Goal: Information Seeking & Learning: Understand process/instructions

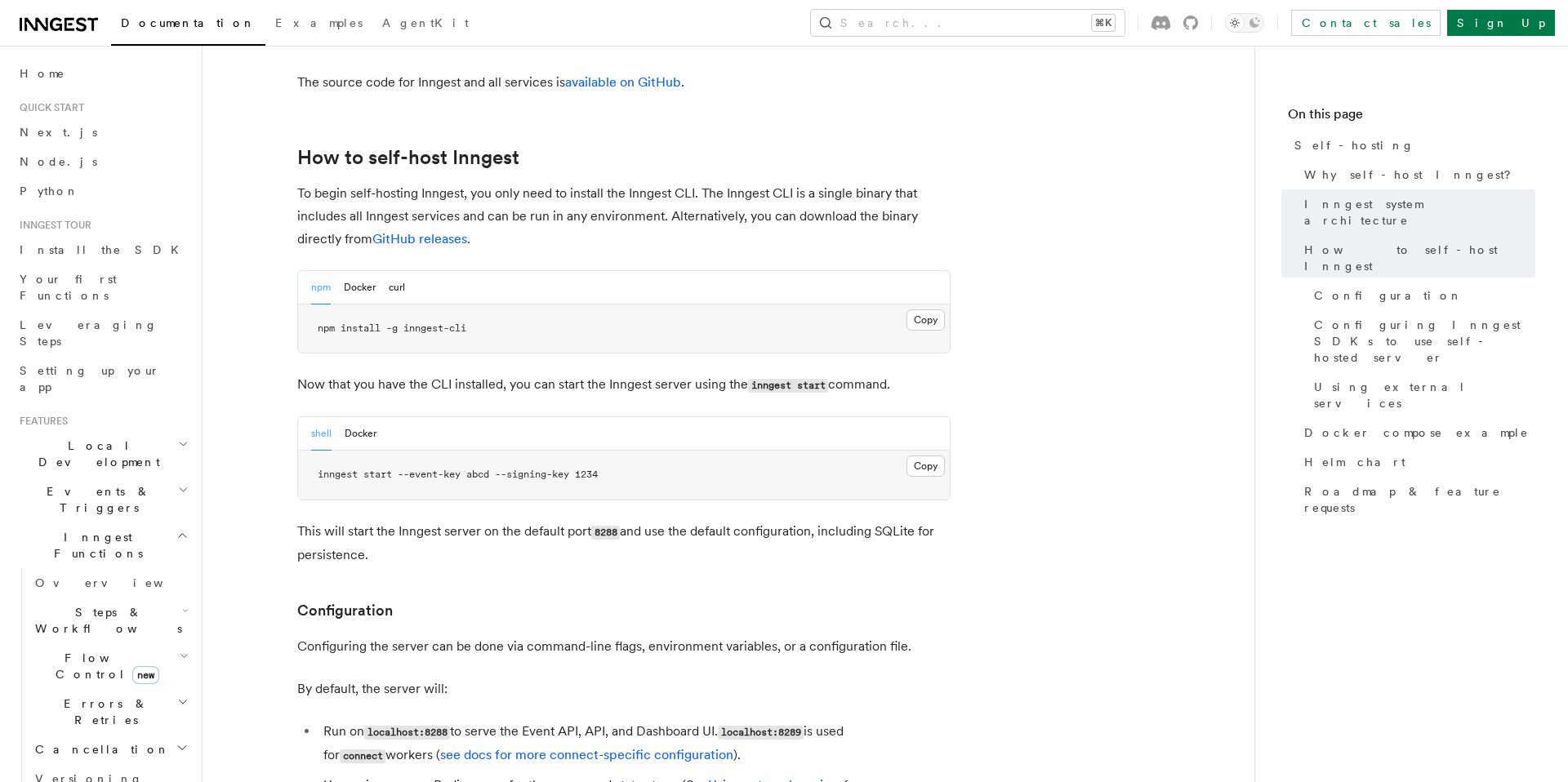
scroll to position [1622, 0]
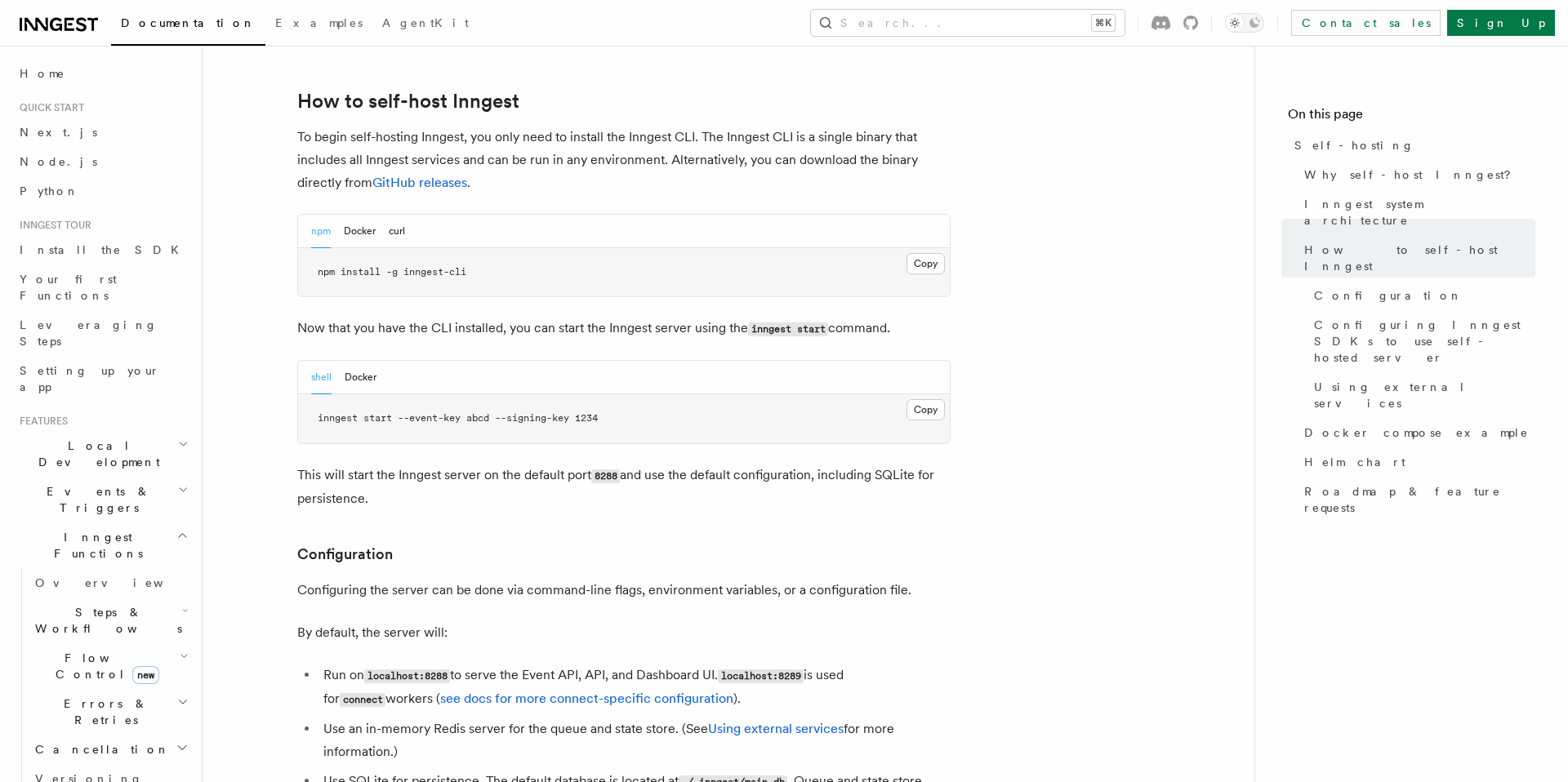
click at [461, 412] on span "inngest start --event-key abcd --signing-key 1234" at bounding box center [458, 417] width 280 height 12
click at [566, 412] on span "inngest start --event-key abcd --signing-key 1234" at bounding box center [458, 417] width 280 height 12
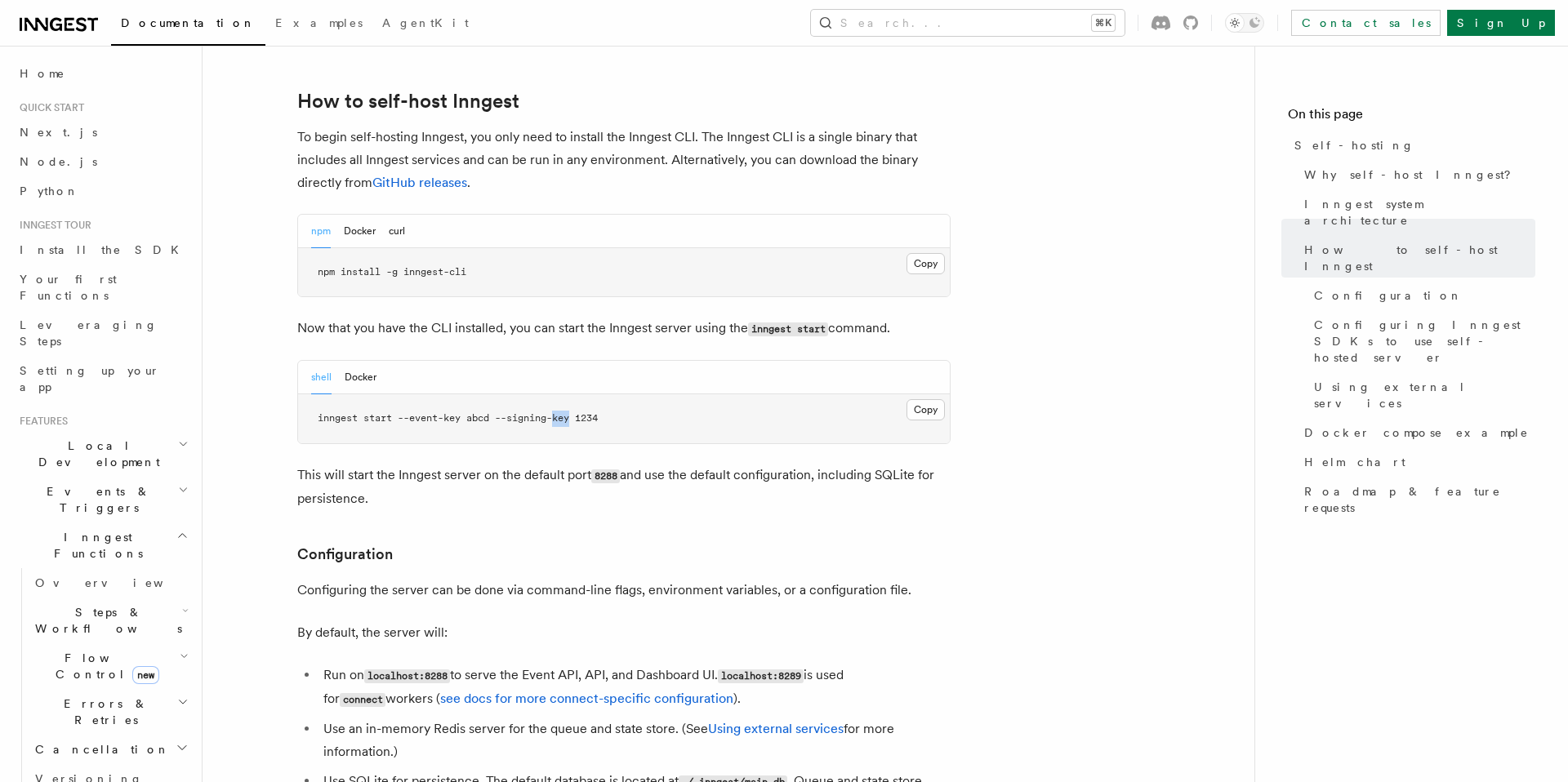
click at [566, 412] on span "inngest start --event-key abcd --signing-key 1234" at bounding box center [458, 417] width 280 height 12
click at [528, 412] on span "inngest start --event-key abcd --signing-key 1234" at bounding box center [458, 417] width 280 height 12
drag, startPoint x: 575, startPoint y: 374, endPoint x: 502, endPoint y: 374, distance: 73.0
click at [502, 412] on span "inngest start --event-key abcd --signing-key 1234" at bounding box center [458, 417] width 280 height 12
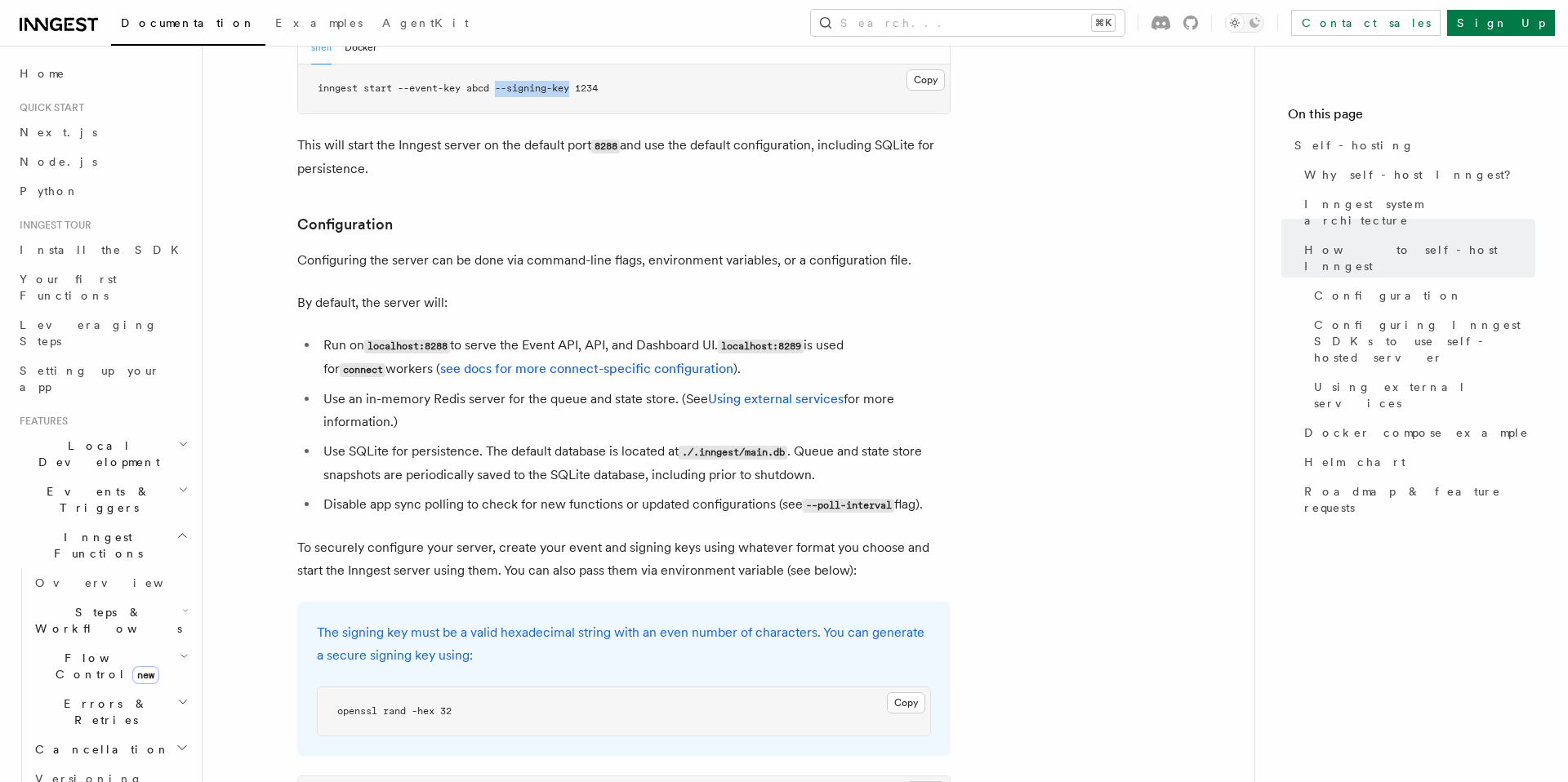
scroll to position [1959, 0]
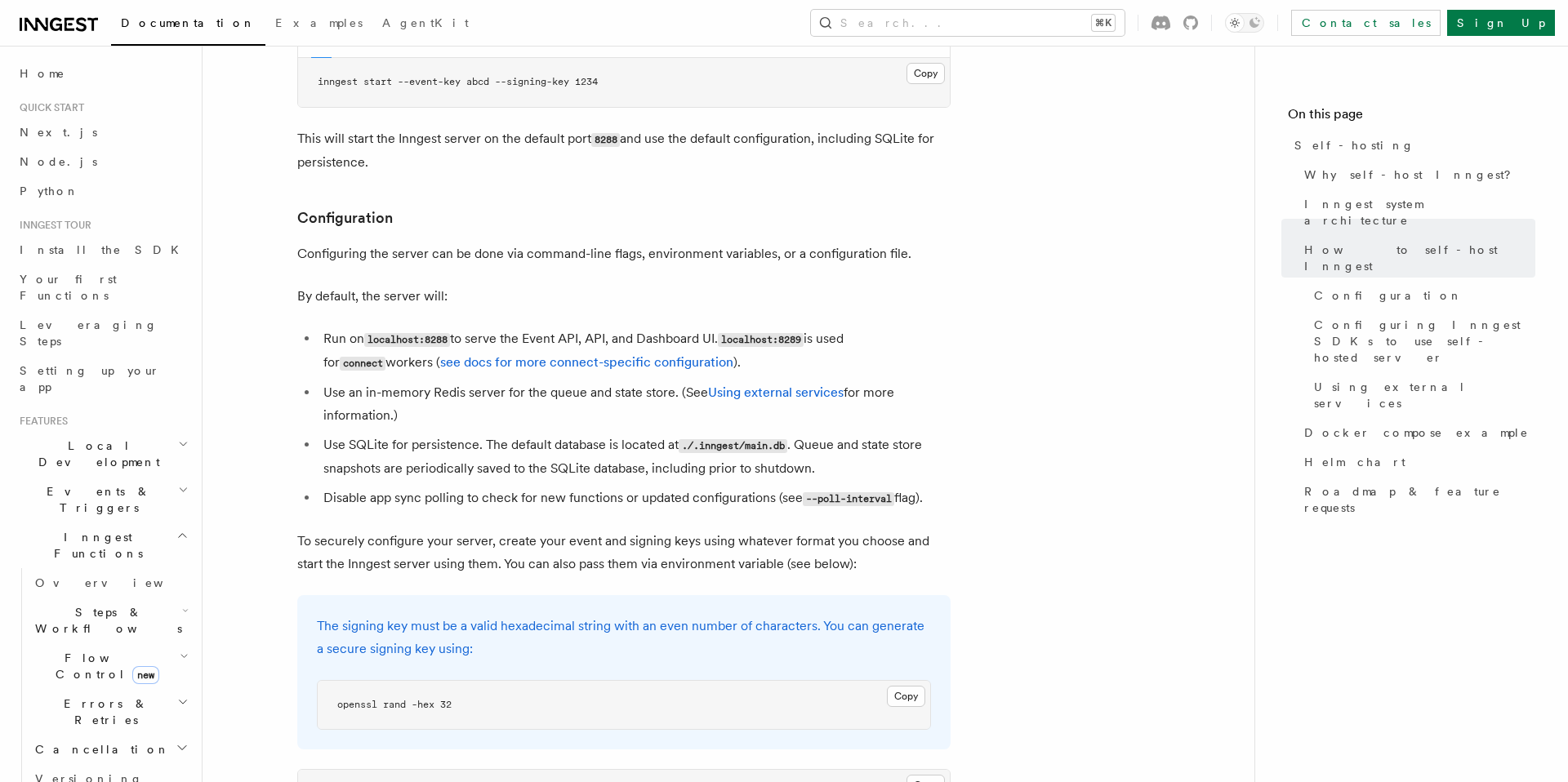
click at [542, 328] on li "Run on localhost:8288 to serve the Event API, API, and Dashboard UI. localhost:…" at bounding box center [635, 351] width 632 height 48
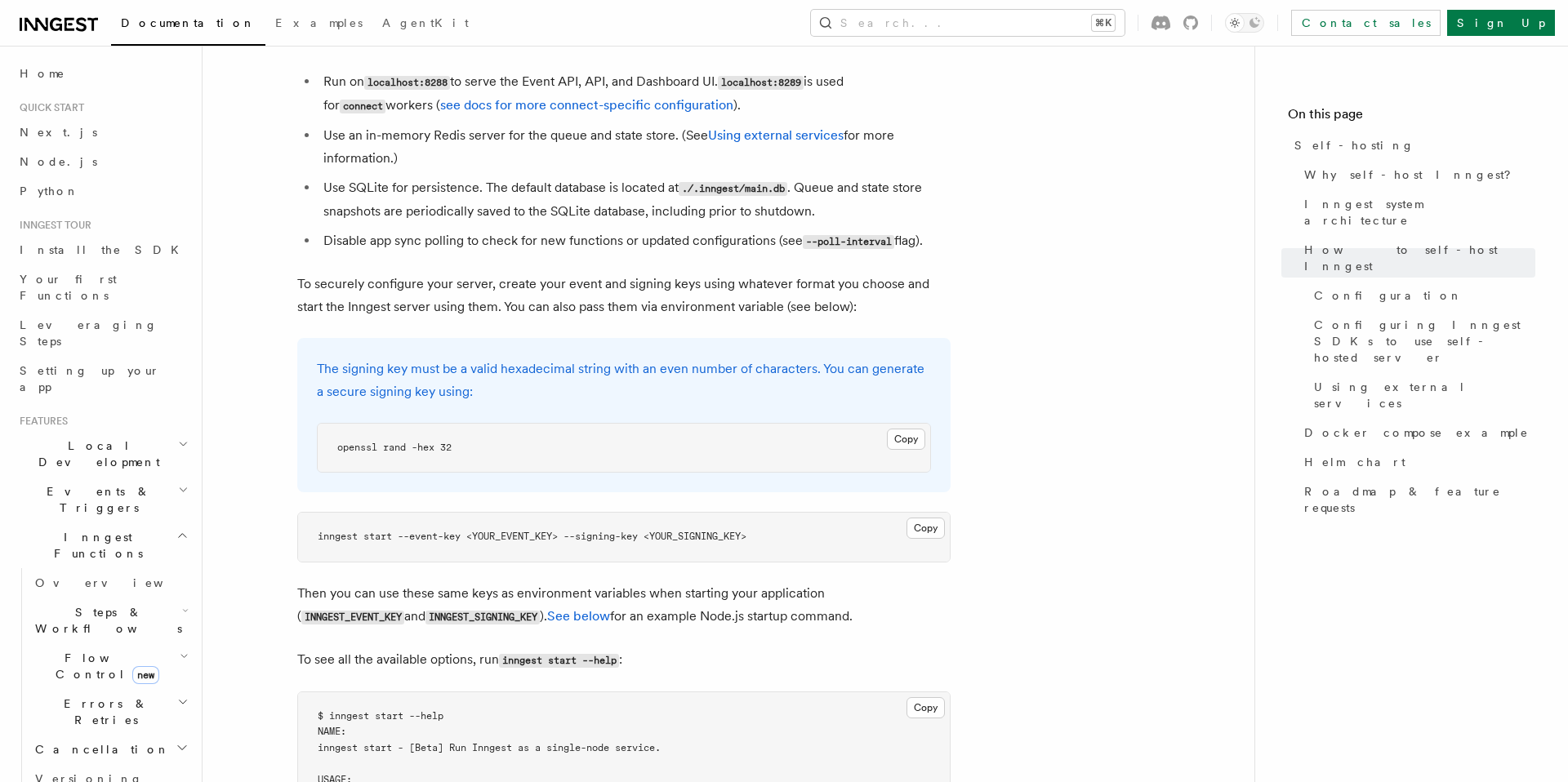
scroll to position [2244, 0]
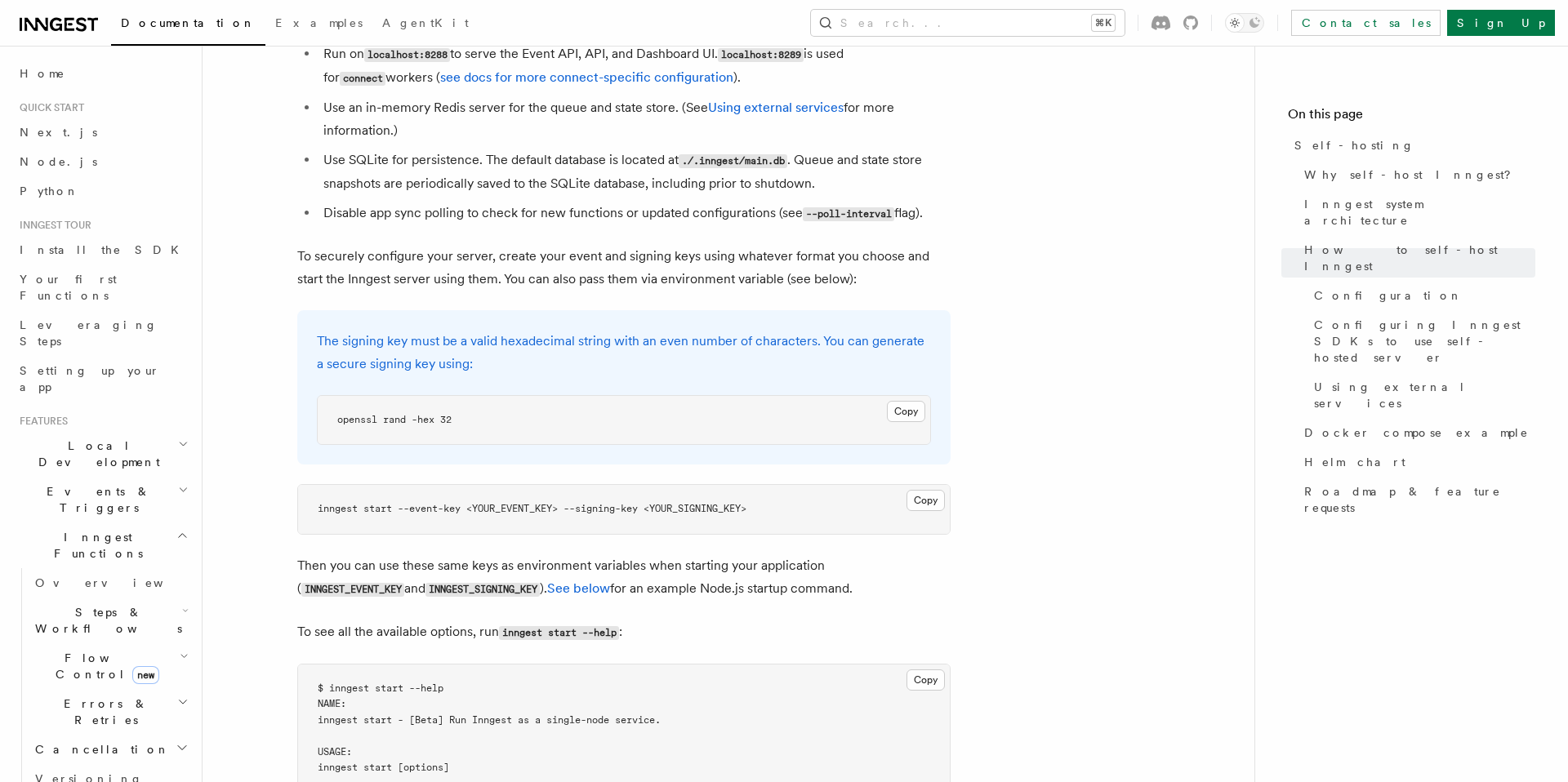
click at [538, 329] on p "The signing key must be a valid hexadecimal string with an even number of chara…" at bounding box center [624, 352] width 614 height 46
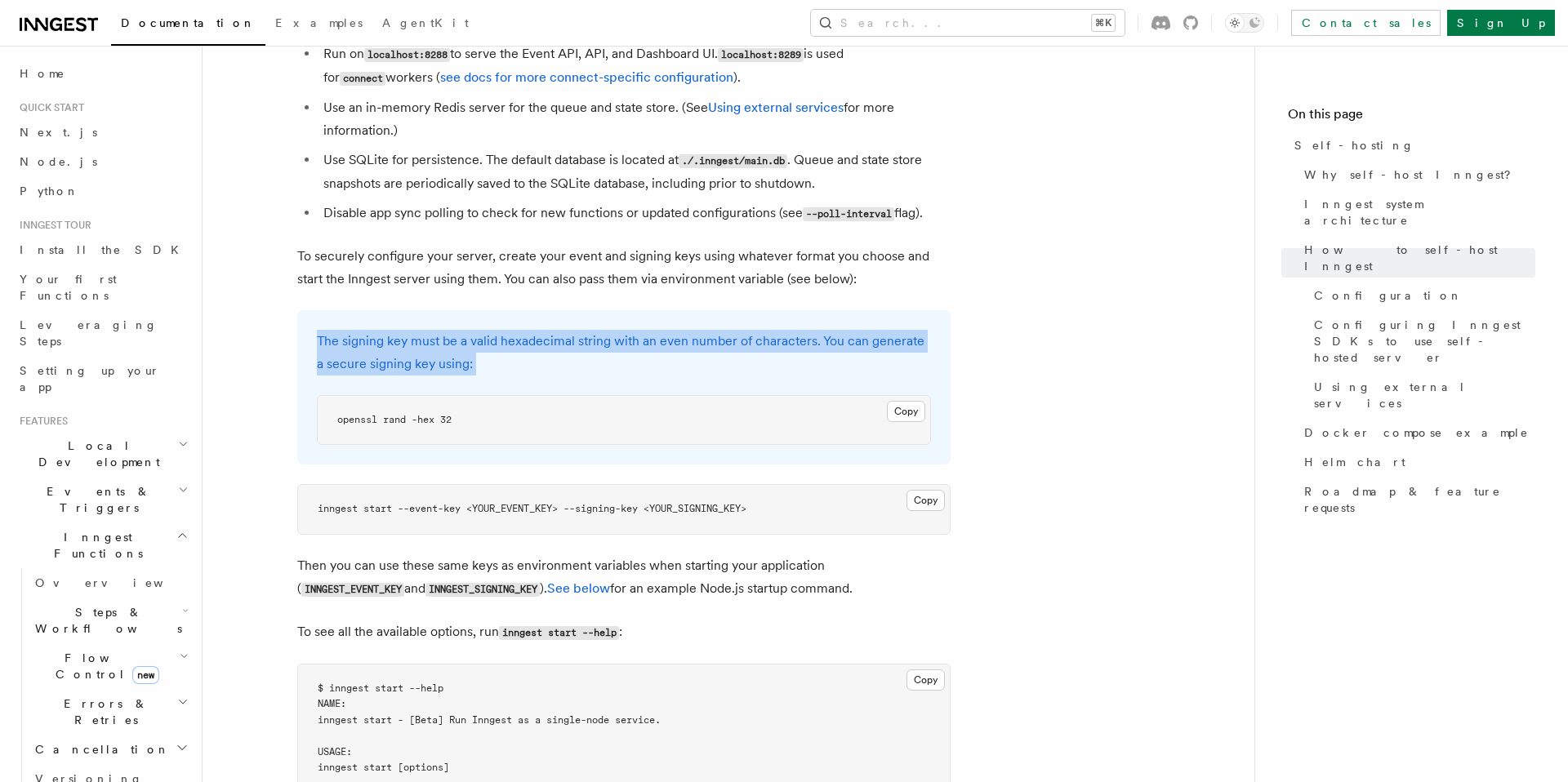
click at [538, 329] on p "The signing key must be a valid hexadecimal string with an even number of chara…" at bounding box center [624, 352] width 614 height 46
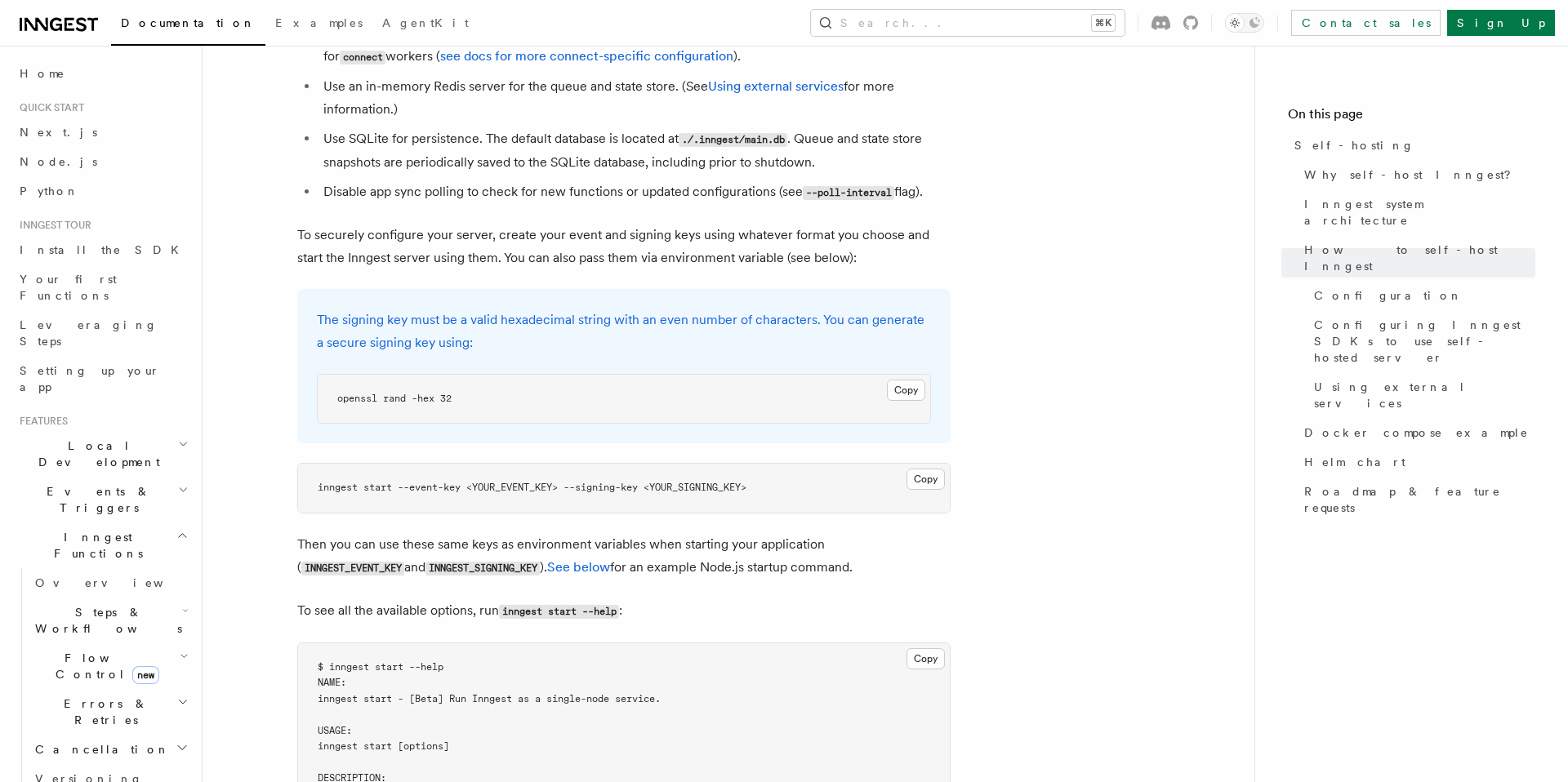
click at [433, 393] on span "openssl rand -hex 32" at bounding box center [394, 399] width 114 height 12
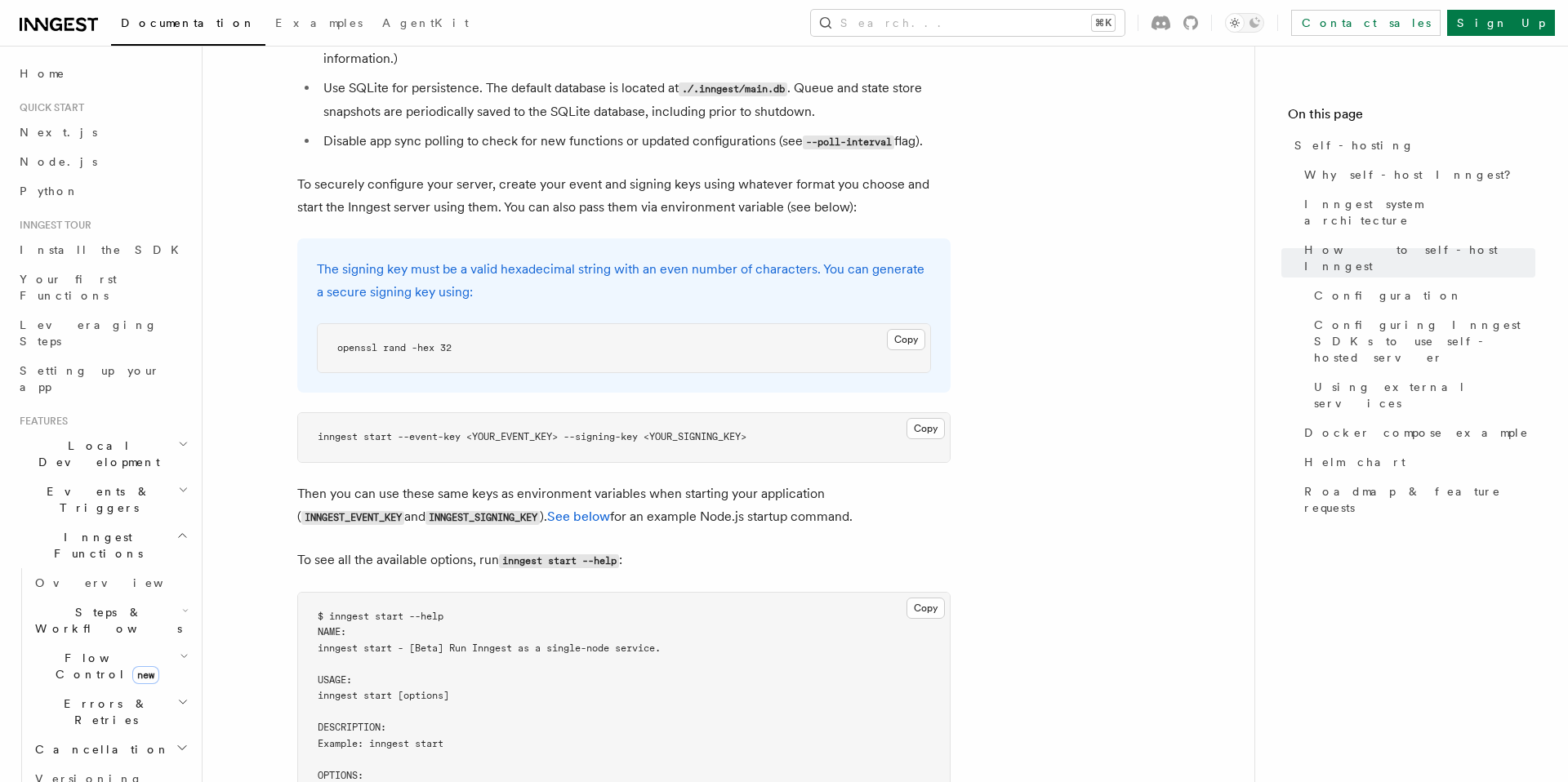
click at [416, 431] on span "inngest start --event-key <YOUR_EVENT_KEY> --signing-key <YOUR_SIGNING_KEY>" at bounding box center [533, 436] width 429 height 12
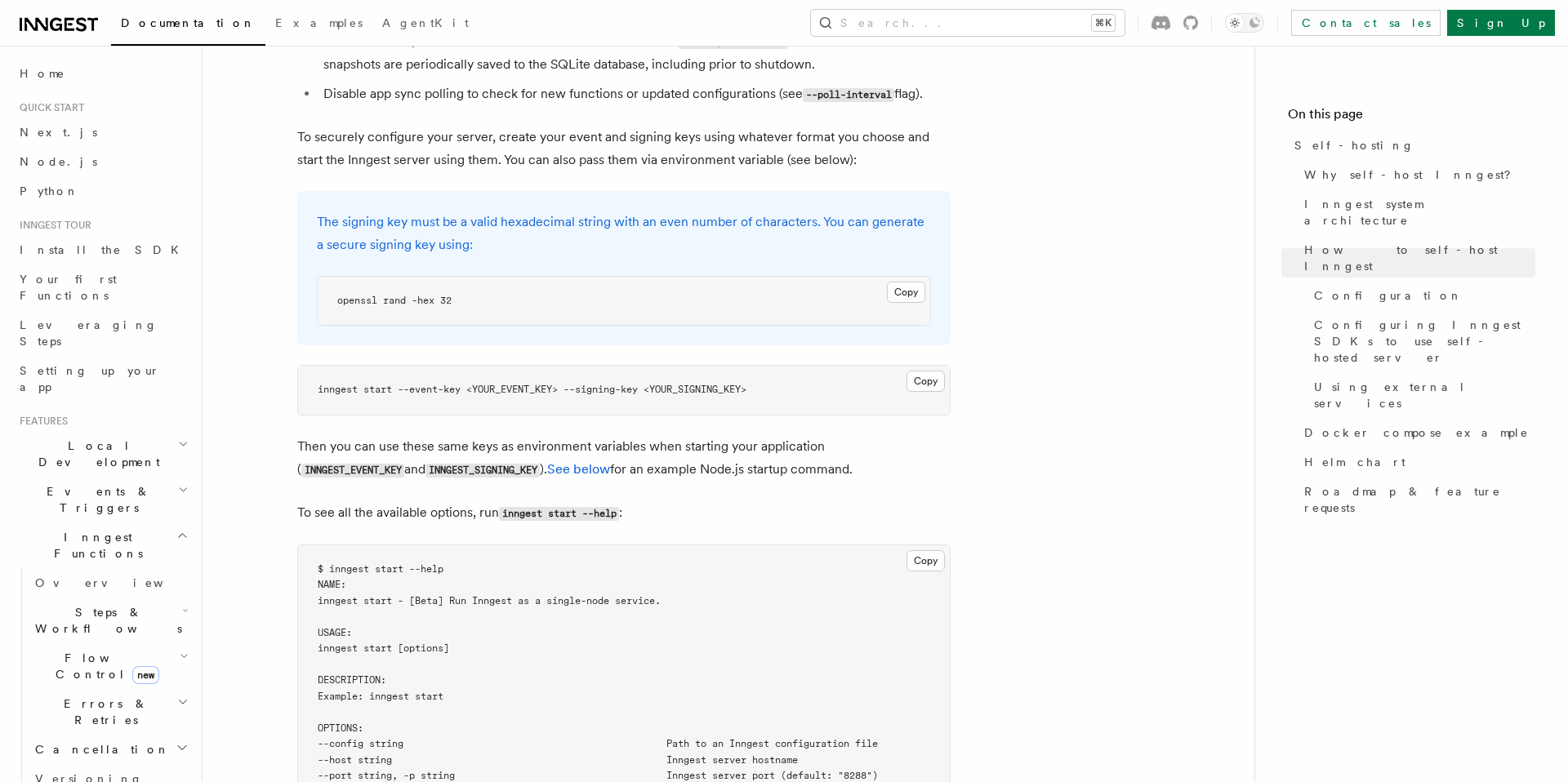
click at [508, 383] on span "inngest start --event-key <YOUR_EVENT_KEY> --signing-key <YOUR_SIGNING_KEY>" at bounding box center [533, 389] width 429 height 12
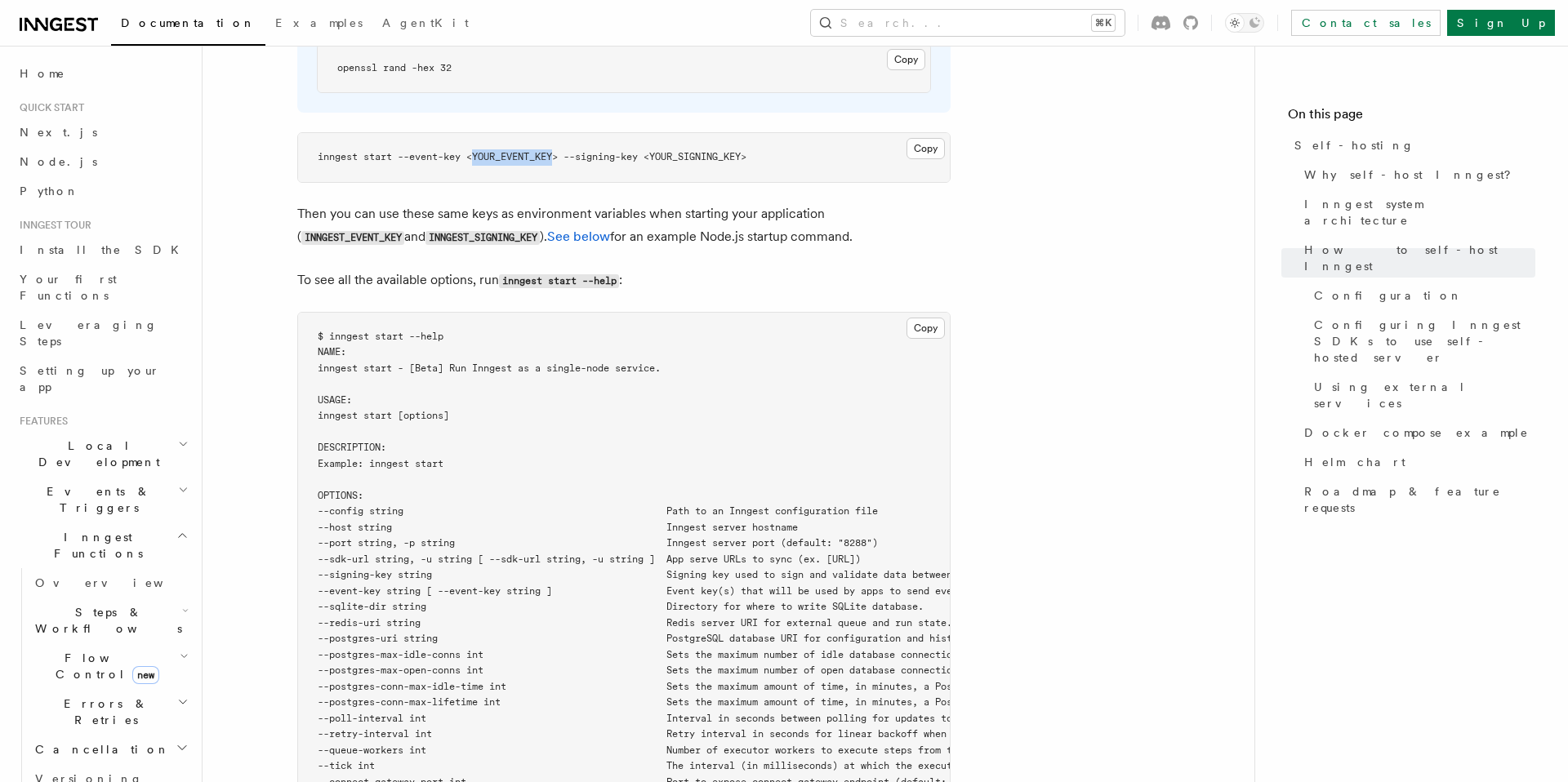
scroll to position [2641, 0]
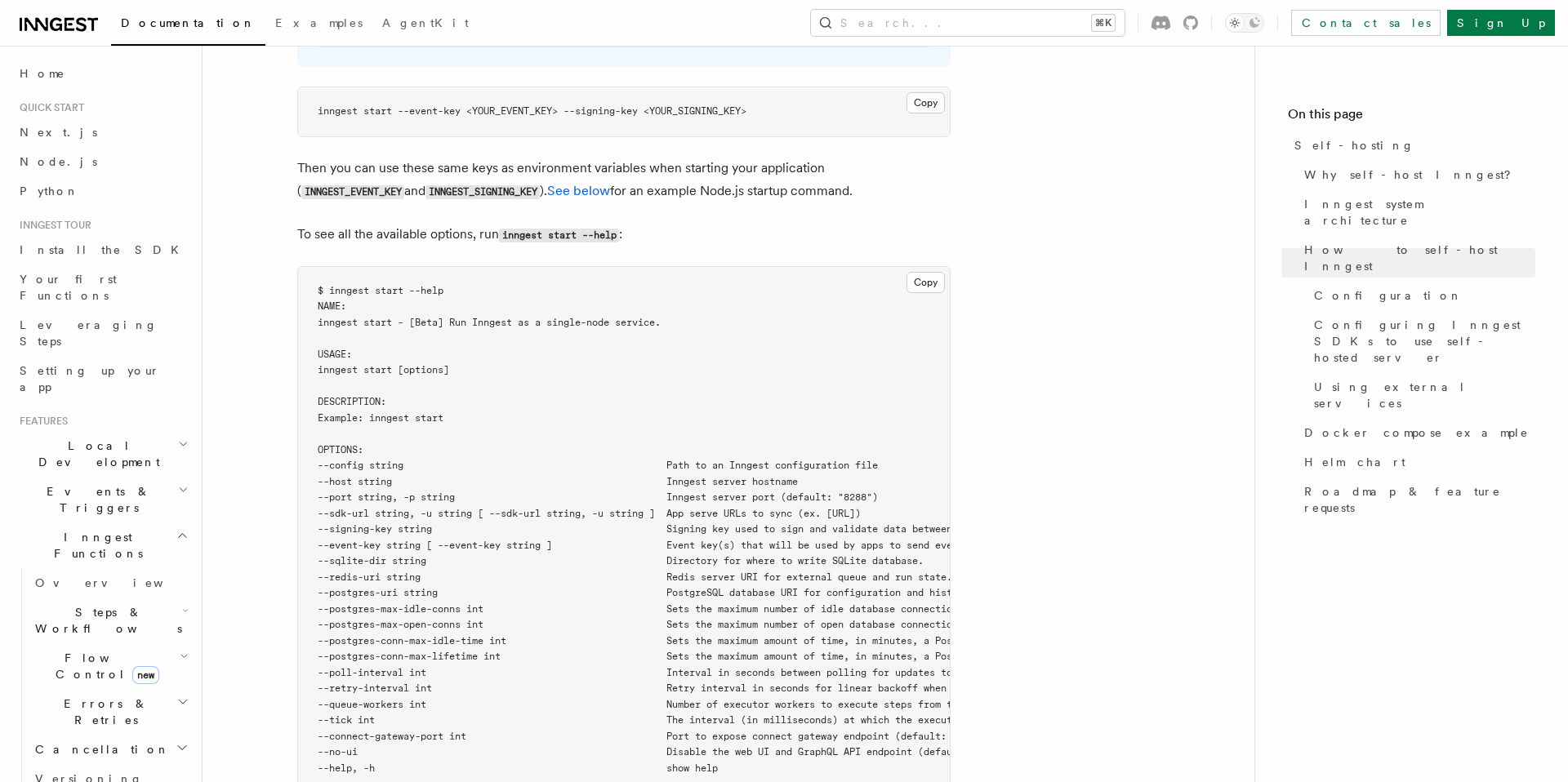
click at [311, 223] on p "To see all the available options, run inngest start --help :" at bounding box center [624, 234] width 654 height 23
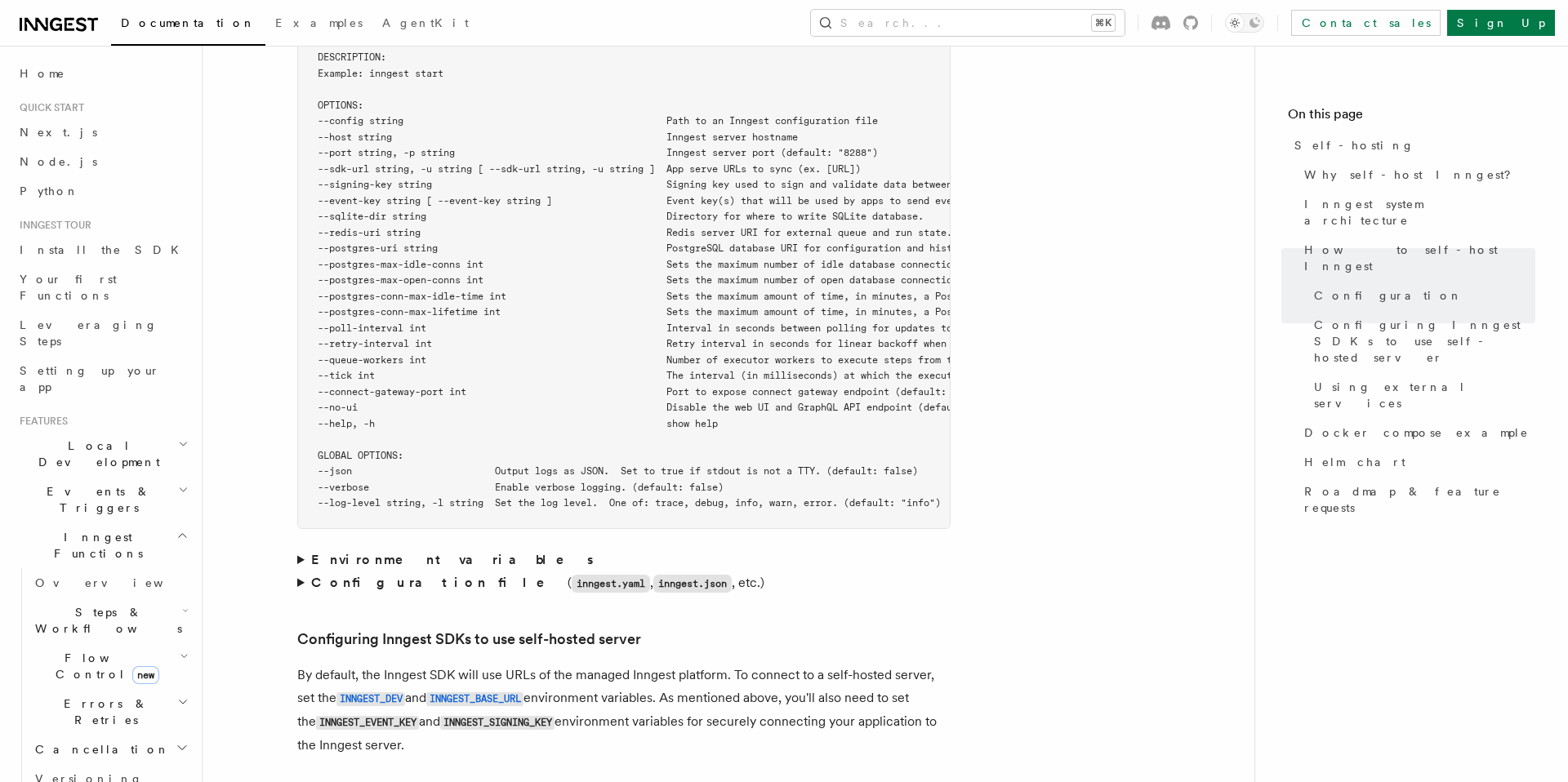
scroll to position [2984, 0]
drag, startPoint x: 345, startPoint y: 127, endPoint x: 397, endPoint y: 127, distance: 52.0
click at [397, 166] on span "--sdk-url string, -u string [ --sdk-url string, -u string ] App serve URLs to s…" at bounding box center [589, 171] width 543 height 12
drag, startPoint x: 318, startPoint y: 104, endPoint x: 360, endPoint y: 104, distance: 42.0
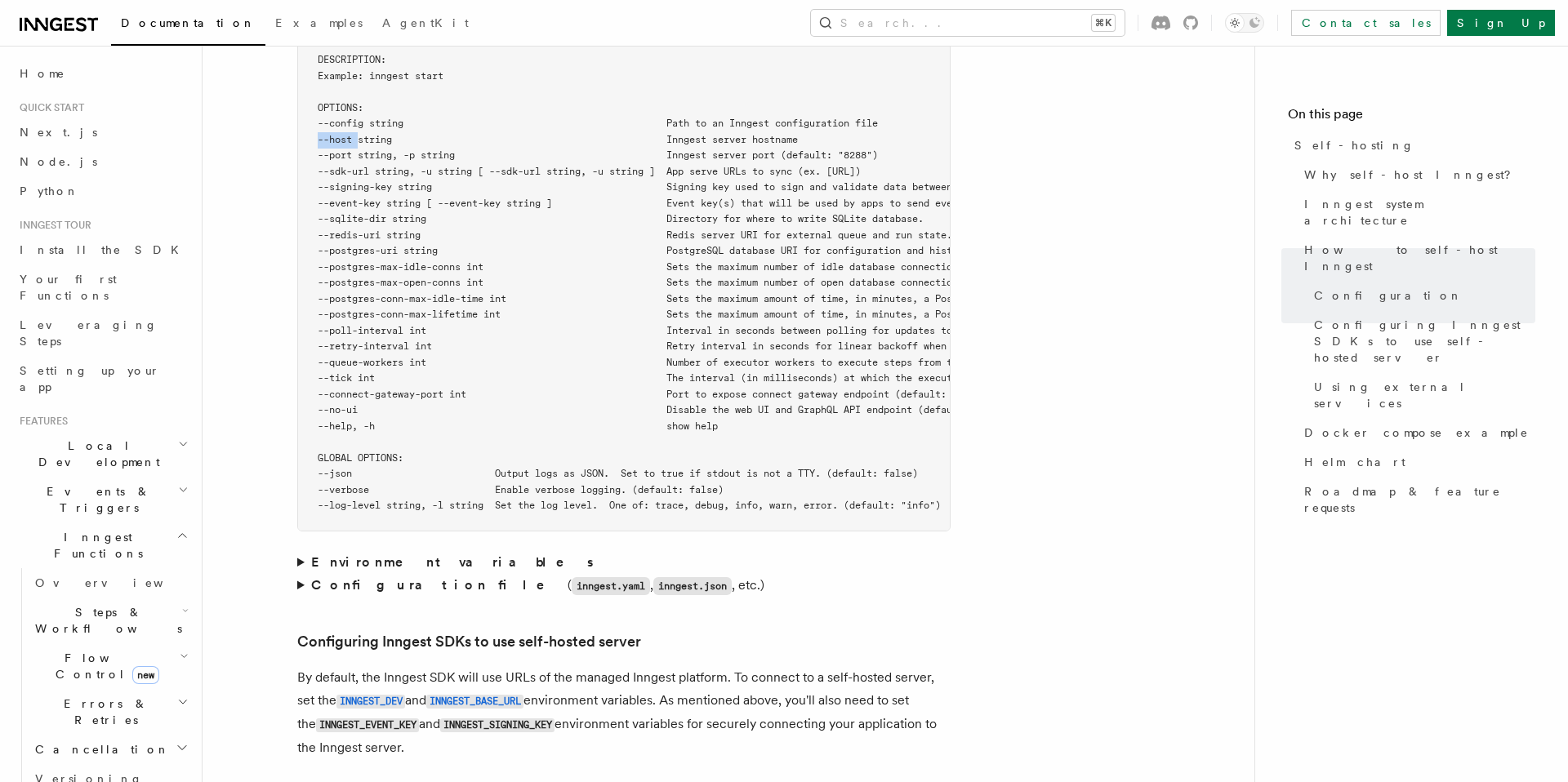
click at [360, 104] on pre "$ inngest start --help NAME: inngest start - [Beta] Run Inngest as a single-nod…" at bounding box center [624, 227] width 652 height 606
click at [360, 166] on span "--sdk-url string, -u string [ --sdk-url string, -u string ] App serve URLs to s…" at bounding box center [589, 171] width 543 height 12
click at [360, 134] on span "--host string Inngest server hostname" at bounding box center [558, 139] width 480 height 12
click at [360, 118] on span "--config string Path to an Inngest configuration file" at bounding box center [598, 123] width 560 height 12
click at [365, 213] on span "--sqlite-dir string Directory for where to write SQLite database." at bounding box center [621, 218] width 606 height 12
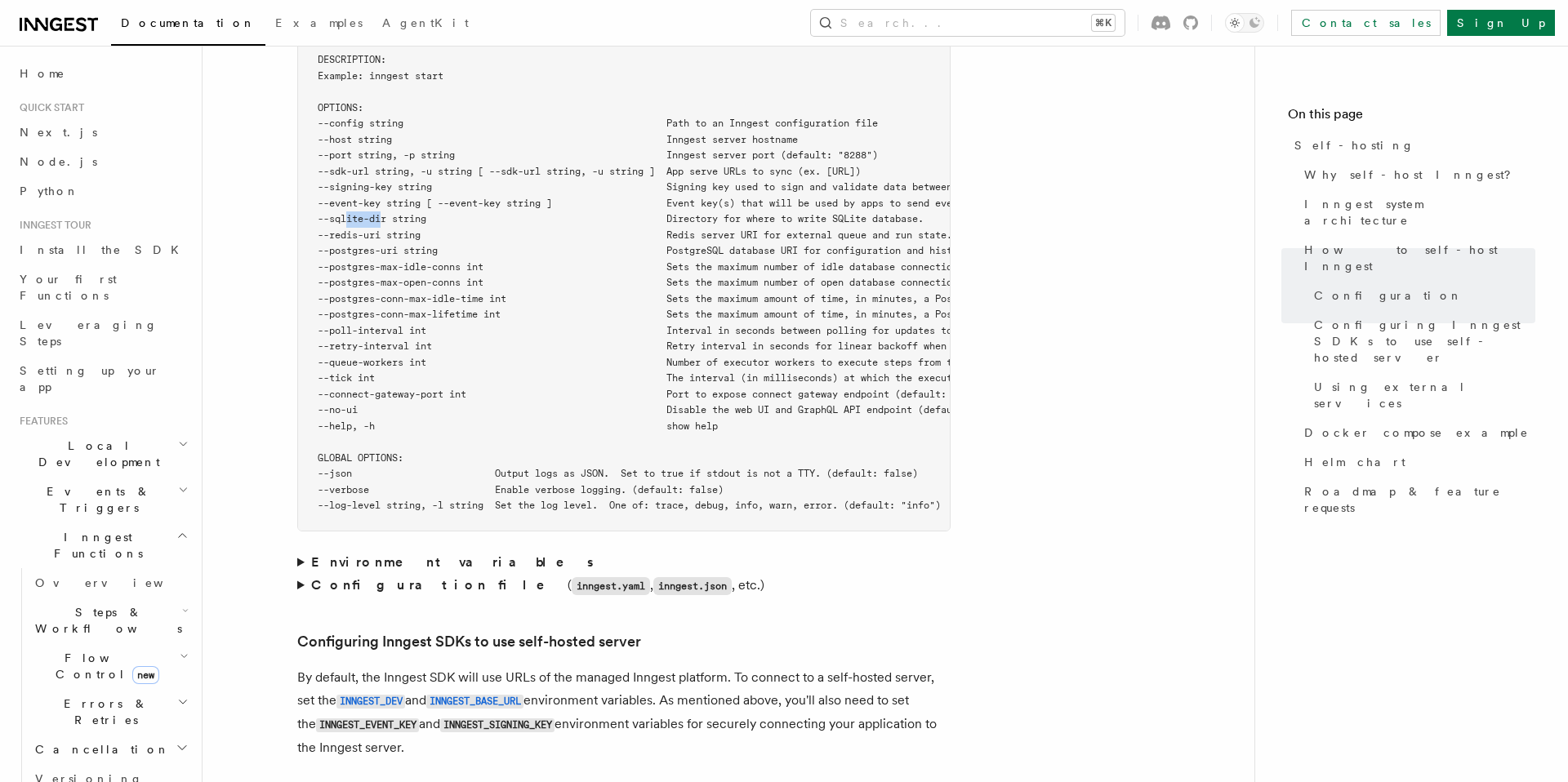
click at [365, 213] on span "--sqlite-dir string Directory for where to write SQLite database." at bounding box center [621, 218] width 606 height 12
click at [365, 340] on span "--retry-interval int Retry interval in seconds for linear backoff when retrying…" at bounding box center [784, 346] width 932 height 12
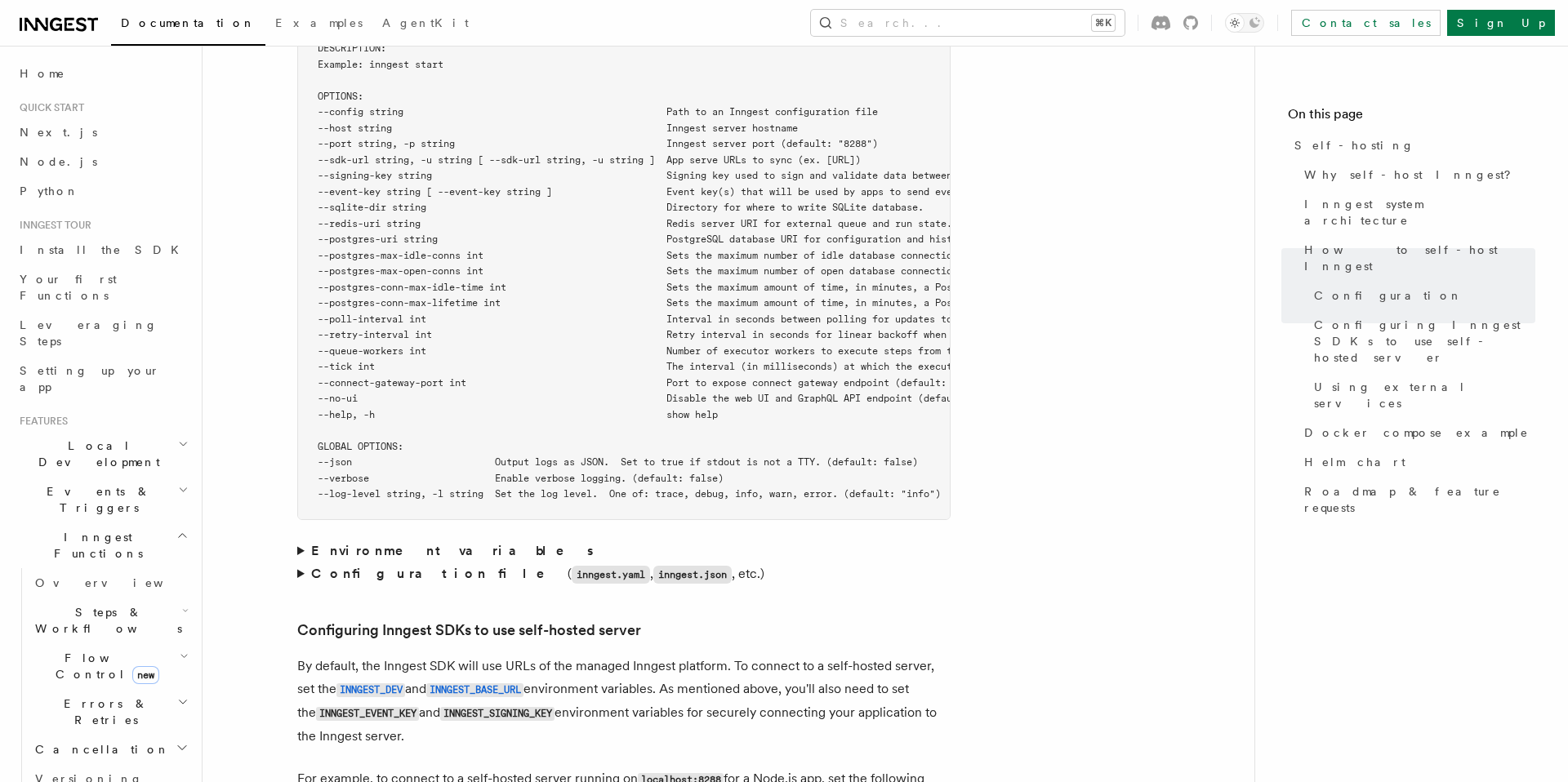
scroll to position [2996, 0]
click at [378, 281] on span "--postgres-conn-max-idle-time int Sets the maximum amount of time, in minutes, …" at bounding box center [761, 286] width 886 height 12
click at [370, 296] on span "--postgres-conn-max-lifetime int Sets the maximum amount of time, in minutes, a…" at bounding box center [770, 302] width 903 height 12
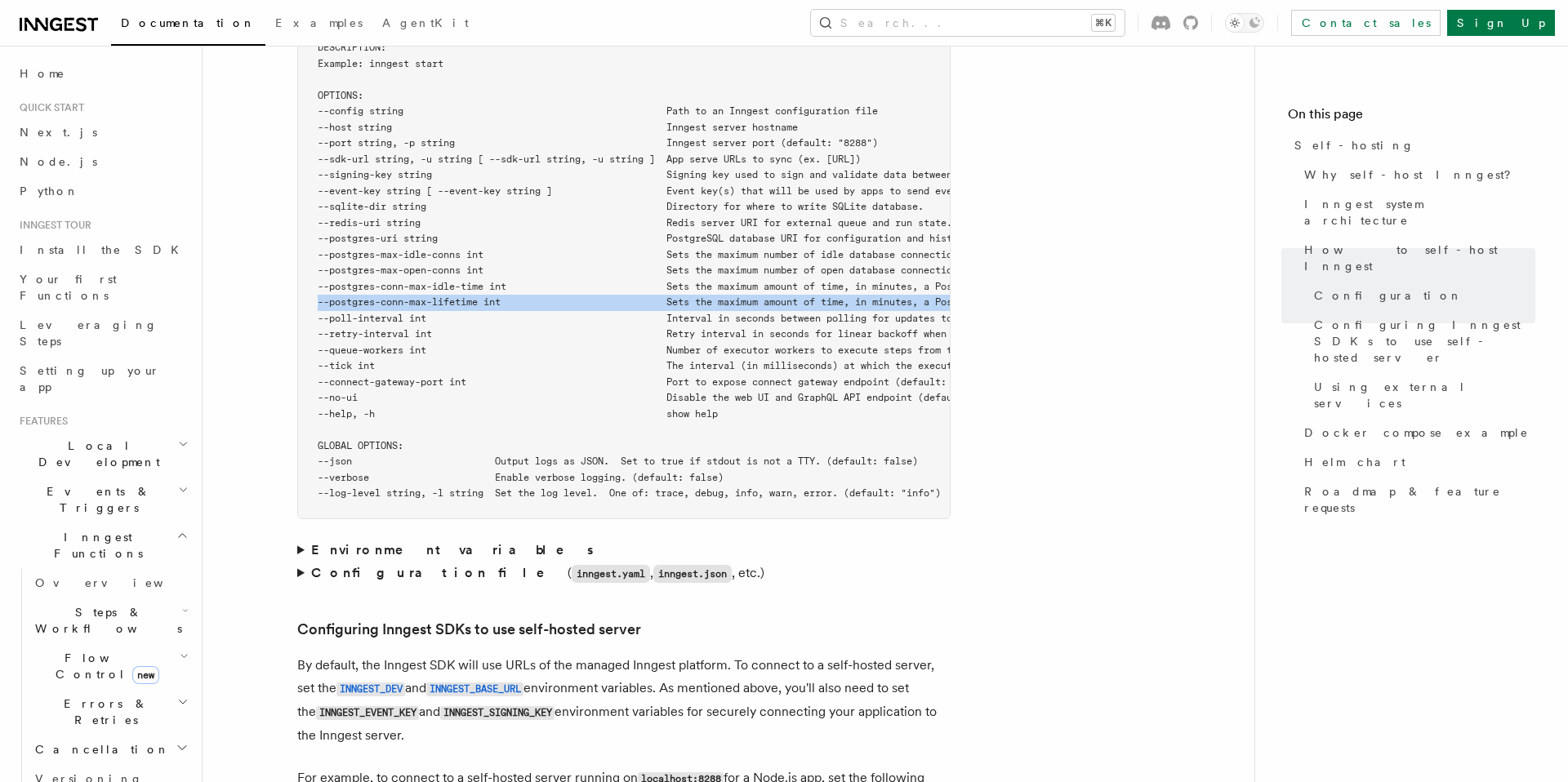
click at [370, 296] on span "--postgres-conn-max-lifetime int Sets the maximum amount of time, in minutes, a…" at bounding box center [770, 302] width 903 height 12
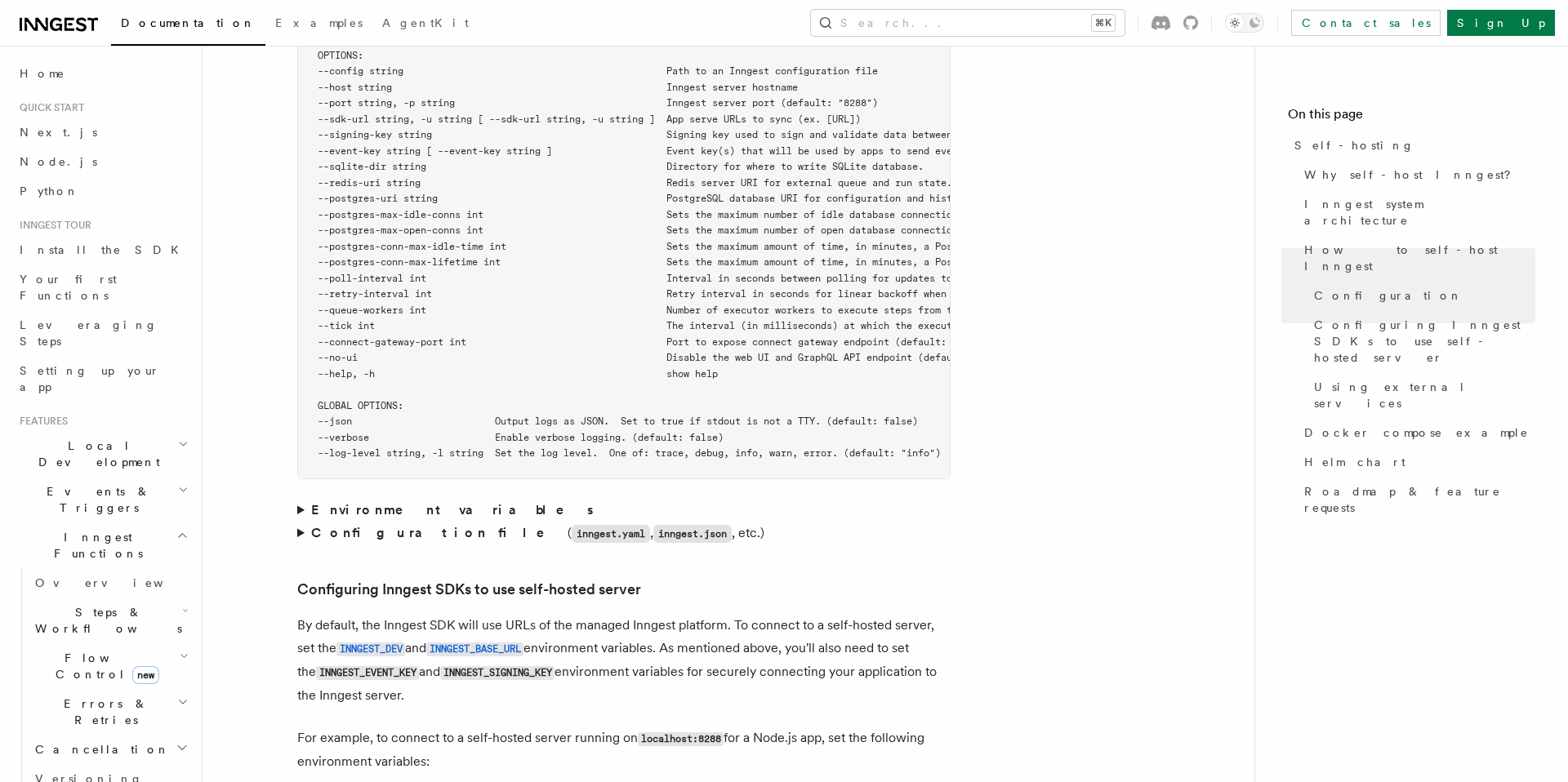
click at [370, 288] on span "--retry-interval int Retry interval in seconds for linear backoff when retrying…" at bounding box center [784, 294] width 932 height 12
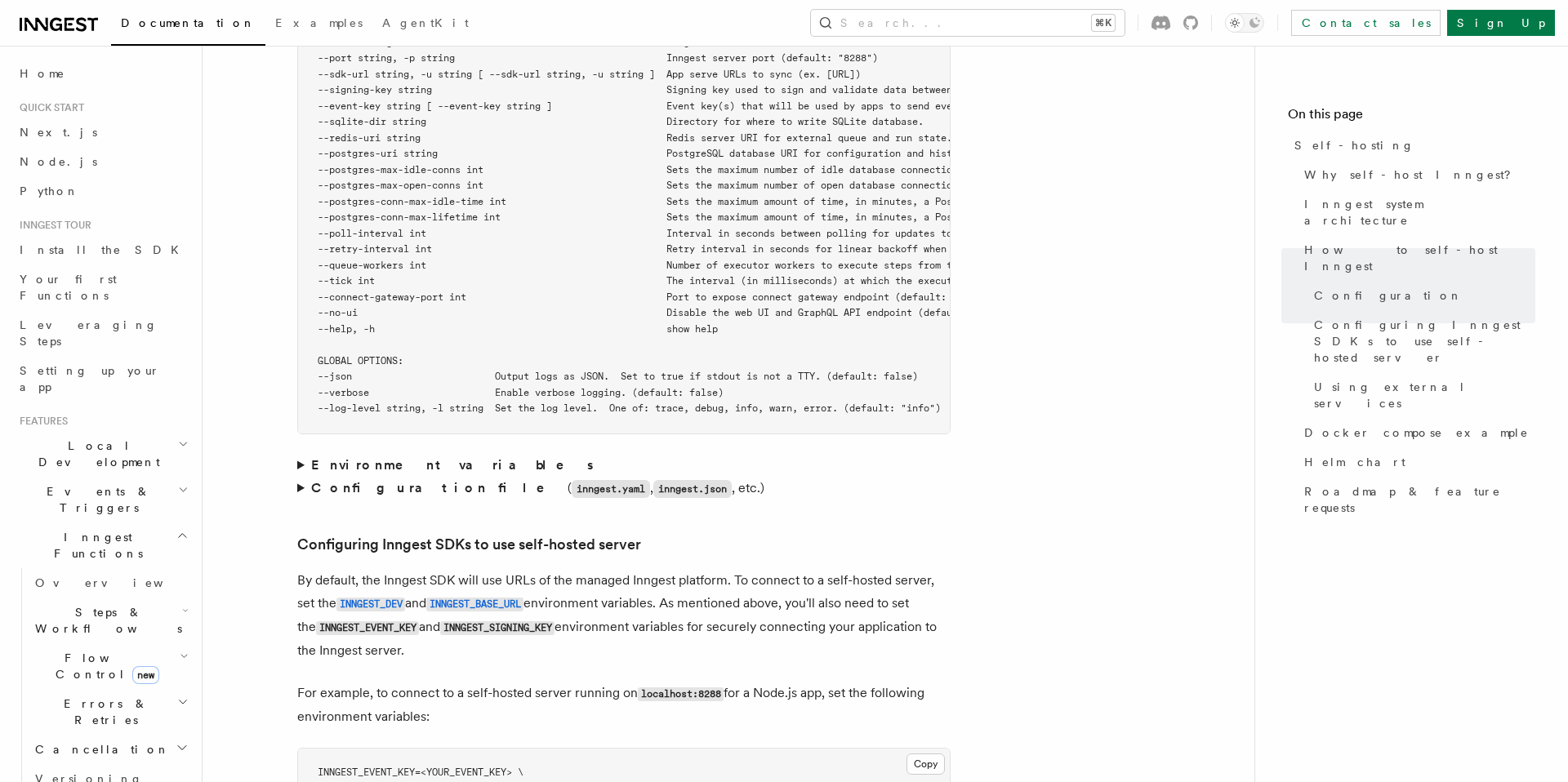
click at [357, 356] on span "GLOBAL OPTIONS:" at bounding box center [361, 361] width 86 height 12
click at [352, 371] on span "--json Output logs as JSON. Set to true if stdout is not a TTY. (default: false)" at bounding box center [618, 376] width 601 height 12
click at [352, 376] on pre "$ inngest start --help NAME: inngest start - [Beta] Run Inngest as a single-nod…" at bounding box center [624, 130] width 652 height 606
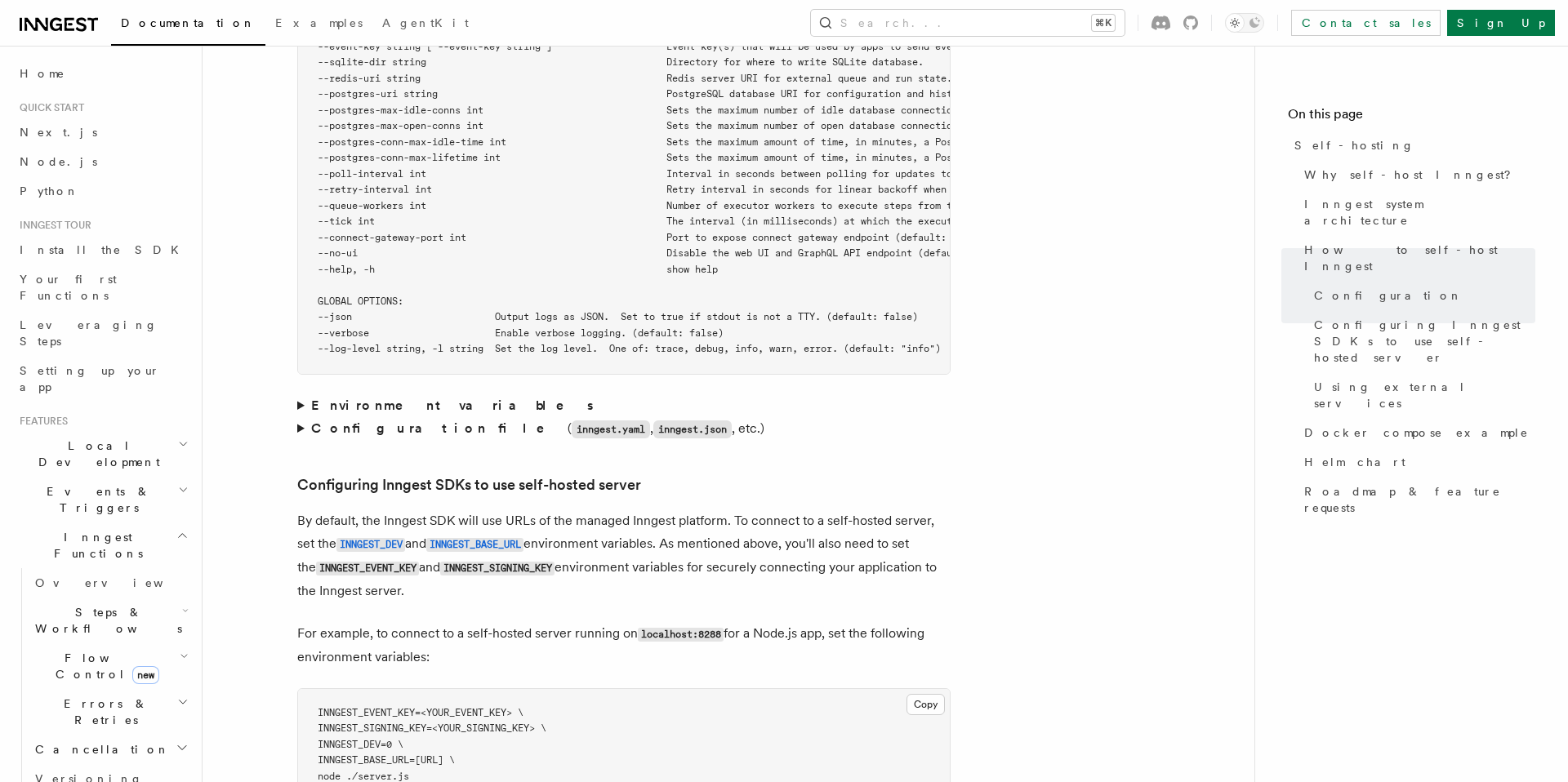
scroll to position [3153, 0]
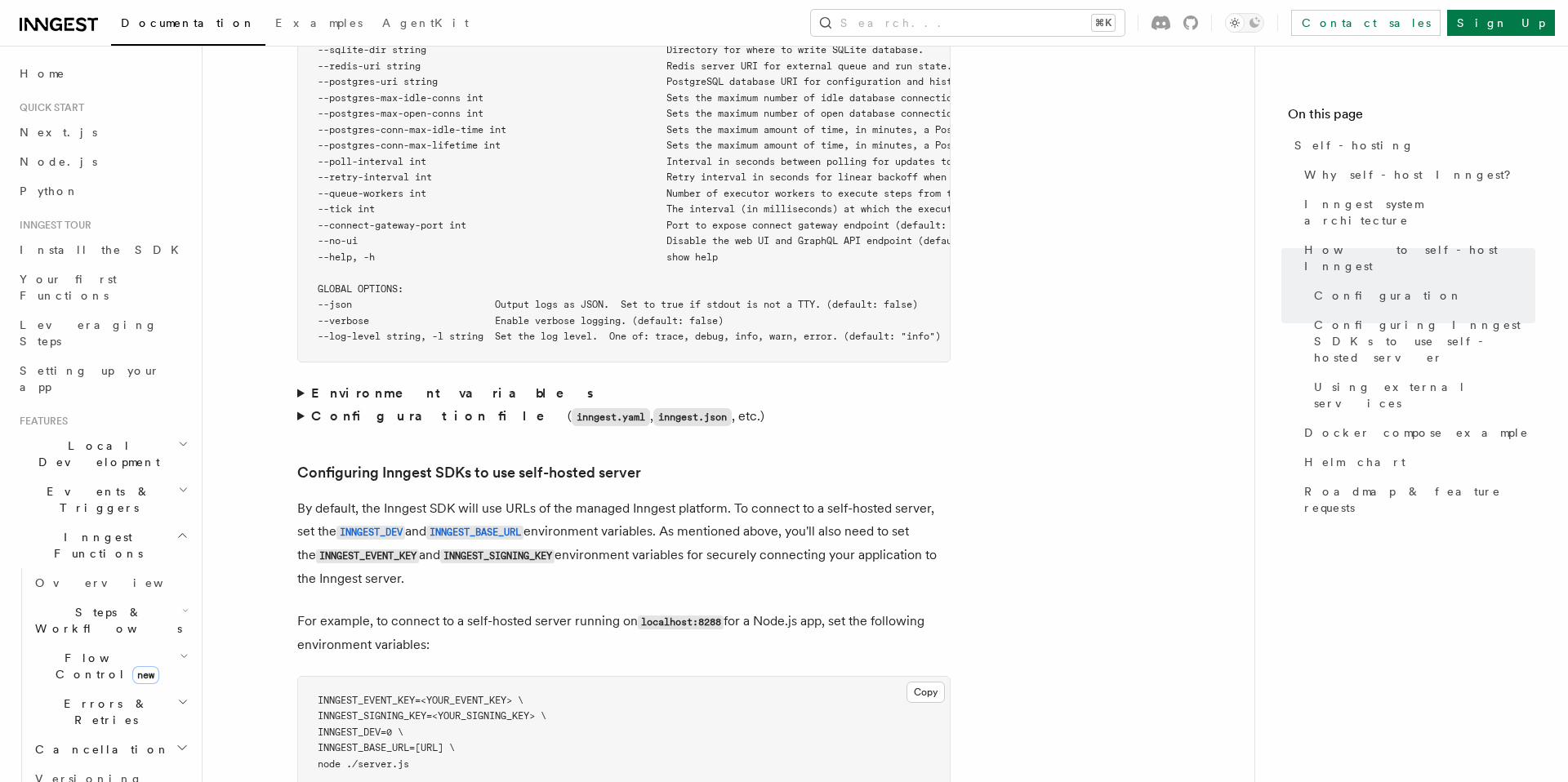
click at [312, 385] on strong "Environment variables" at bounding box center [454, 392] width 285 height 15
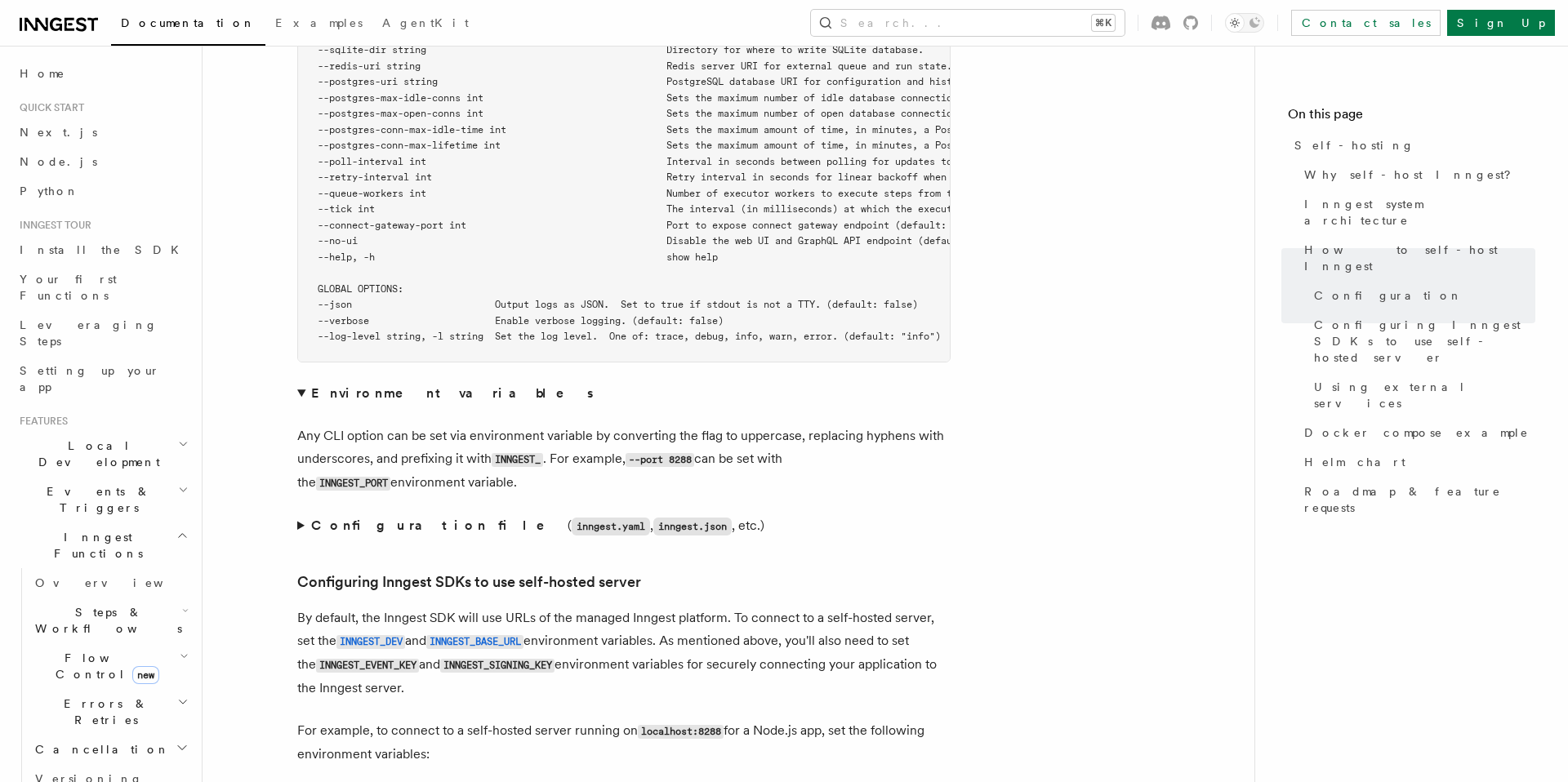
click at [290, 494] on article "Platform Deployment Self-hosting Self-hosting support for Inngest is supported …" at bounding box center [728, 463] width 1000 height 7090
click at [292, 493] on article "Platform Deployment Self-hosting Self-hosting support for Inngest is supported …" at bounding box center [728, 463] width 1000 height 7090
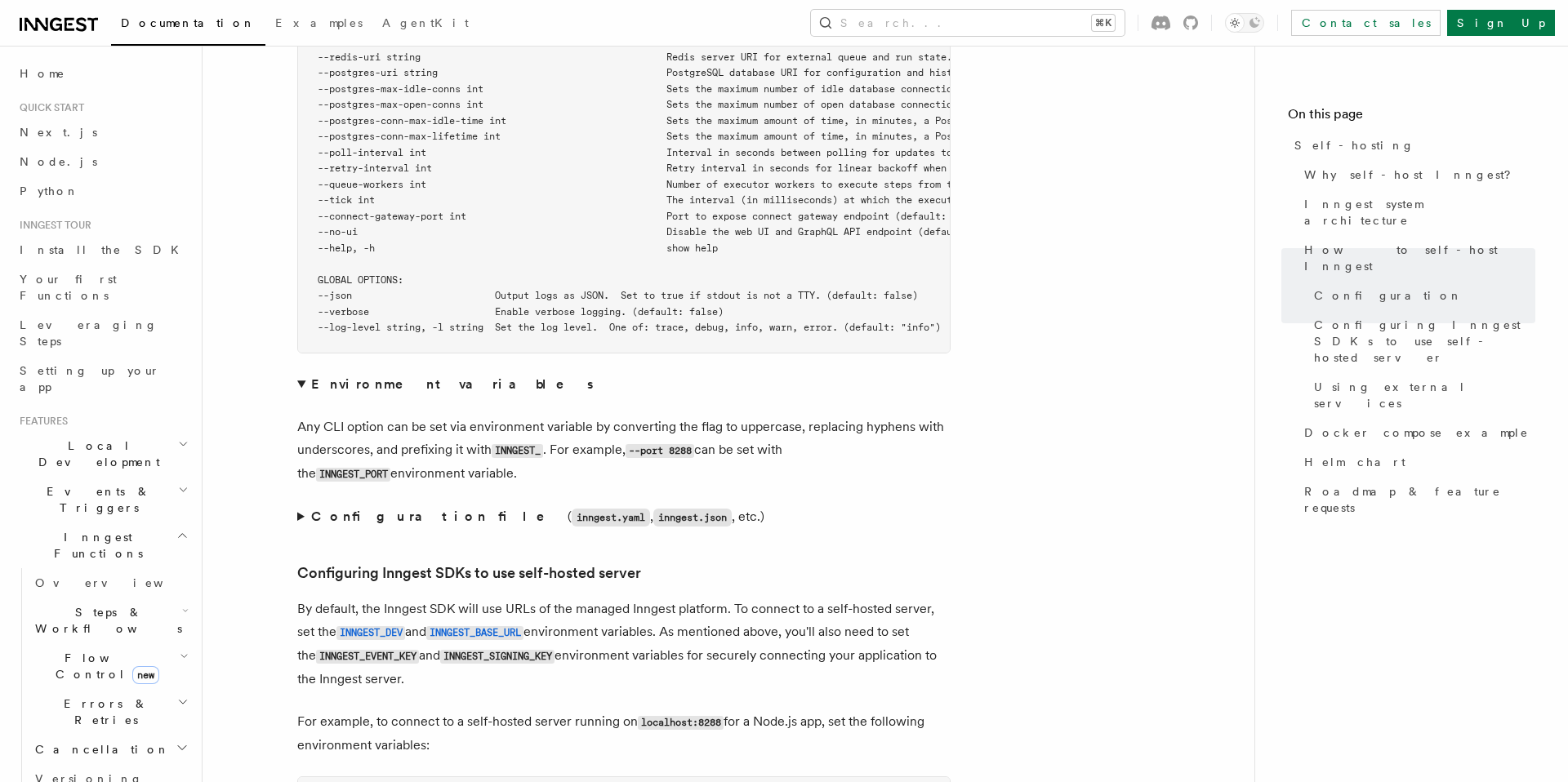
scroll to position [3164, 0]
click at [292, 507] on article "Platform Deployment Self-hosting Self-hosting support for Inngest is supported …" at bounding box center [728, 453] width 1000 height 7090
click at [306, 507] on p "By default, the Inngest SDK will use URLs of the managed Inngest platform. To c…" at bounding box center [624, 643] width 654 height 93
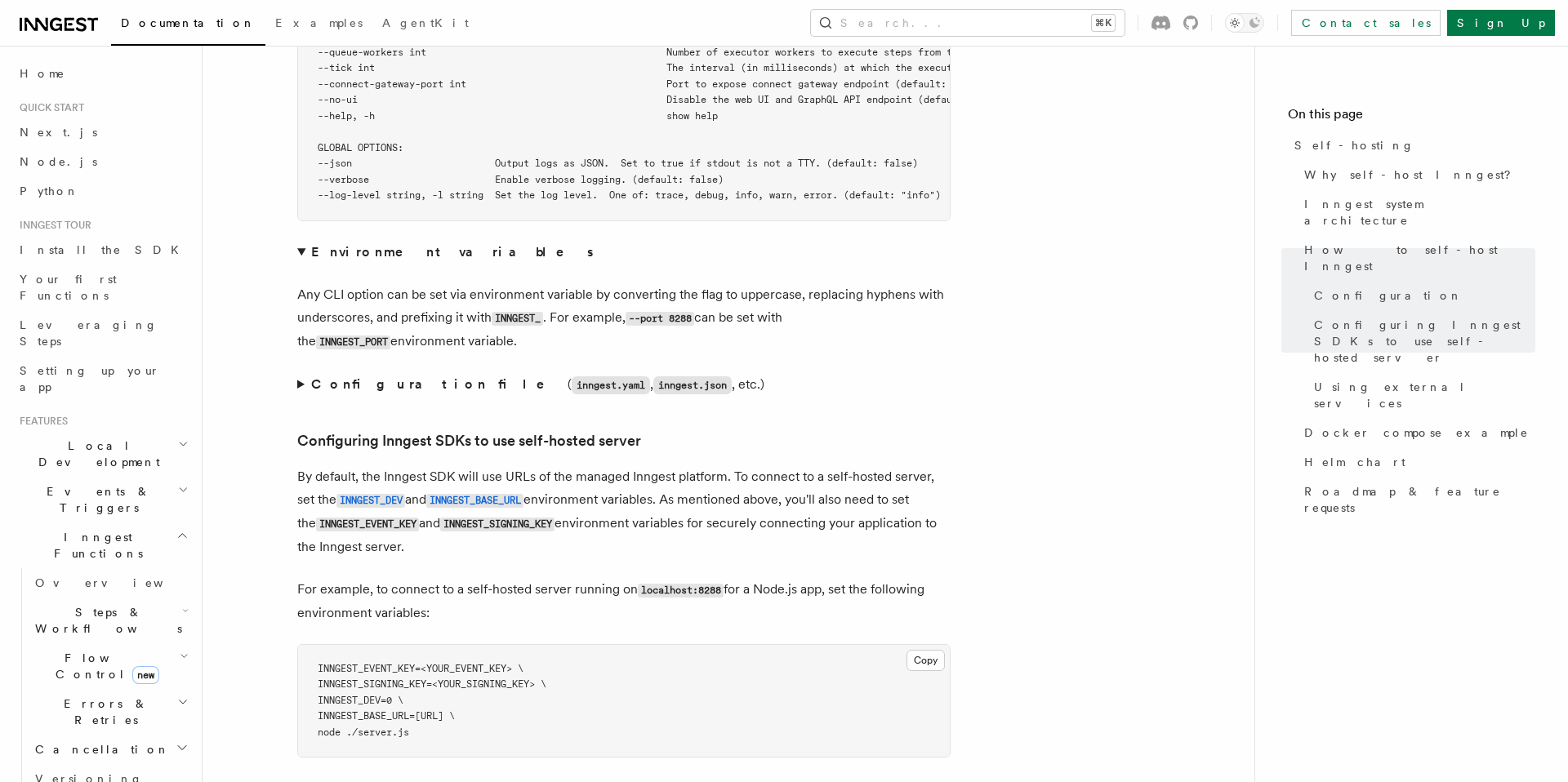
scroll to position [3301, 0]
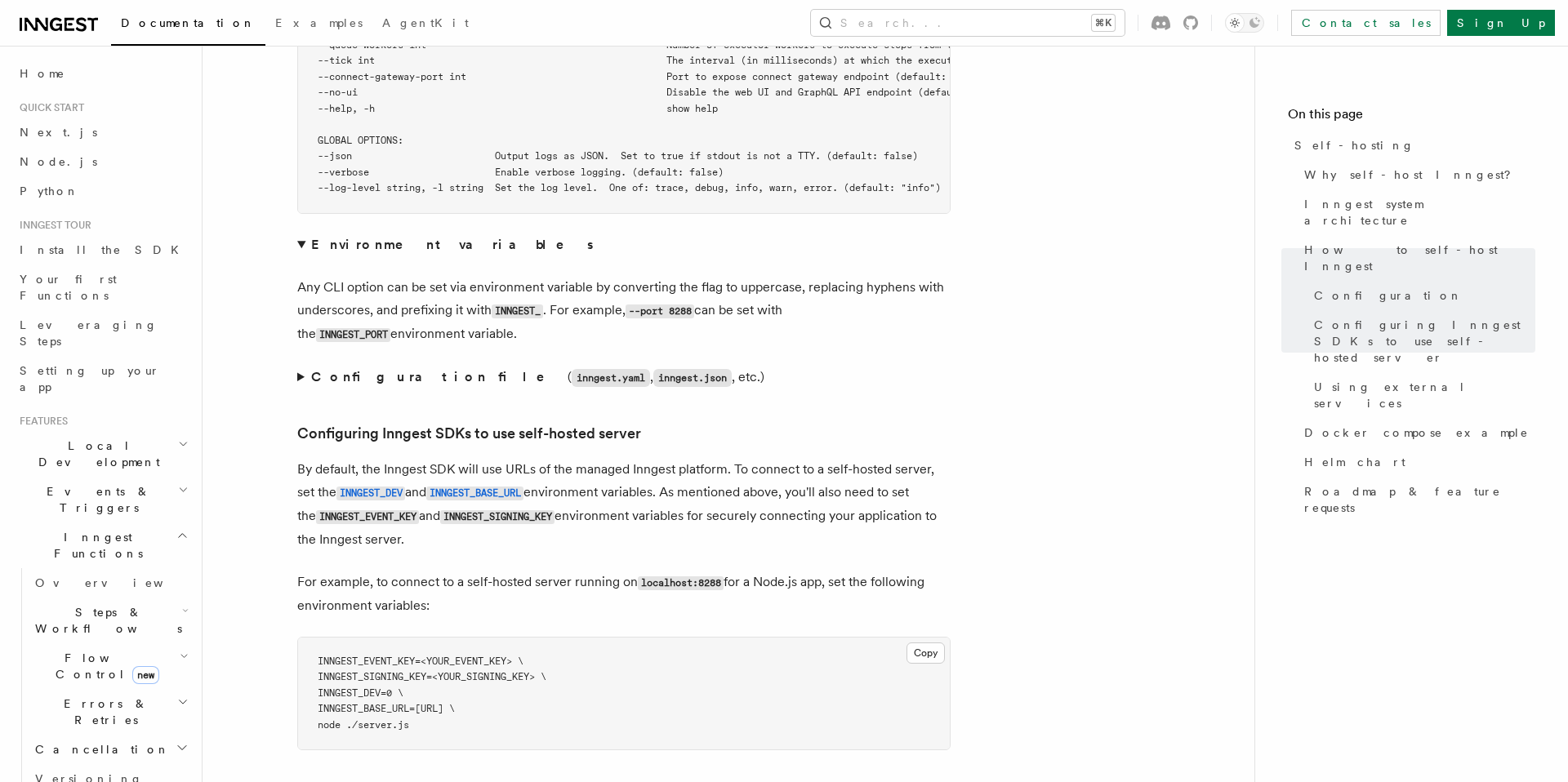
click at [727, 458] on p "By default, the Inngest SDK will use URLs of the managed Inngest platform. To c…" at bounding box center [624, 505] width 654 height 93
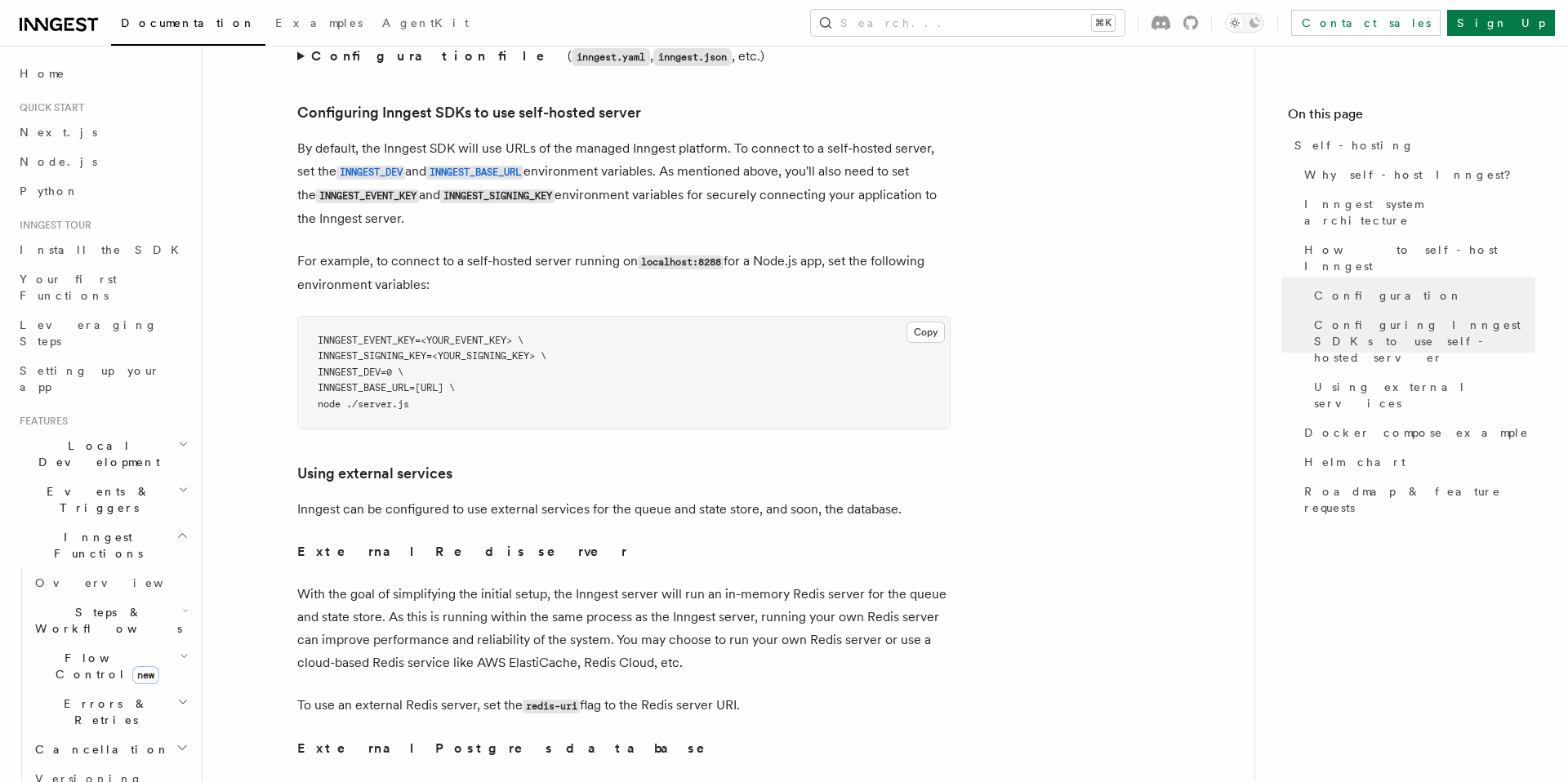
scroll to position [3635, 0]
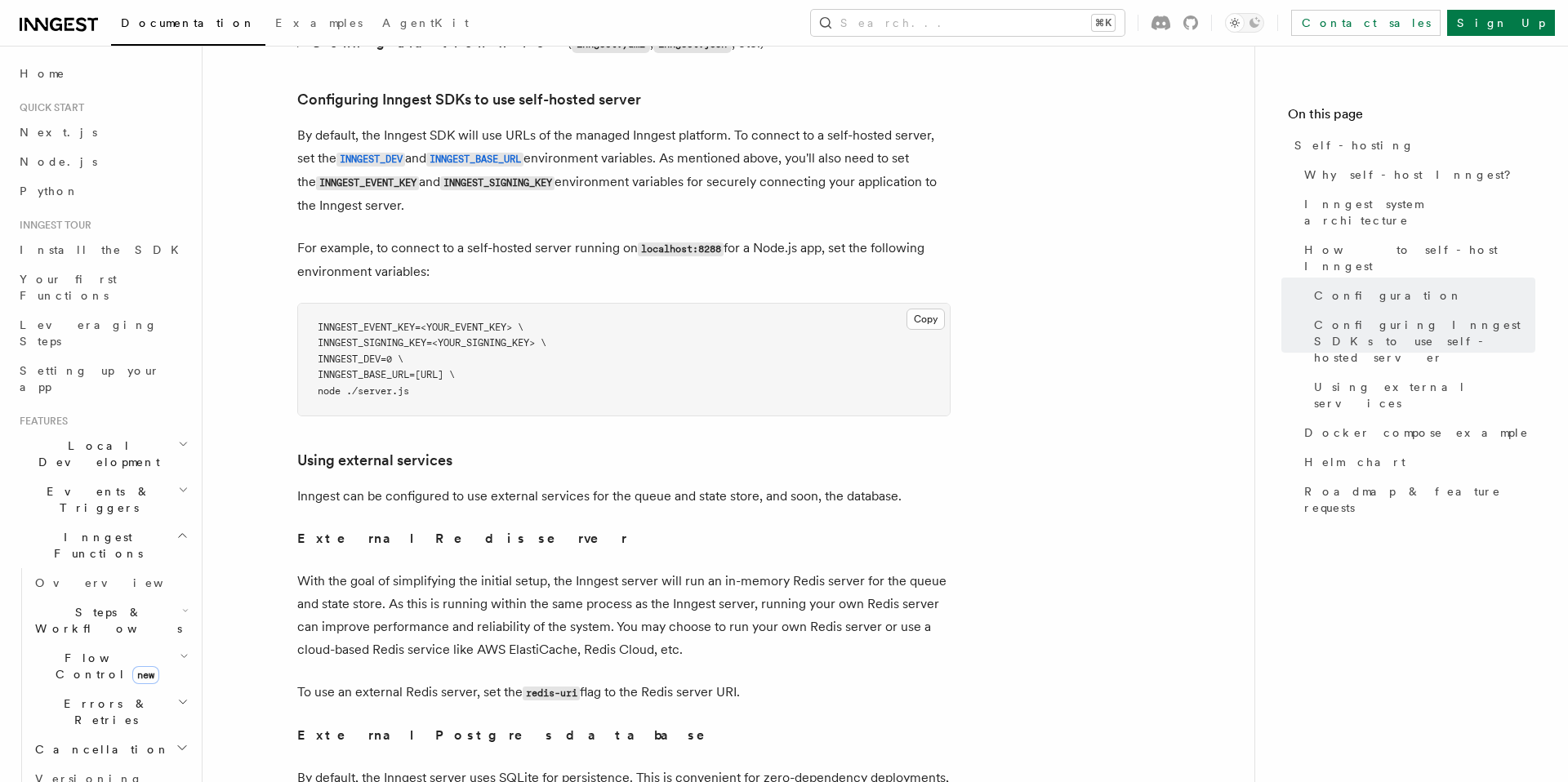
click at [403, 354] on span "INNGEST_DEV=0 \" at bounding box center [361, 359] width 86 height 12
click at [565, 303] on pre "INNGEST_EVENT_KEY=<YOUR_EVENT_KEY> \ INNGEST_SIGNING_KEY=<YOUR_SIGNING_KEY> \ I…" at bounding box center [624, 360] width 652 height 113
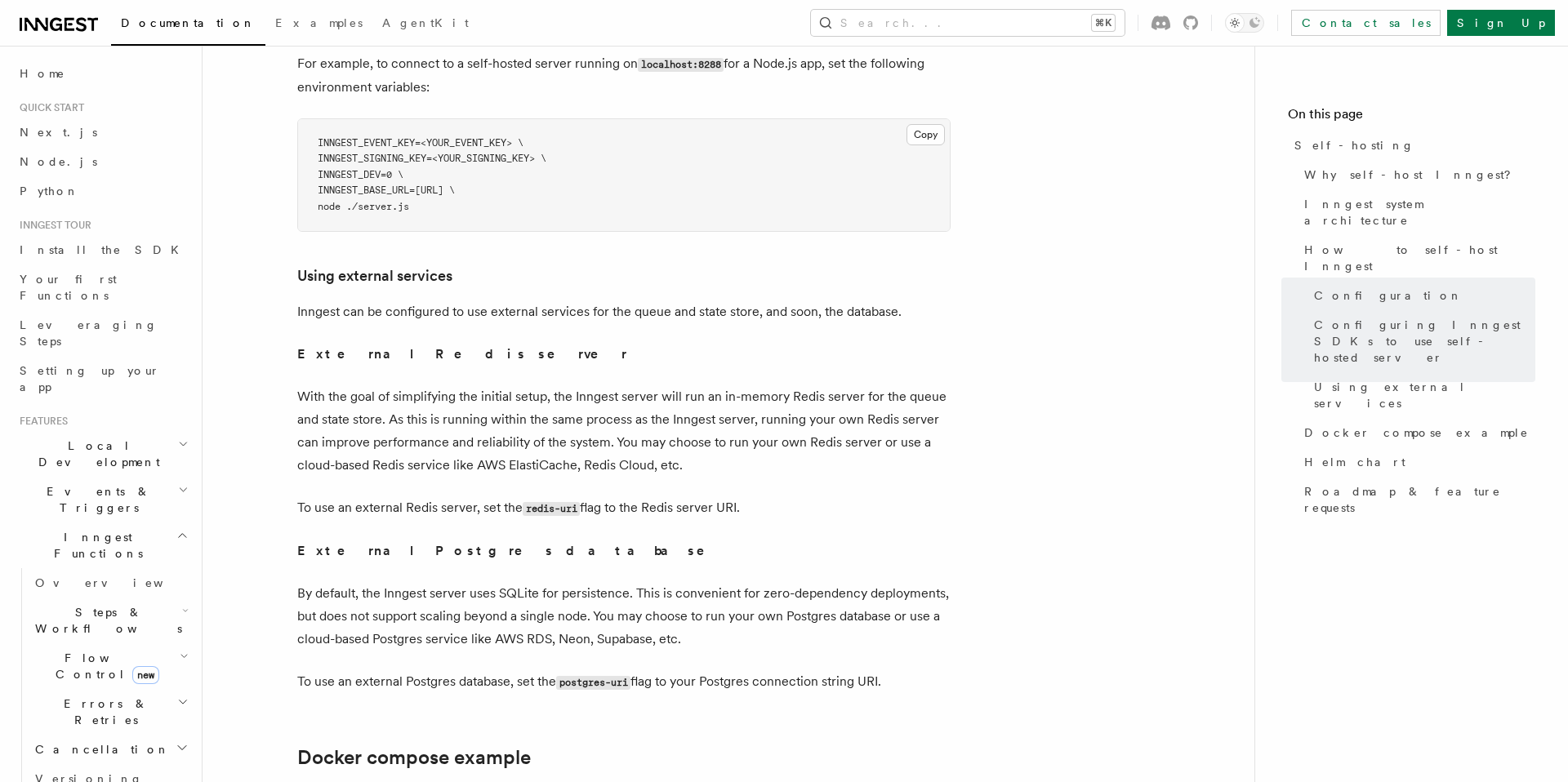
scroll to position [3832, 0]
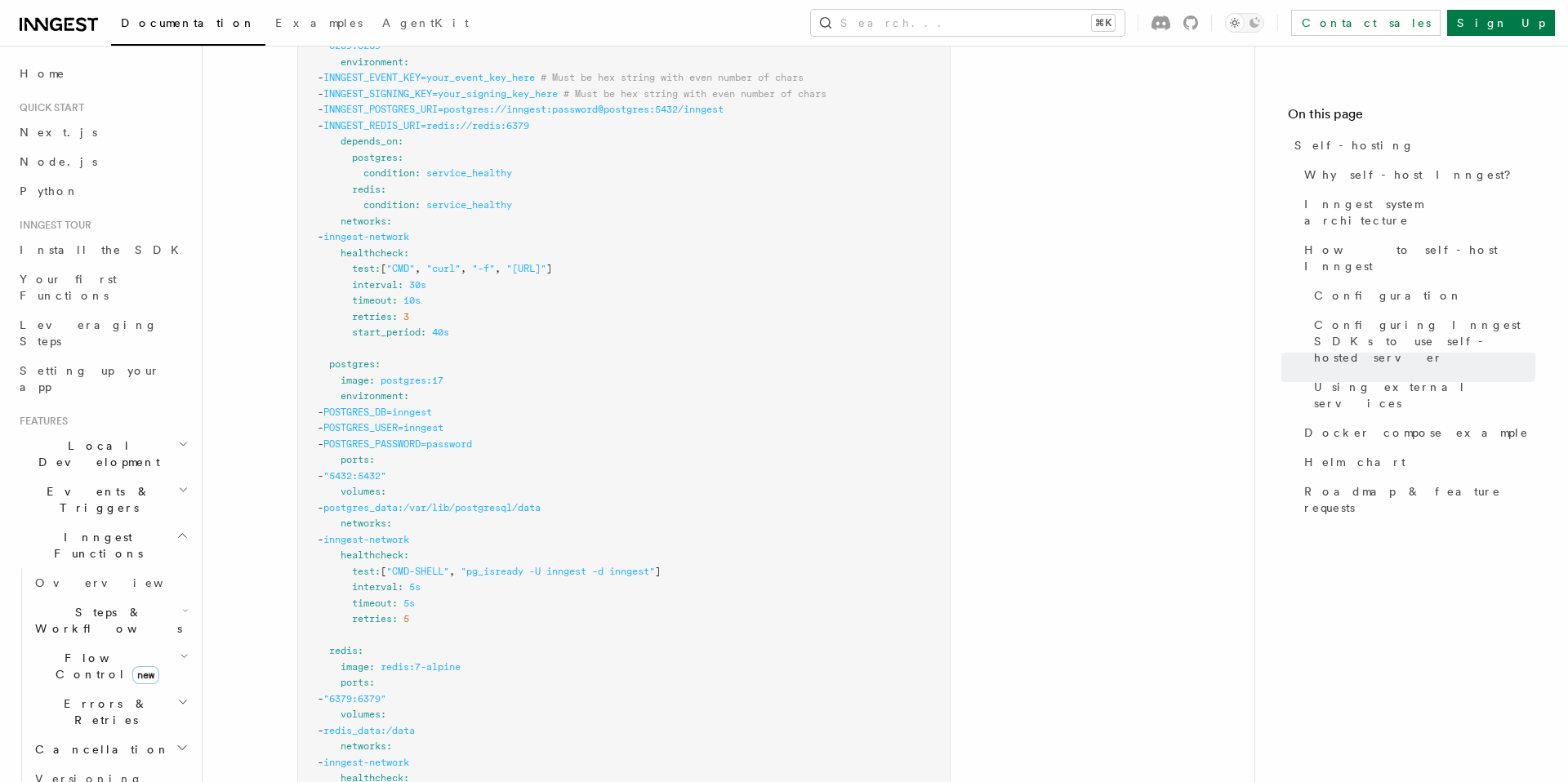
scroll to position [4634, 0]
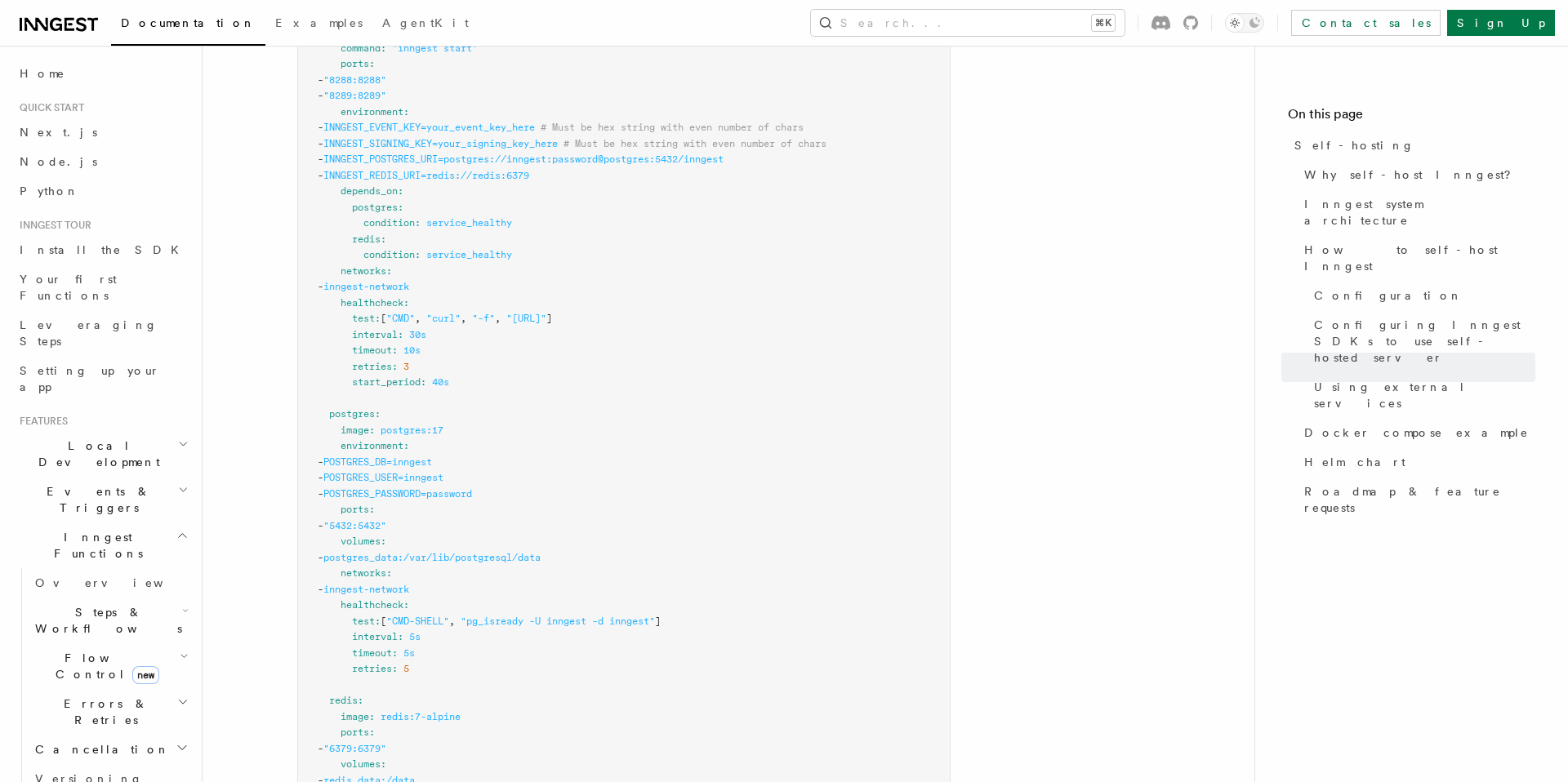
click at [418, 456] on span "POSTGRES_DB=inngest" at bounding box center [377, 461] width 109 height 12
click at [413, 431] on pre "services : inngest : image : inngest/inngest command : "inngest start" ports : …" at bounding box center [624, 518] width 652 height 1084
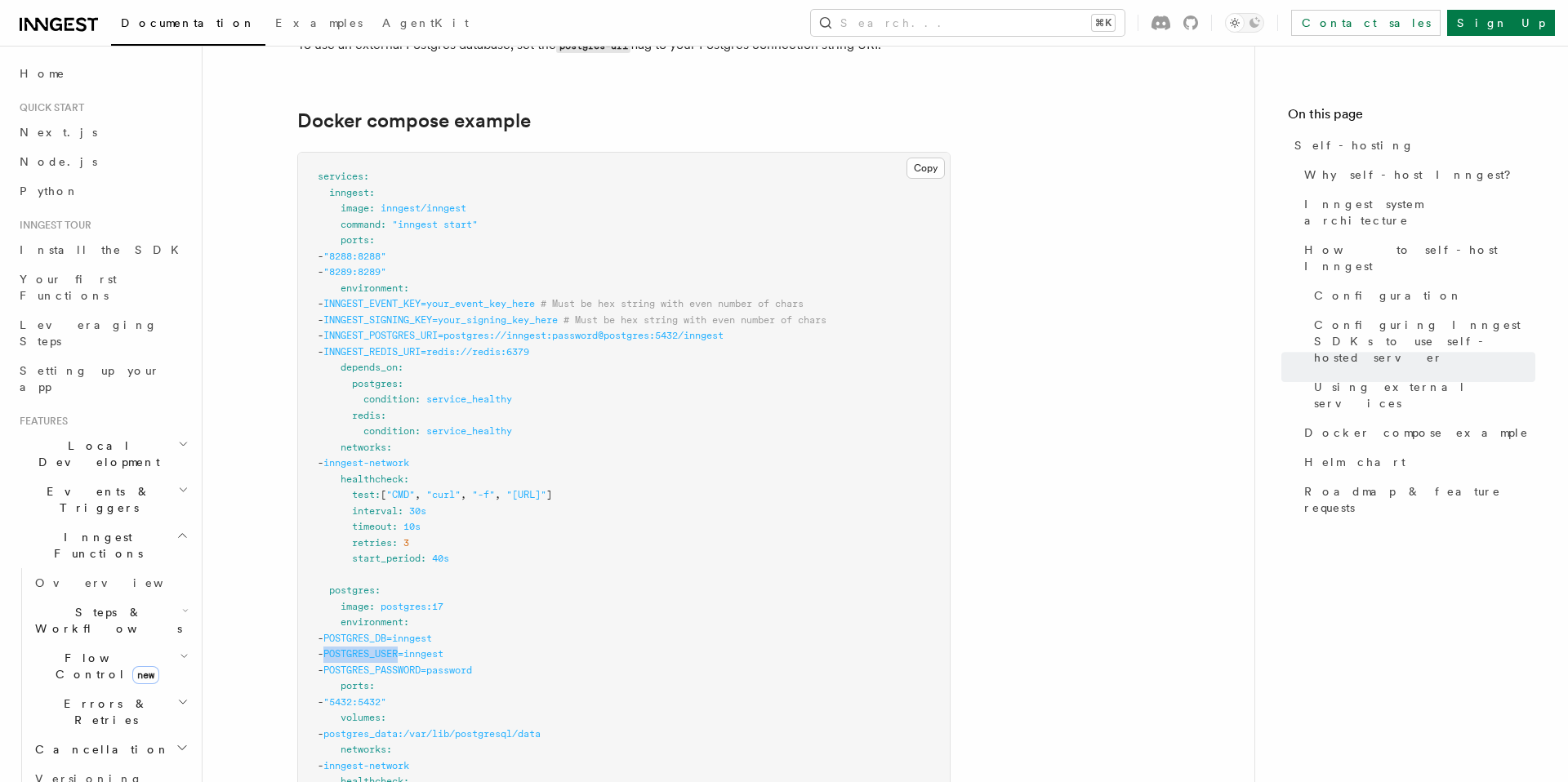
scroll to position [4436, 0]
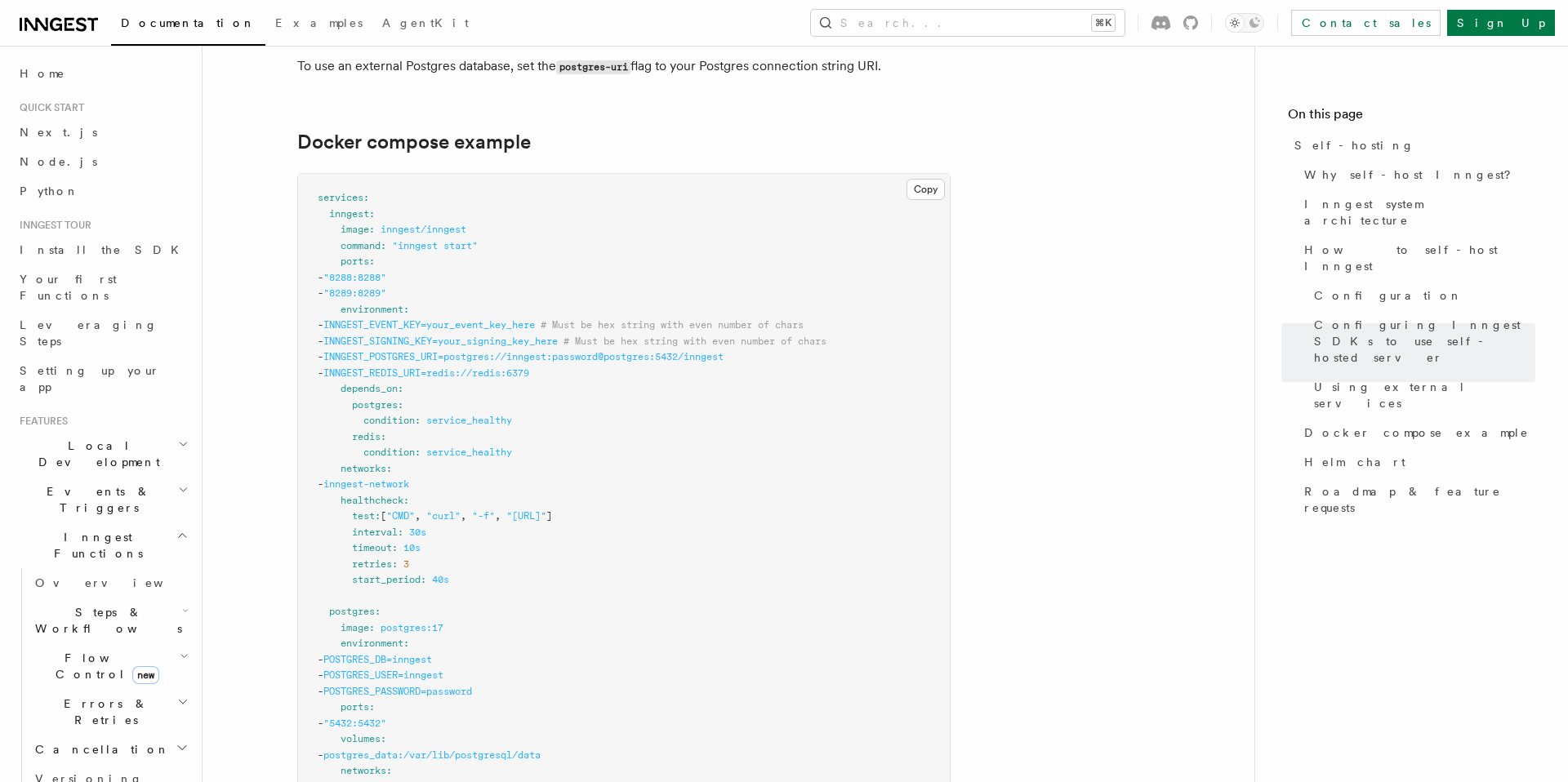
click at [383, 320] on span "INNGEST_EVENT_KEY=your_event_key_here" at bounding box center [429, 325] width 212 height 12
click at [383, 310] on pre "services : inngest : image : inngest/inngest command : "inngest start" ports : …" at bounding box center [624, 716] width 652 height 1084
click at [373, 367] on span "INNGEST_REDIS_URI=redis://redis:6379" at bounding box center [426, 373] width 206 height 12
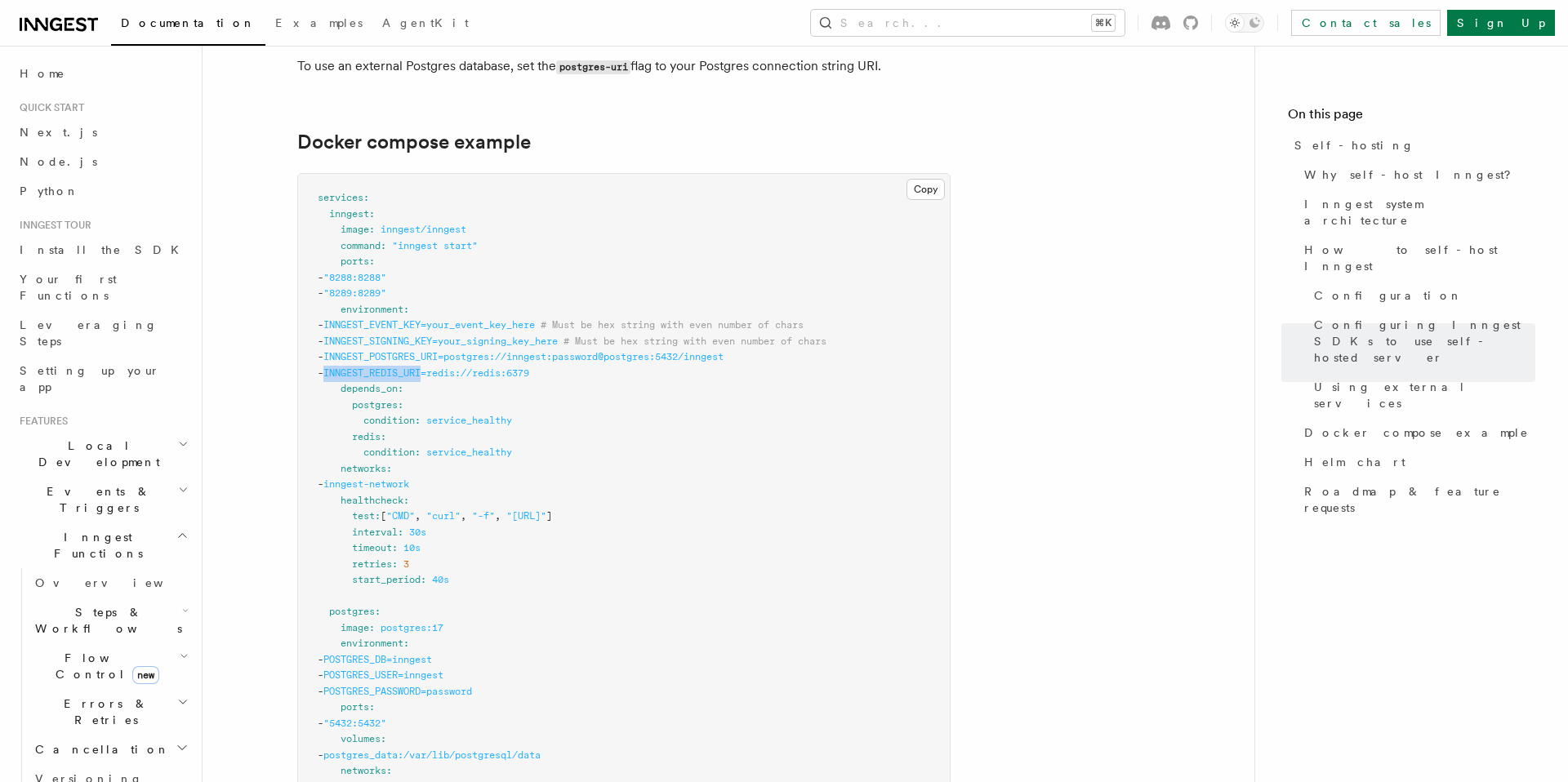
click at [373, 367] on span "INNGEST_REDIS_URI=redis://redis:6379" at bounding box center [426, 373] width 206 height 12
click at [375, 336] on span "INNGEST_SIGNING_KEY=your_signing_key_here" at bounding box center [440, 341] width 234 height 12
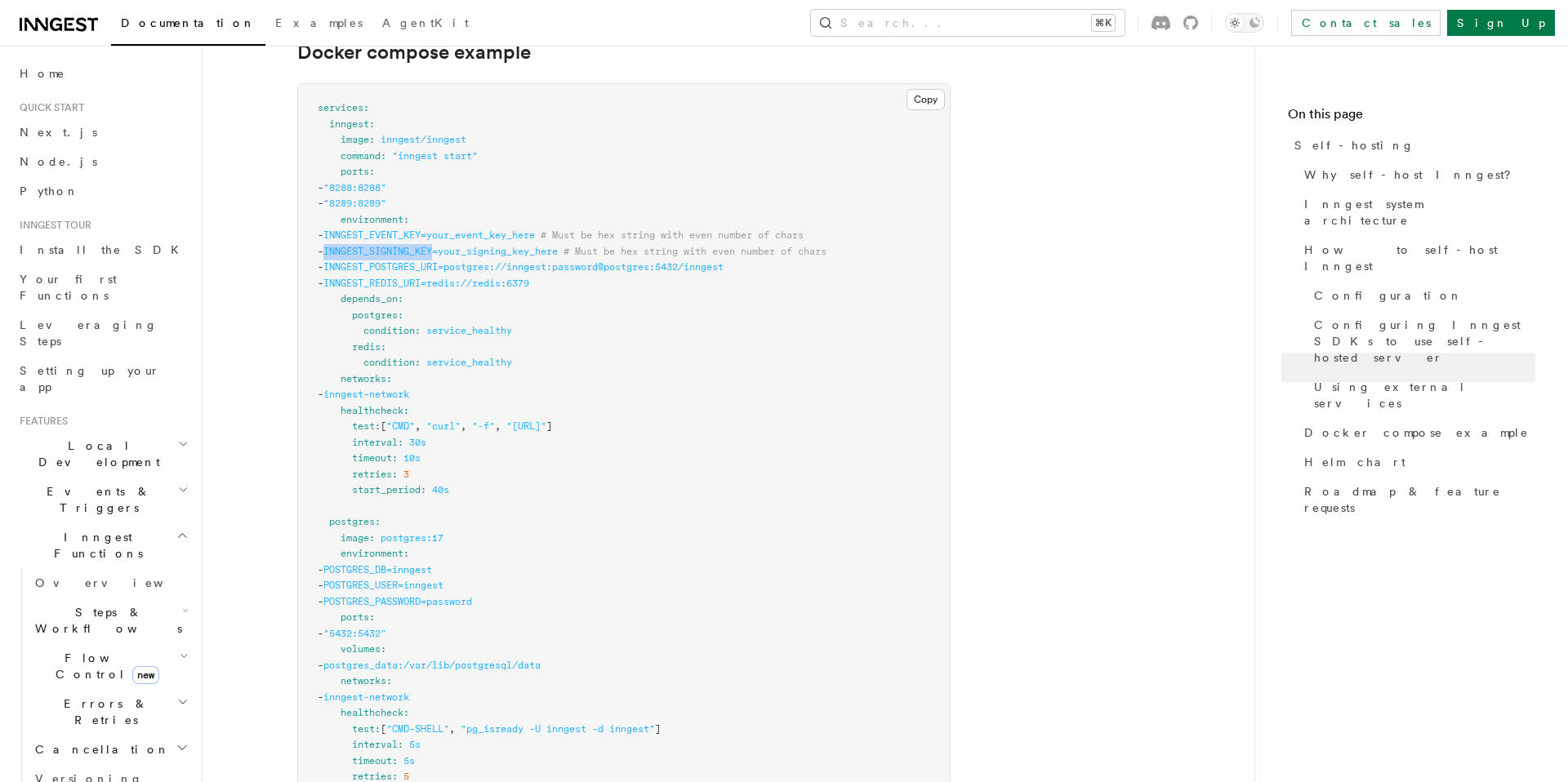
scroll to position [4555, 0]
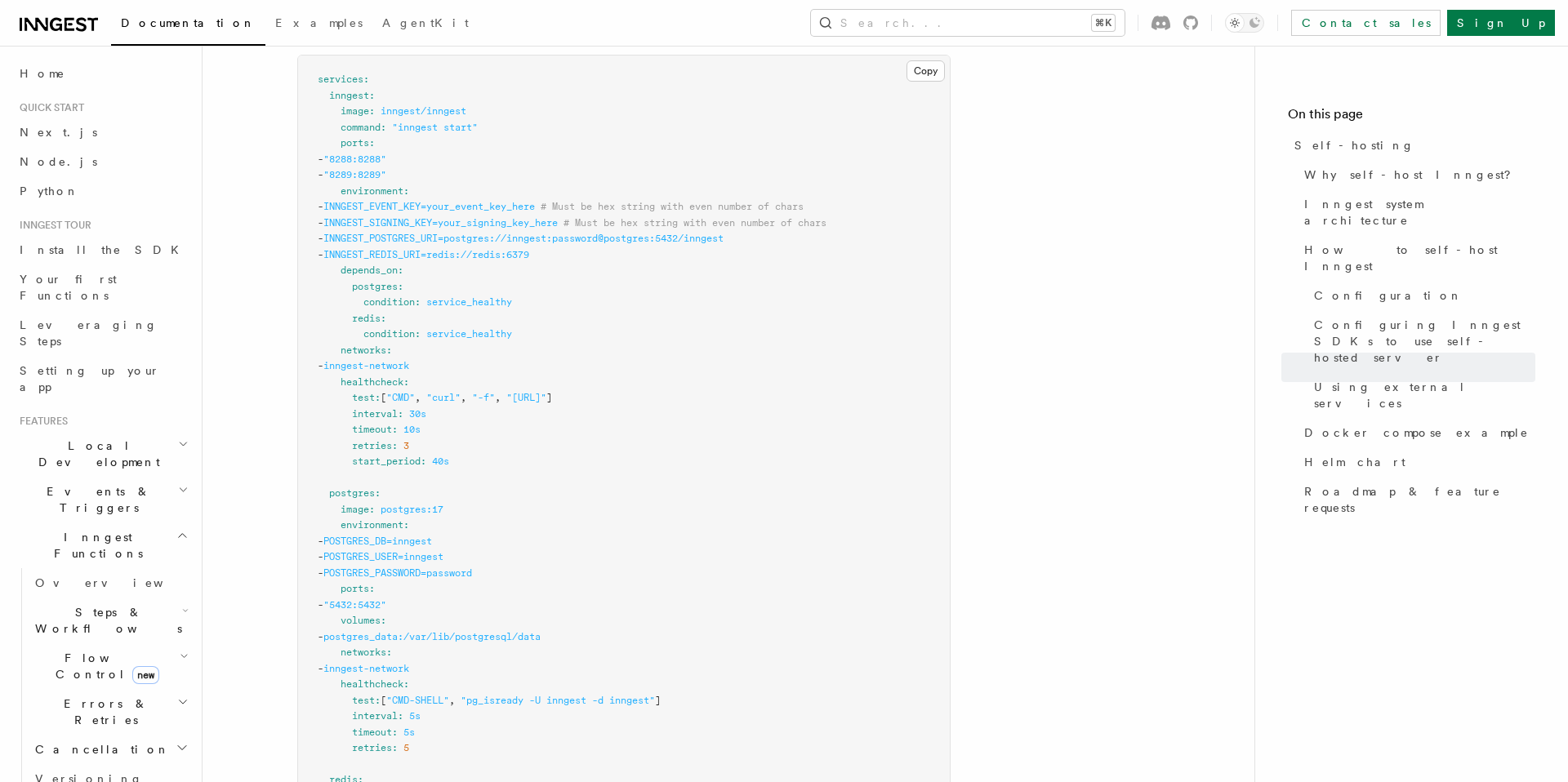
click at [406, 392] on span ""CMD"" at bounding box center [401, 398] width 29 height 12
click at [461, 392] on span ""curl"" at bounding box center [444, 398] width 34 height 12
click at [547, 392] on span ""http://localhost:8288/health"" at bounding box center [526, 398] width 40 height 12
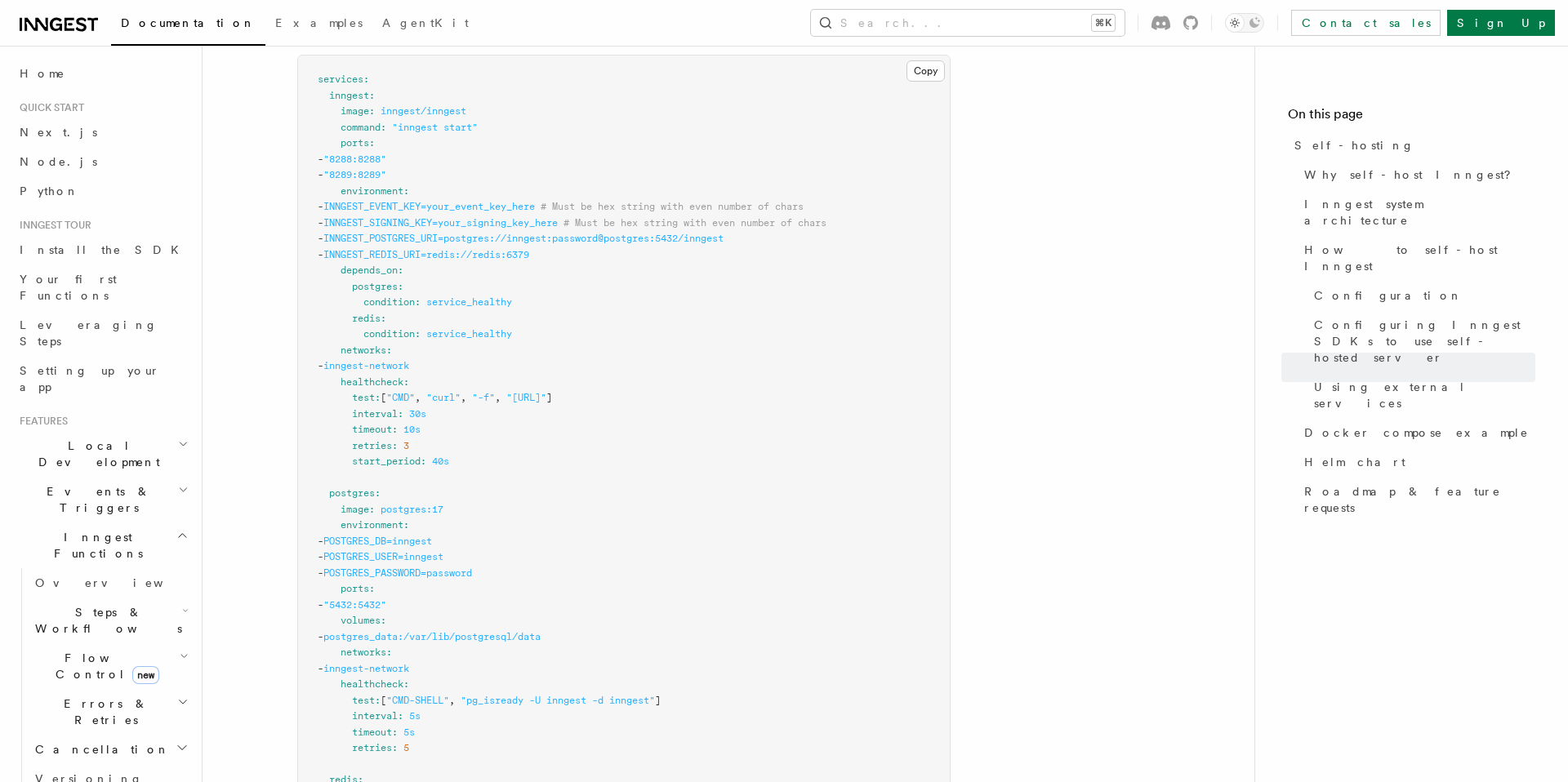
click at [547, 392] on span ""http://localhost:8288/health"" at bounding box center [526, 398] width 40 height 12
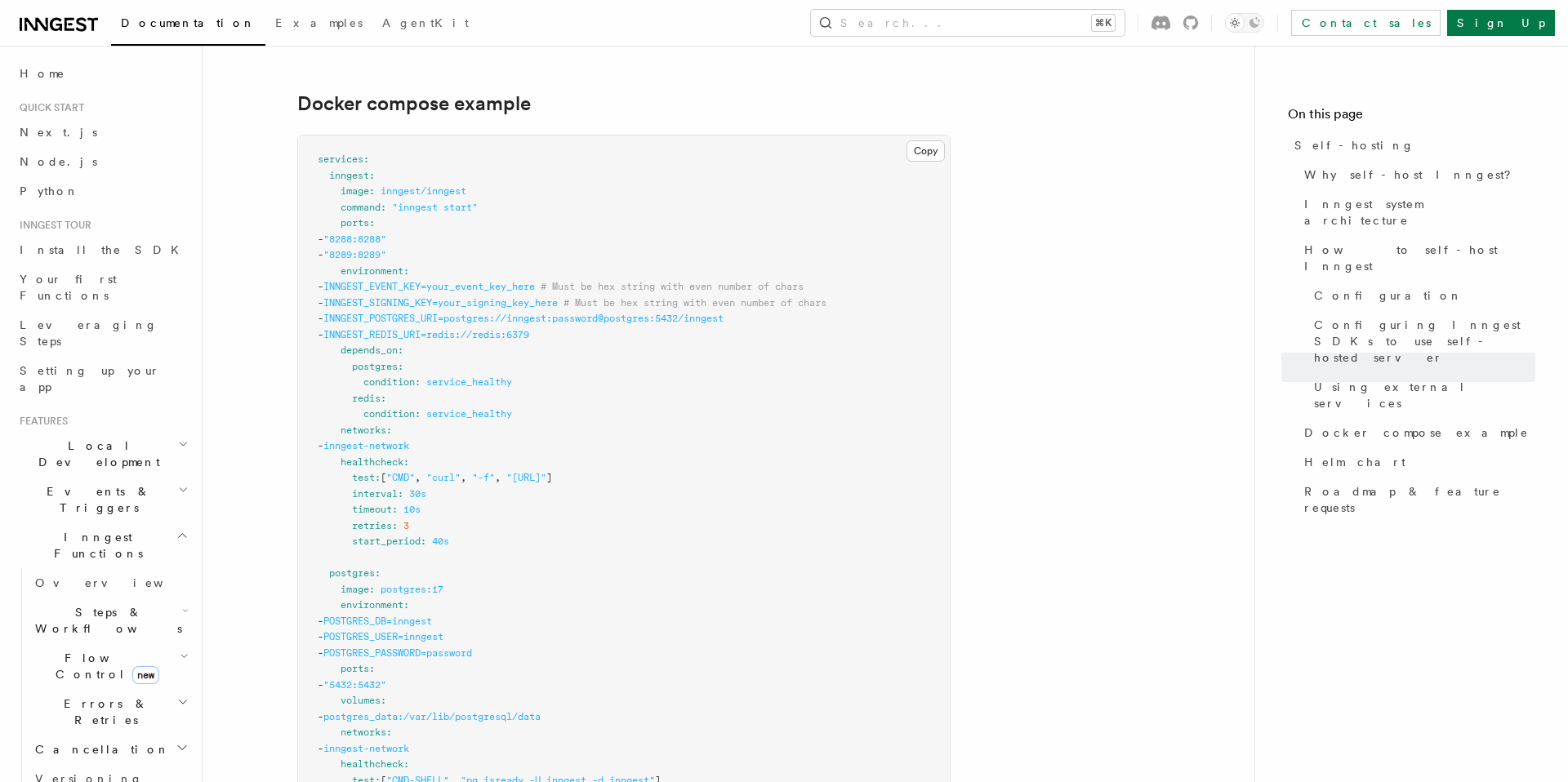
scroll to position [4468, 0]
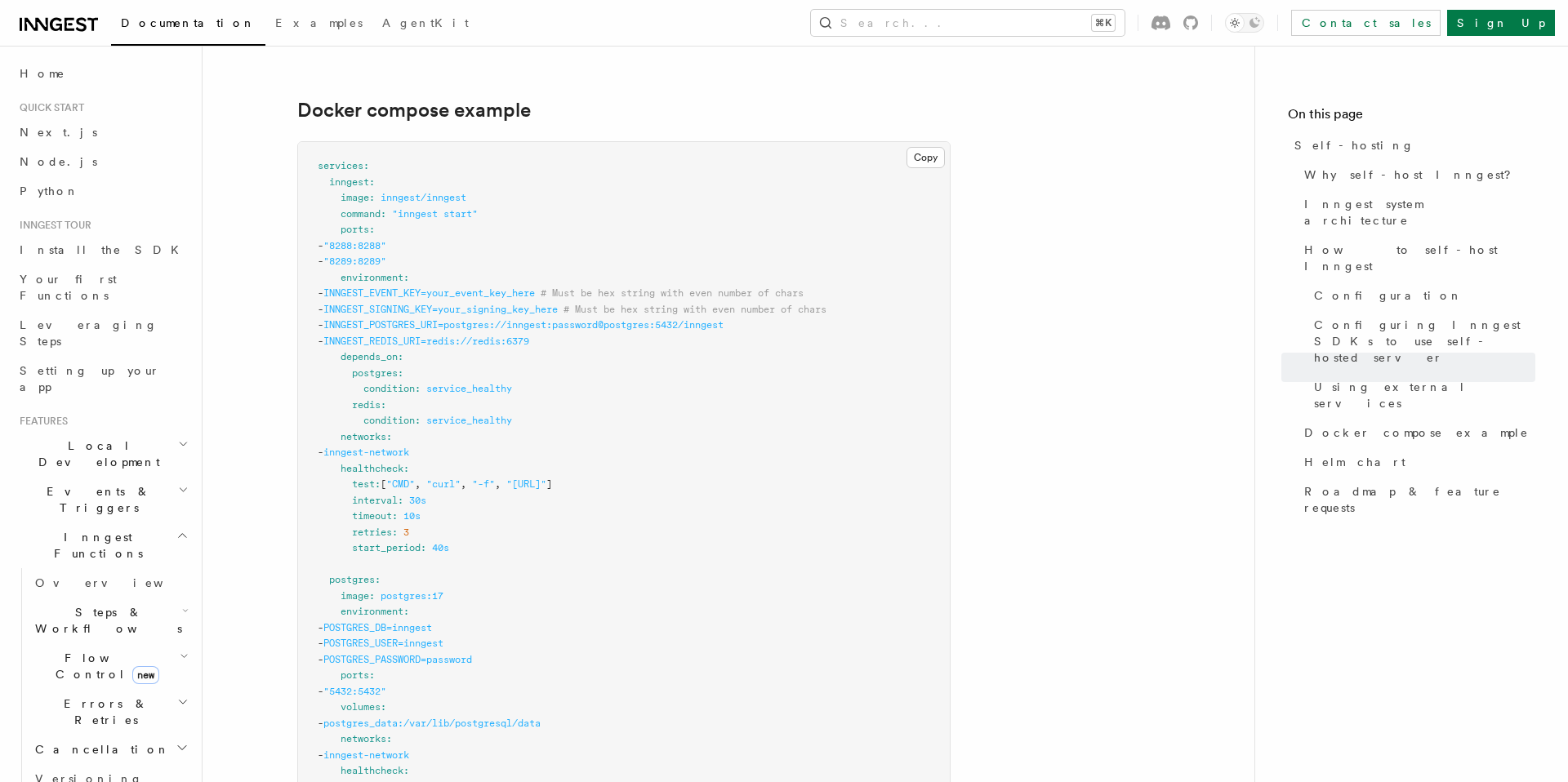
click at [432, 192] on span "inngest/inngest" at bounding box center [424, 198] width 86 height 12
click at [432, 192] on pre "services : inngest : image : inngest/inngest command : "inngest start" ports : …" at bounding box center [624, 683] width 652 height 1084
click at [425, 185] on pre "services : inngest : image : inngest/inngest command : "inngest start" ports : …" at bounding box center [624, 683] width 652 height 1084
click at [397, 185] on pre "services : inngest : image : inngest/inngest command : "inngest start" ports : …" at bounding box center [624, 683] width 652 height 1084
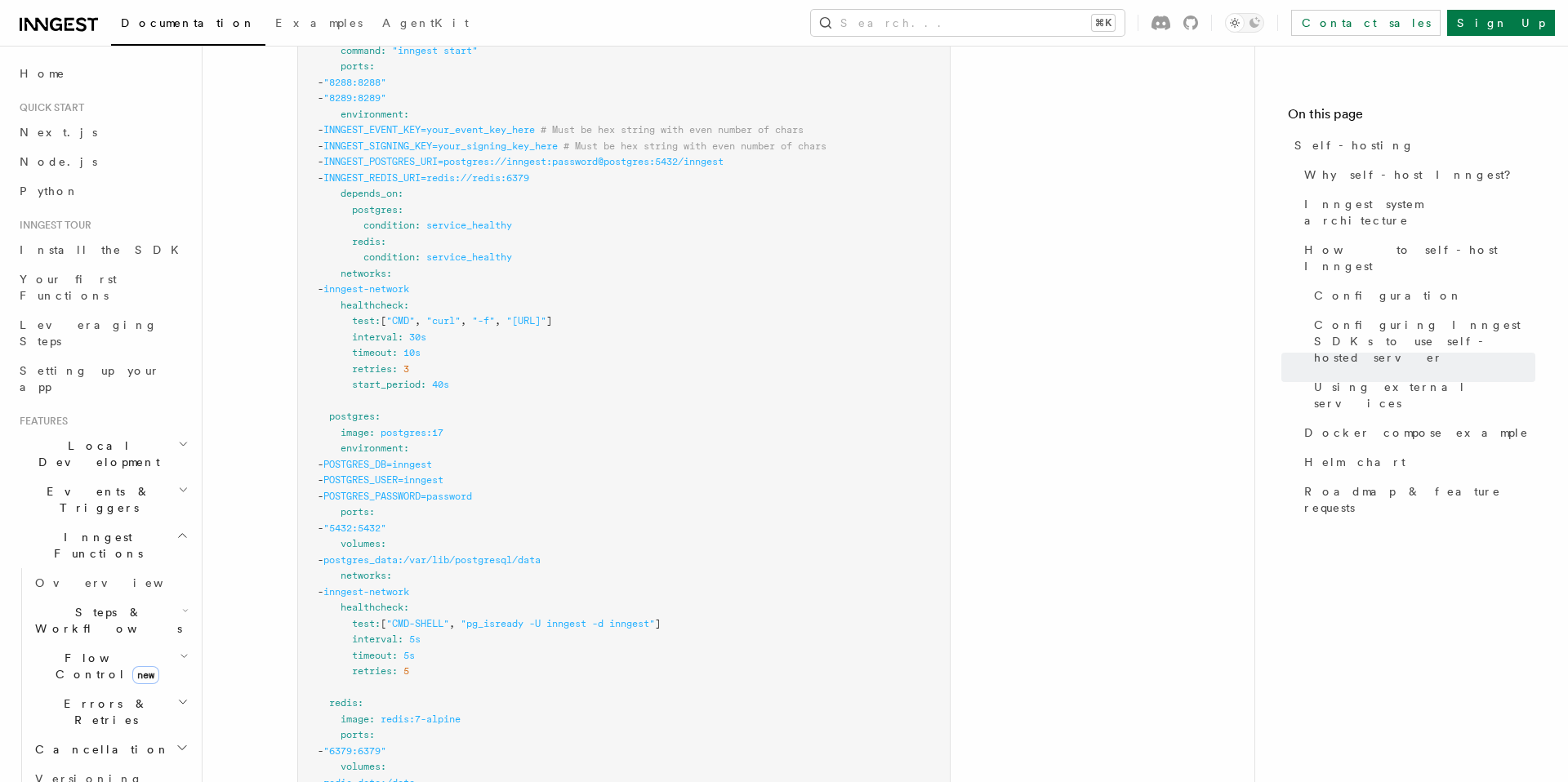
scroll to position [4636, 0]
click at [394, 278] on span "inngest-network" at bounding box center [366, 284] width 86 height 12
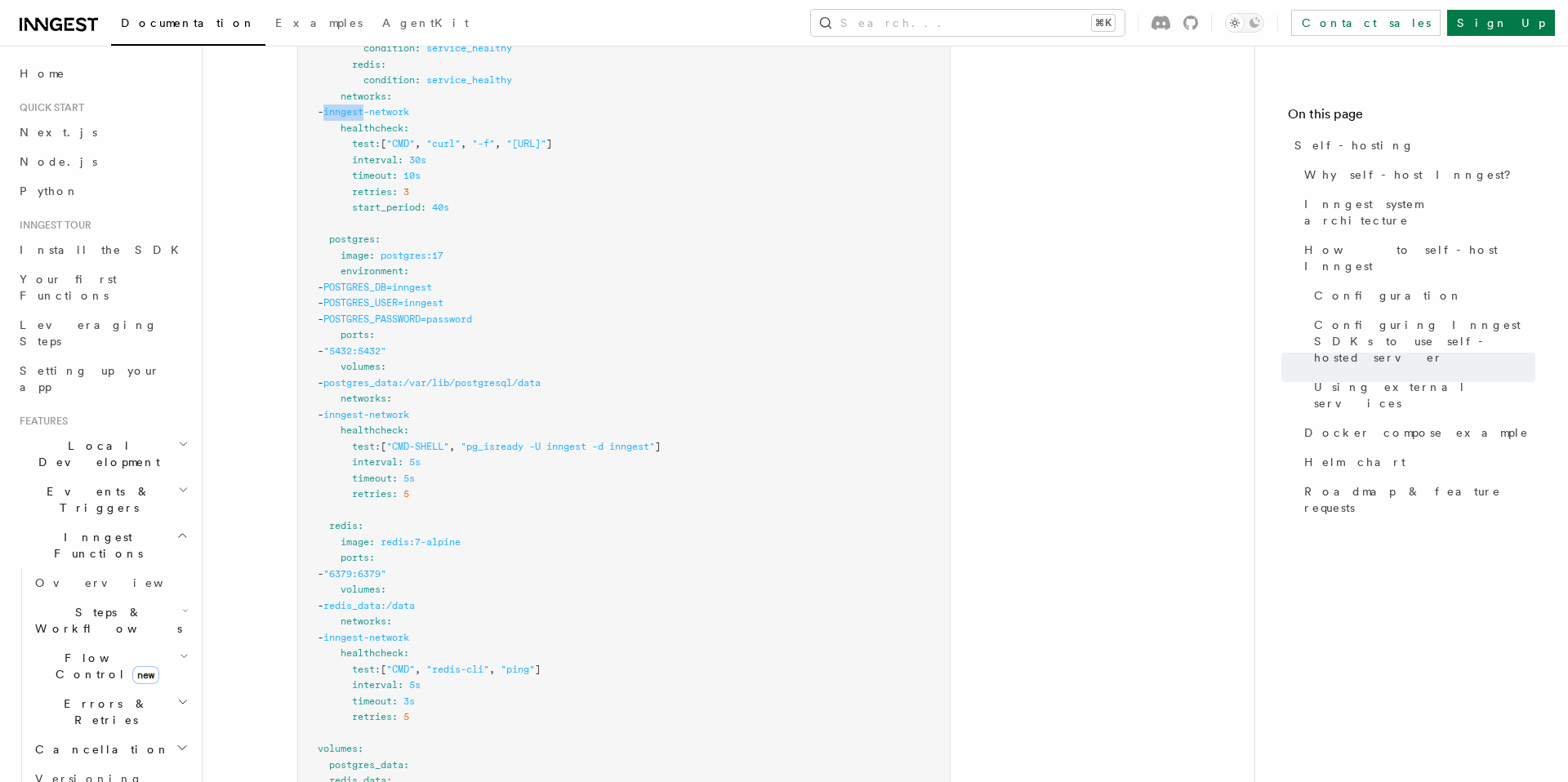
scroll to position [4812, 0]
click at [371, 230] on span "postgres" at bounding box center [352, 235] width 46 height 12
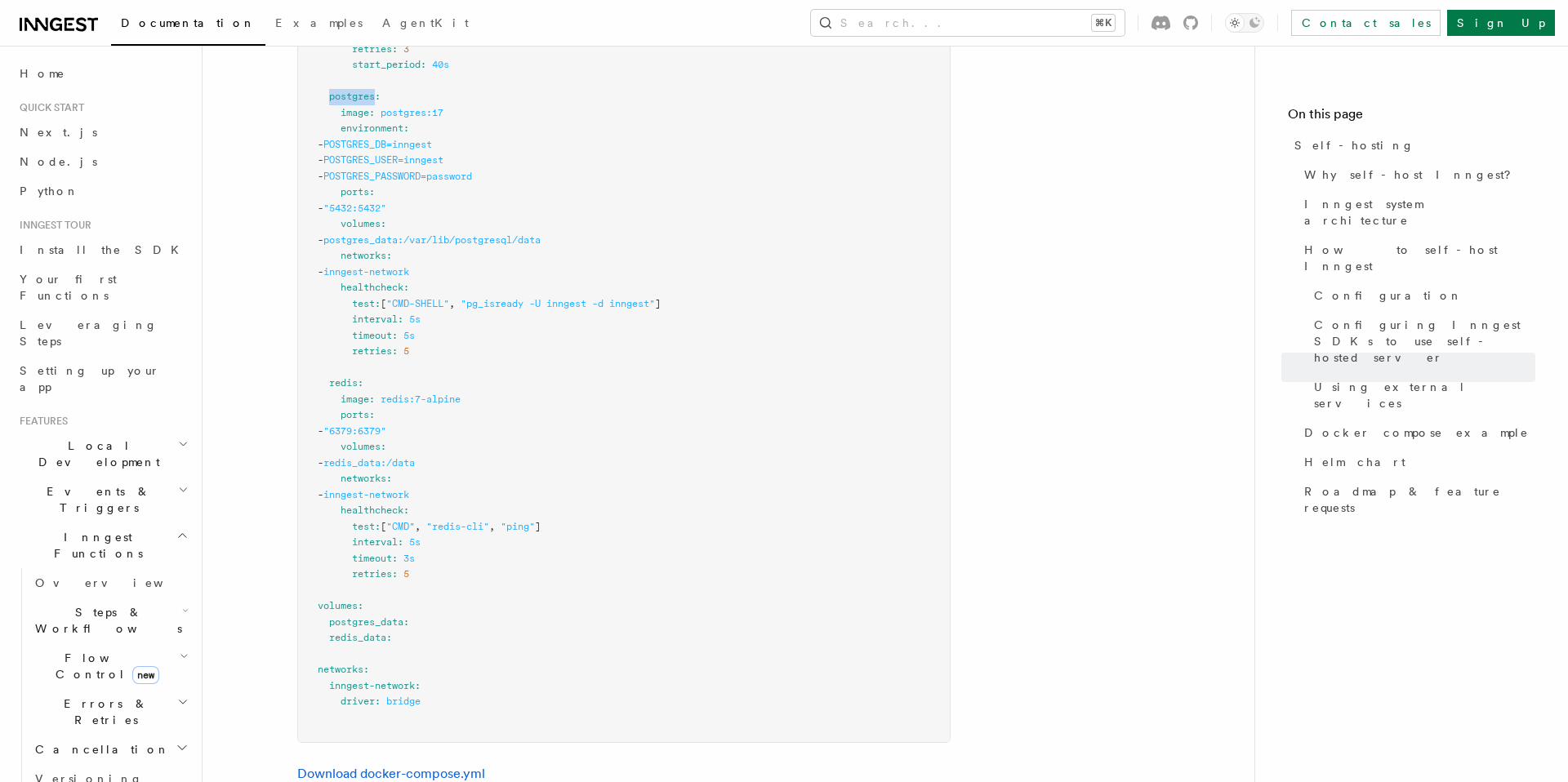
scroll to position [4962, 0]
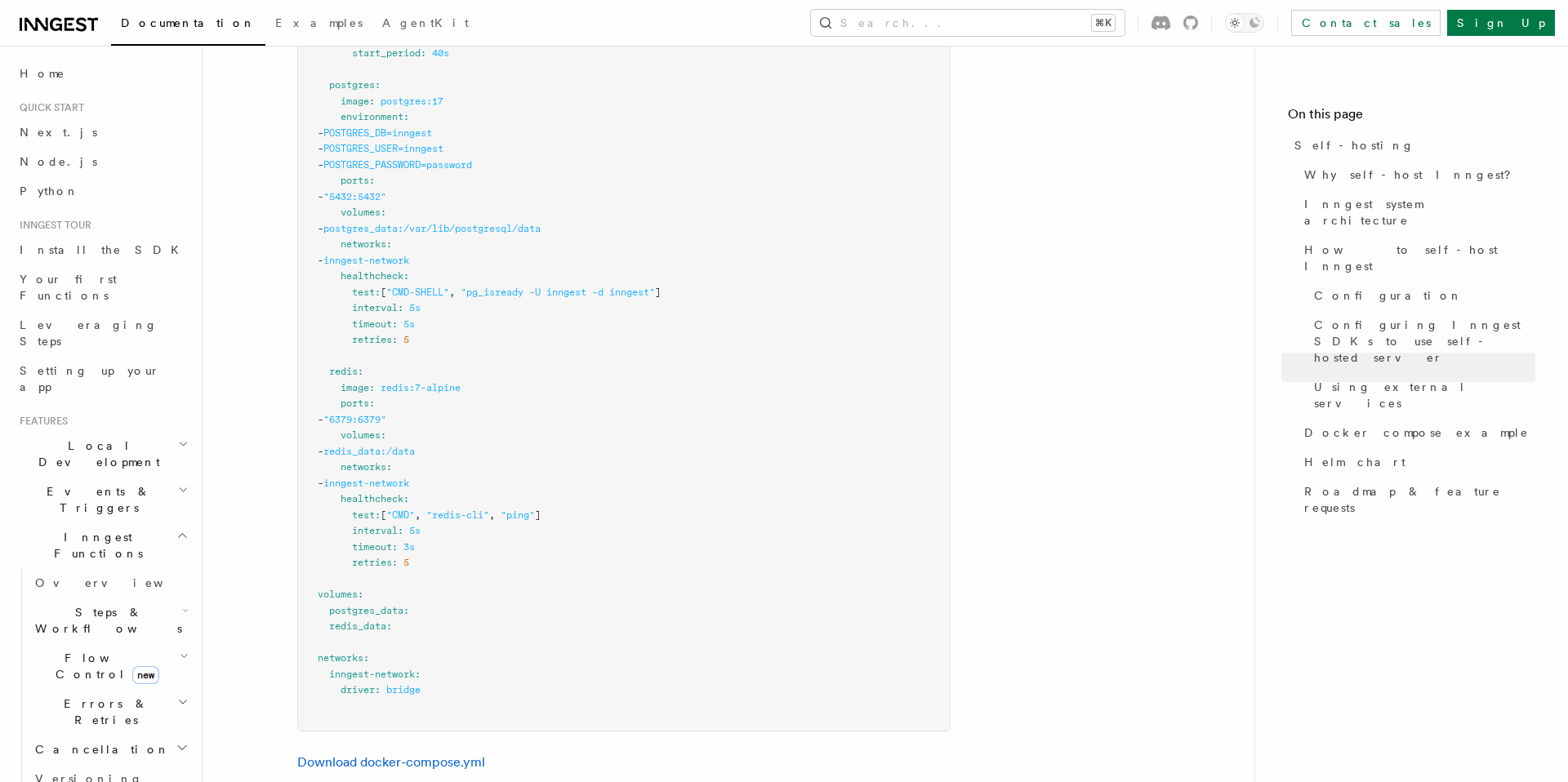
click at [475, 200] on pre "services : inngest : image : inngest/inngest command : "inngest start" ports : …" at bounding box center [624, 189] width 652 height 1084
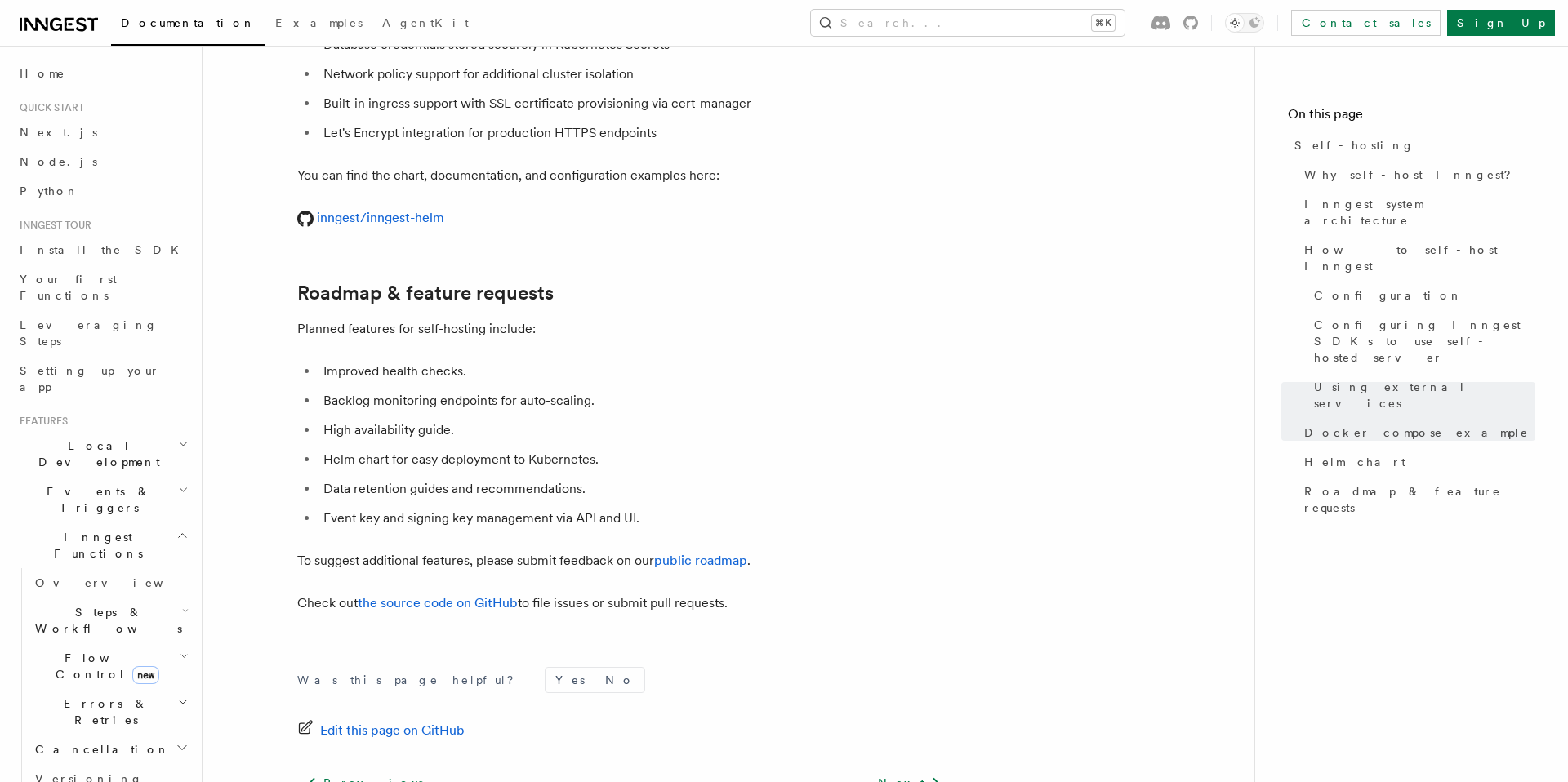
scroll to position [6265, 0]
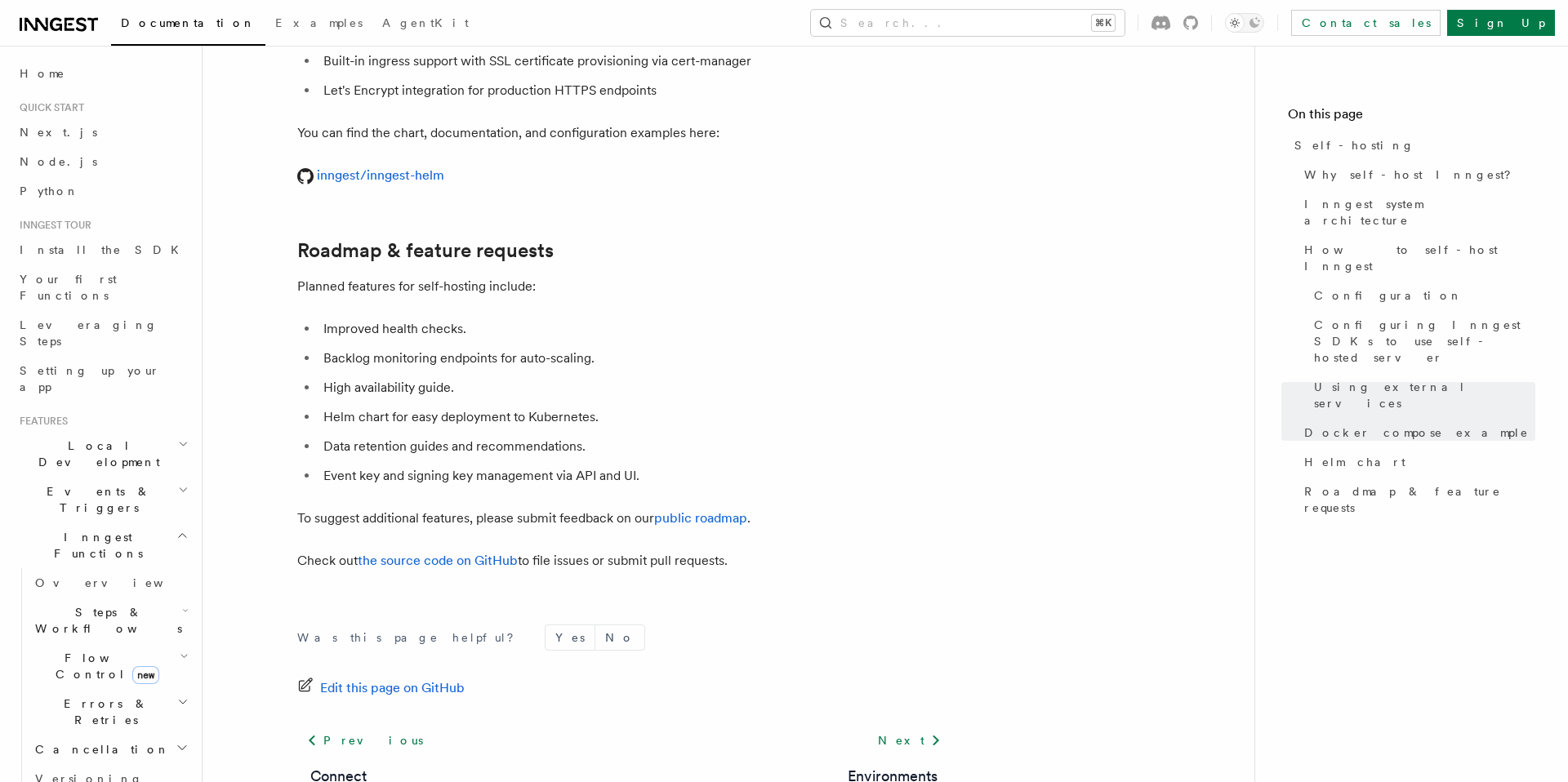
click at [510, 507] on footer "Was this page helpful? Yes No Edit this page on GitHub Previous Connect Next En…" at bounding box center [624, 741] width 654 height 233
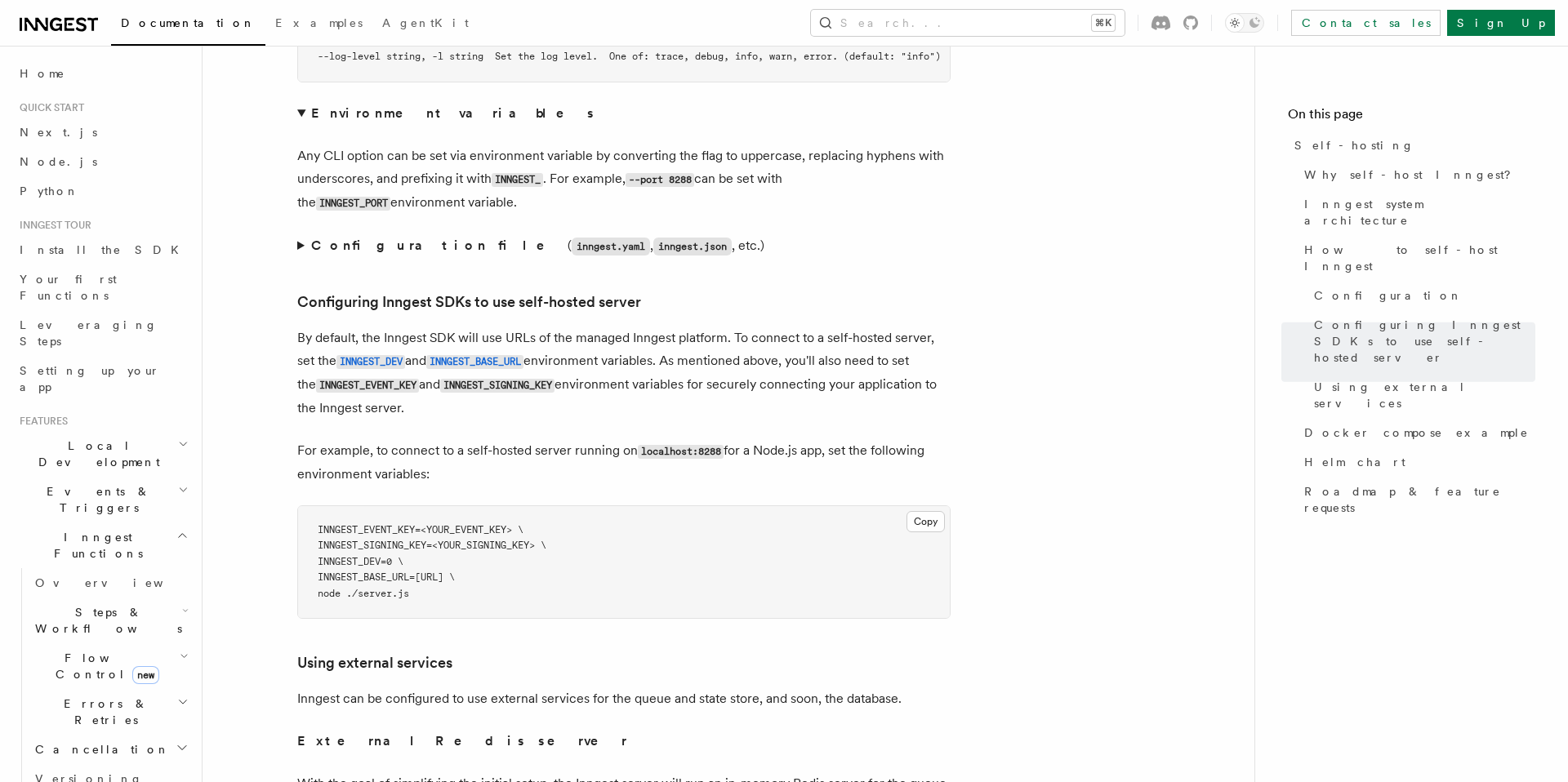
scroll to position [3174, 0]
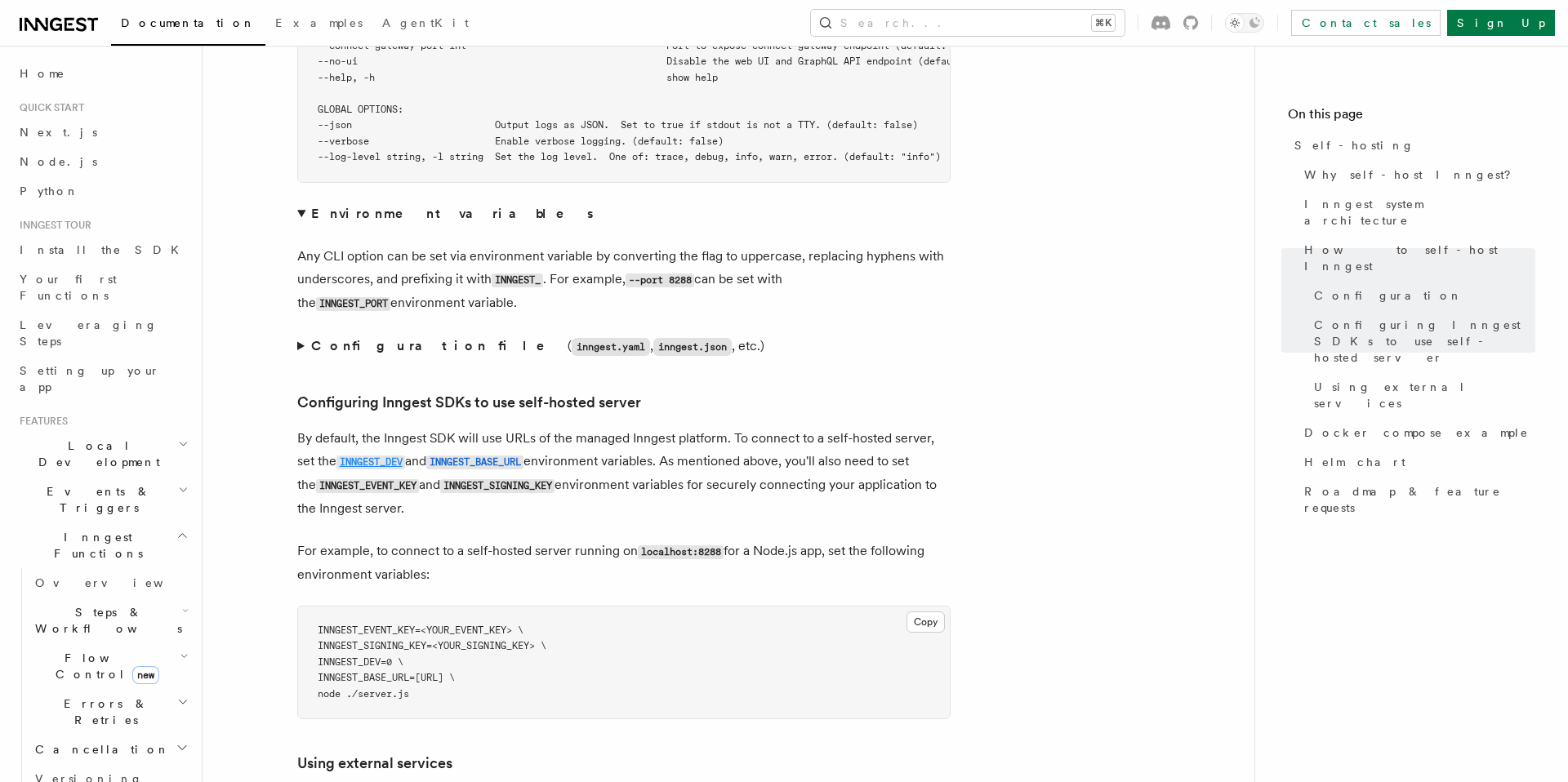
click at [374, 456] on code "INNGEST_DEV" at bounding box center [371, 462] width 68 height 13
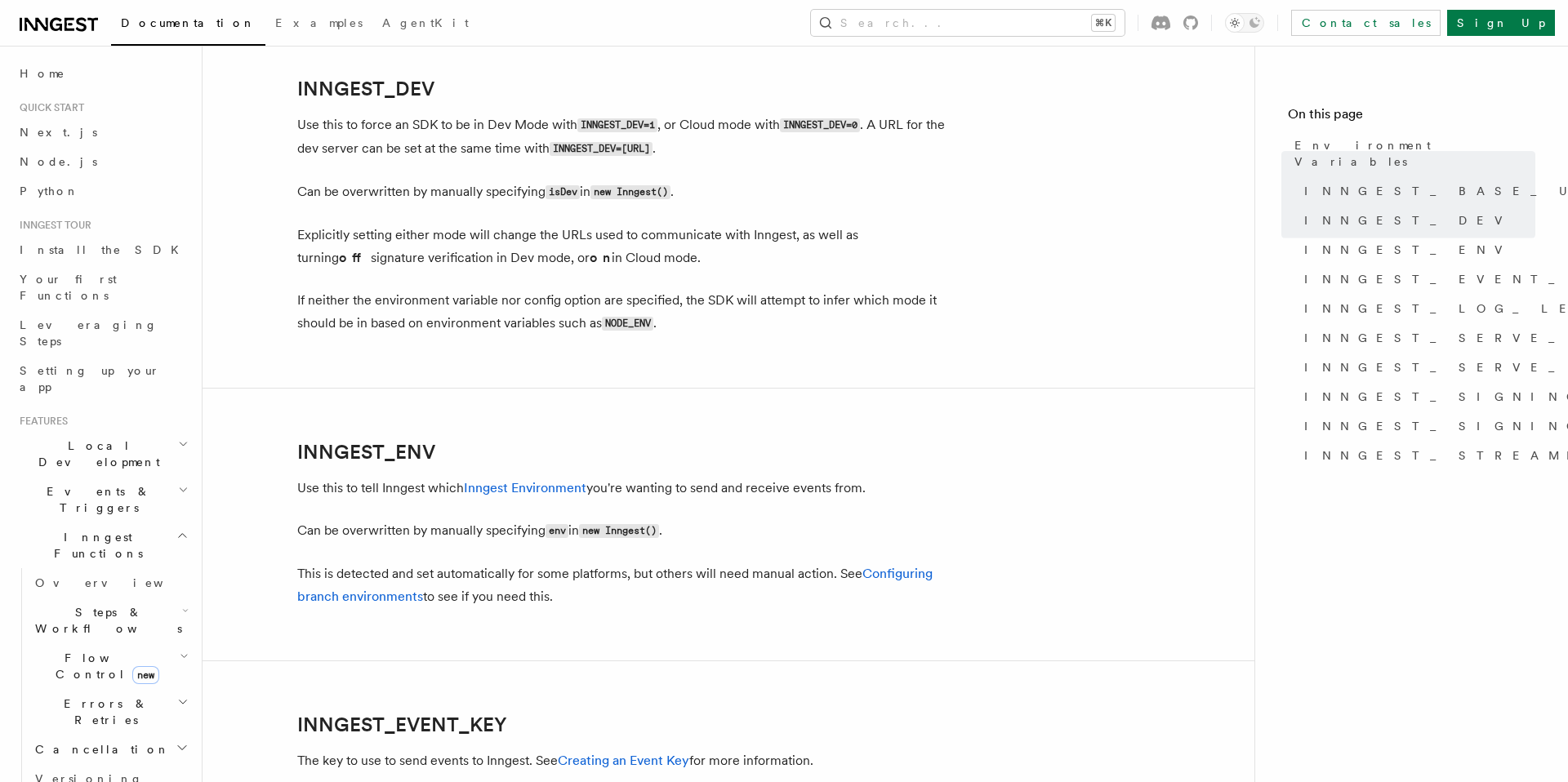
scroll to position [1225, 0]
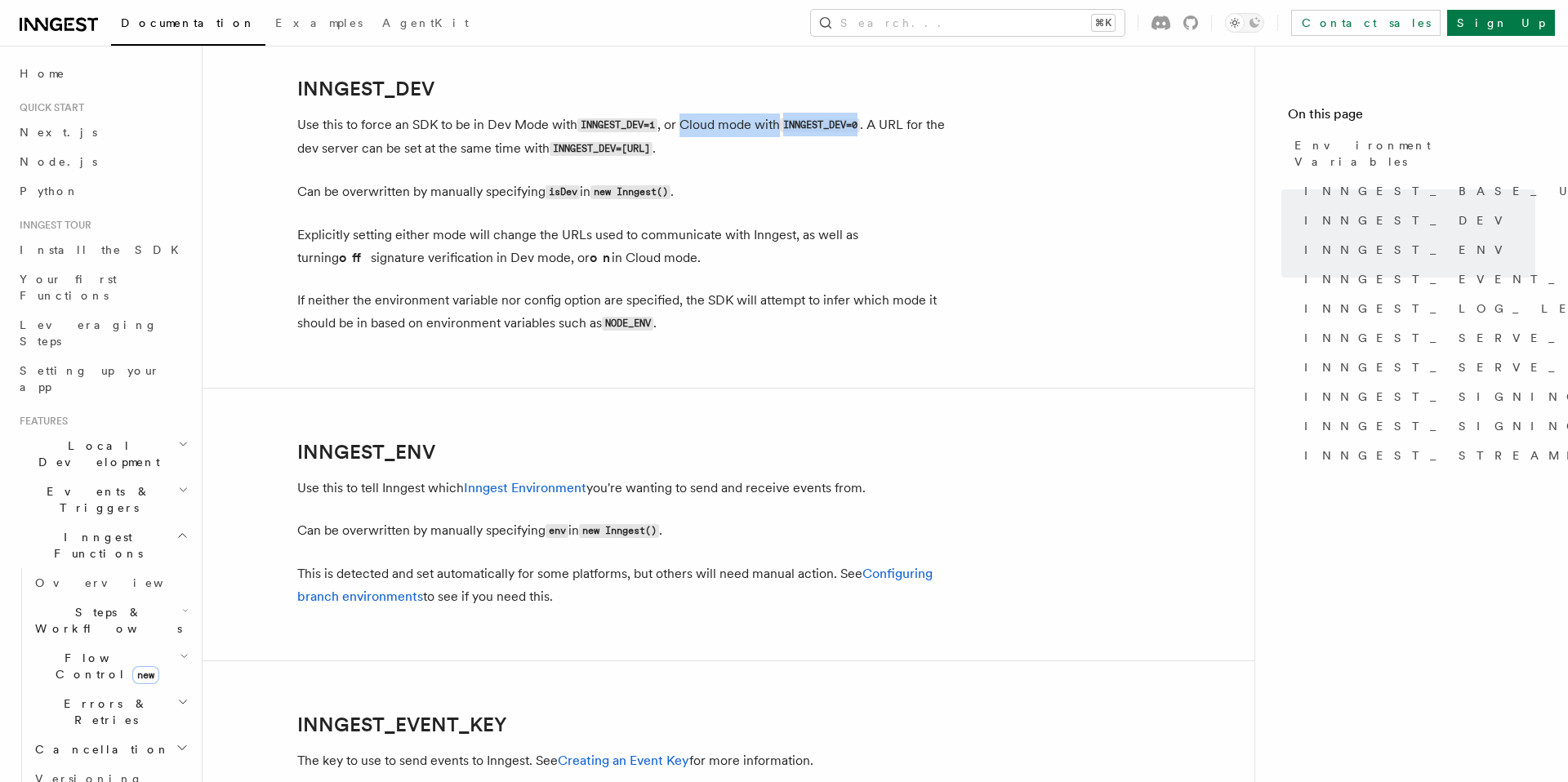
drag, startPoint x: 683, startPoint y: 124, endPoint x: 864, endPoint y: 125, distance: 181.0
click at [864, 125] on p "Use this to force an SDK to be in Dev Mode with INNGEST_DEV=1 , or Cloud mode w…" at bounding box center [624, 136] width 654 height 48
drag, startPoint x: 481, startPoint y: 127, endPoint x: 658, endPoint y: 124, distance: 177.0
click at [658, 124] on p "Use this to force an SDK to be in Dev Mode with INNGEST_DEV=1 , or Cloud mode w…" at bounding box center [624, 136] width 654 height 48
drag, startPoint x: 297, startPoint y: 149, endPoint x: 423, endPoint y: 156, distance: 126.2
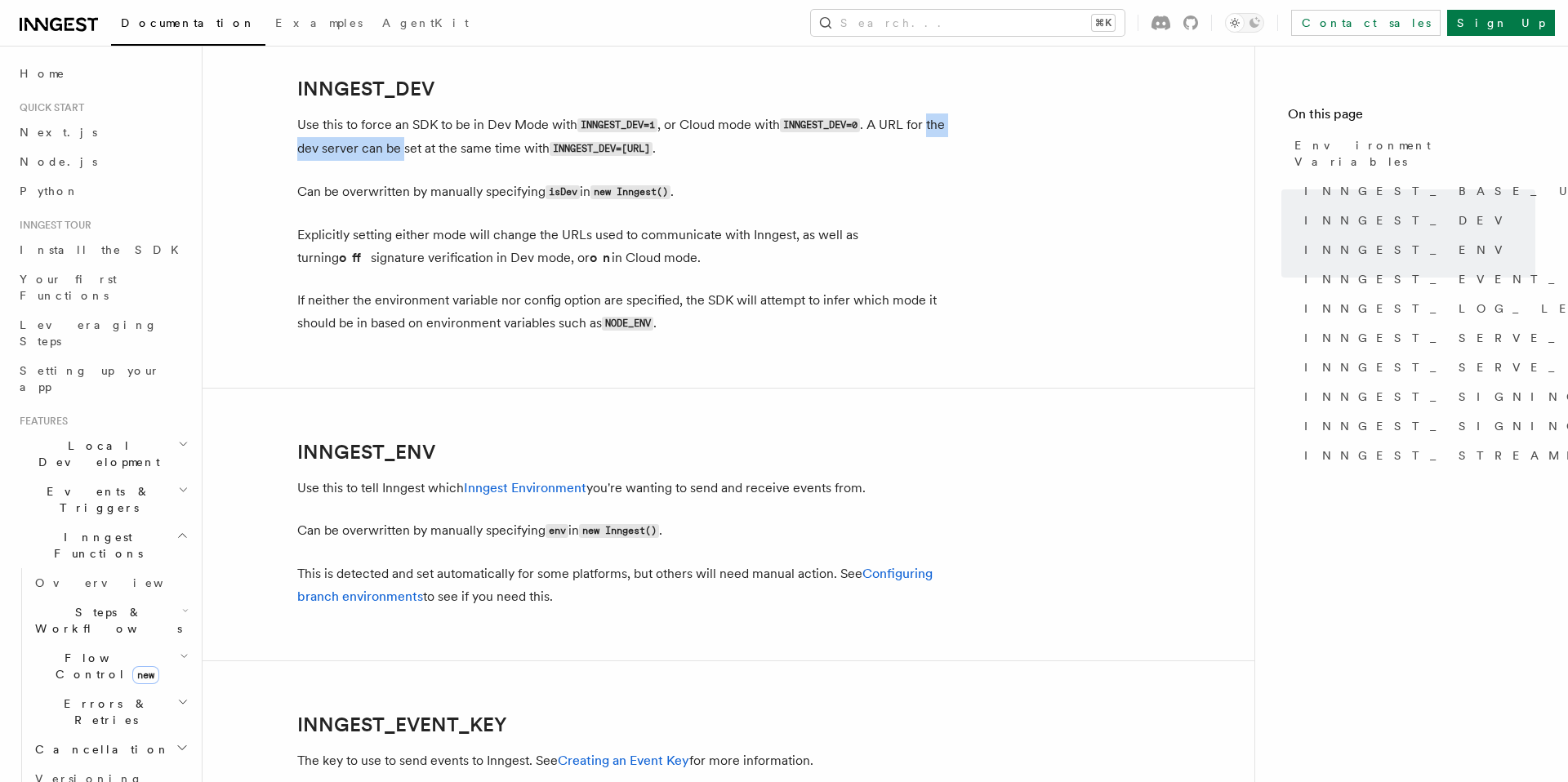
click at [423, 156] on p "Use this to force an SDK to be in Dev Mode with INNGEST_DEV=1 , or Cloud mode w…" at bounding box center [624, 136] width 654 height 48
drag, startPoint x: 609, startPoint y: 148, endPoint x: 982, endPoint y: 162, distance: 373.3
click at [982, 162] on article "References TypeScript SDK Using the SDK Environment Variables You can set envir…" at bounding box center [728, 773] width 1000 height 3852
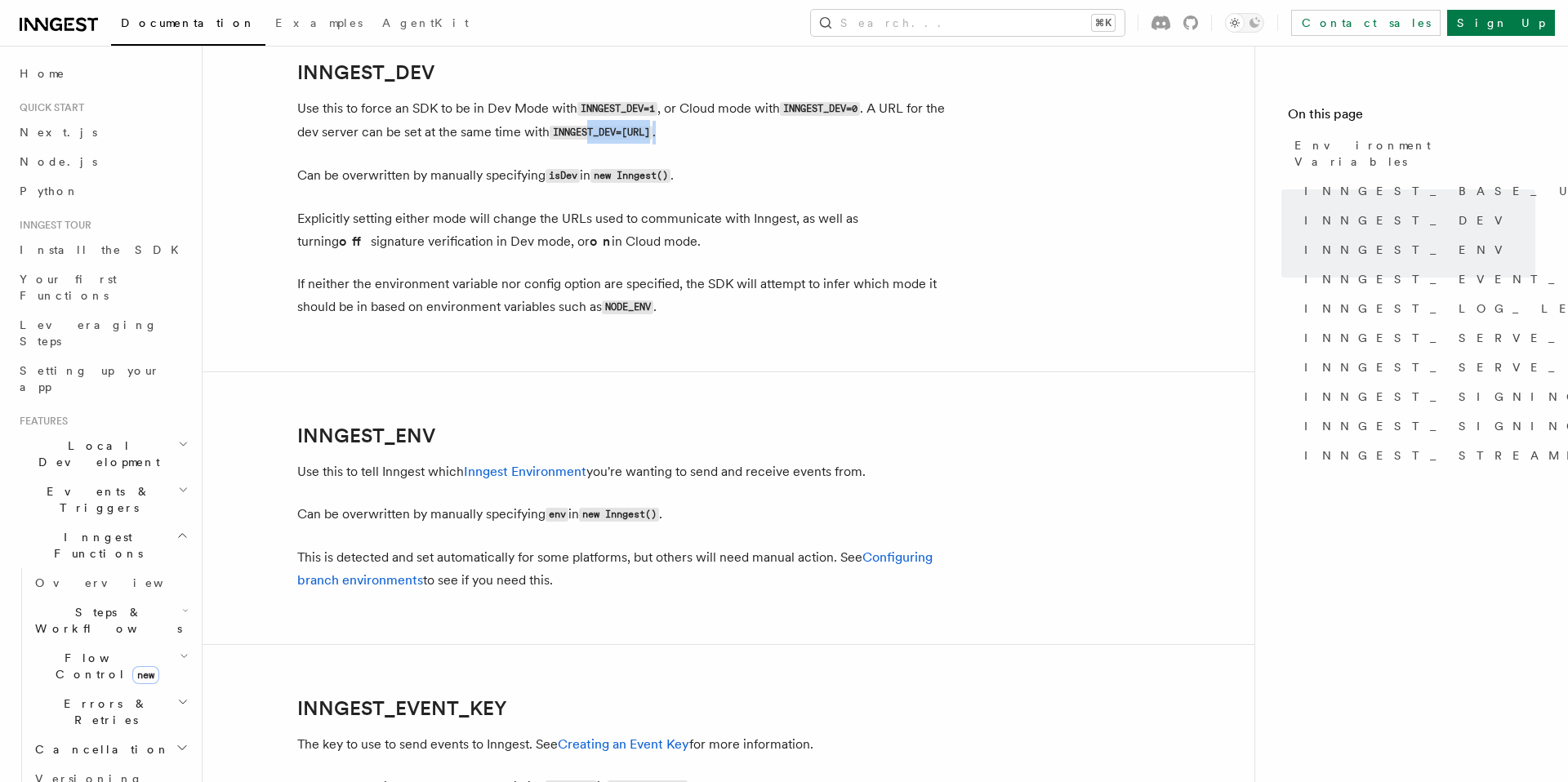
scroll to position [1244, 0]
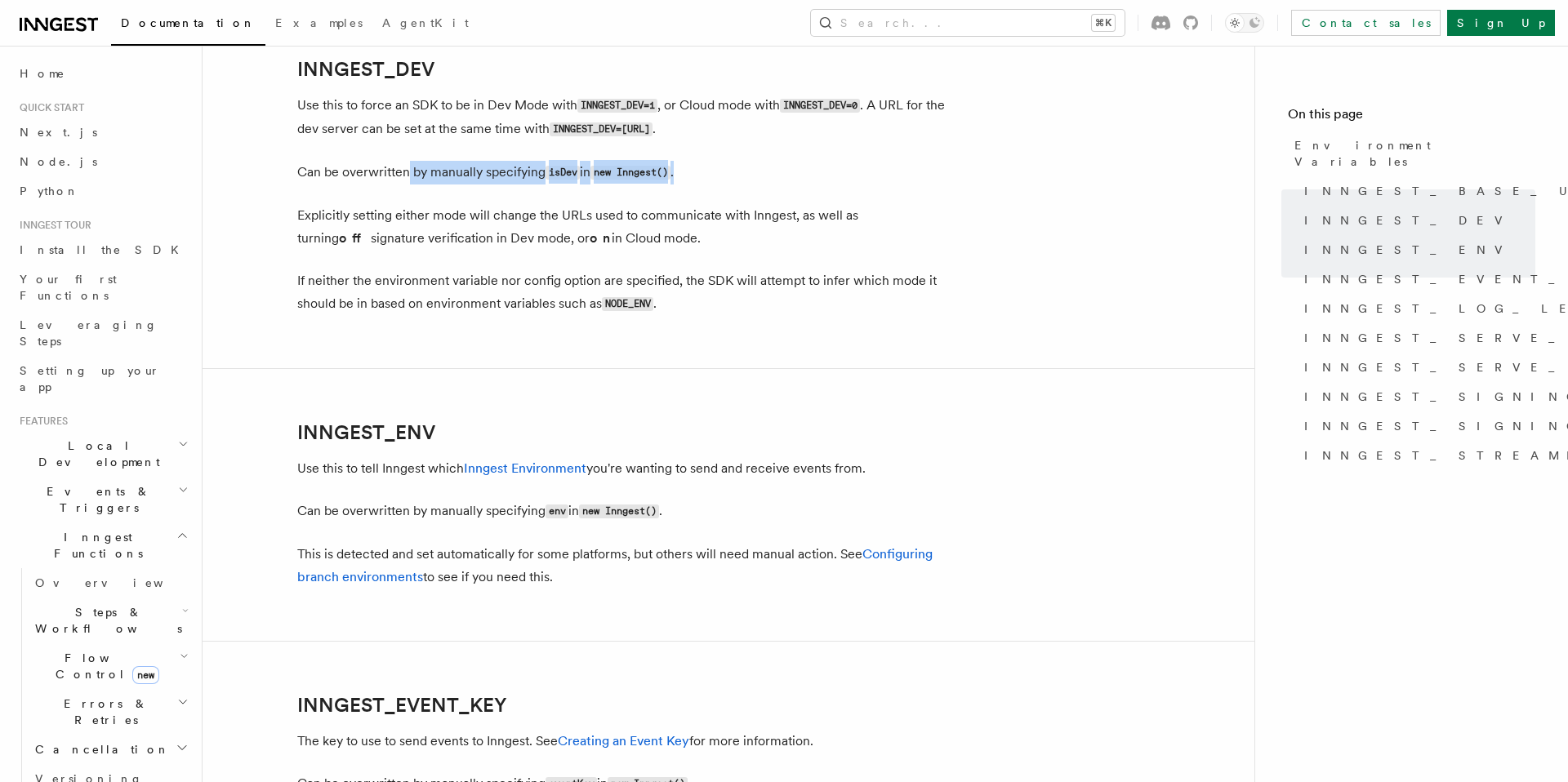
drag, startPoint x: 410, startPoint y: 176, endPoint x: 709, endPoint y: 177, distance: 299.0
click at [709, 177] on p "Can be overwritten by manually specifying isDev in new Inngest() ." at bounding box center [624, 172] width 654 height 23
click at [648, 320] on article "References TypeScript SDK Using the SDK Environment Variables You can set envir…" at bounding box center [728, 753] width 1000 height 3852
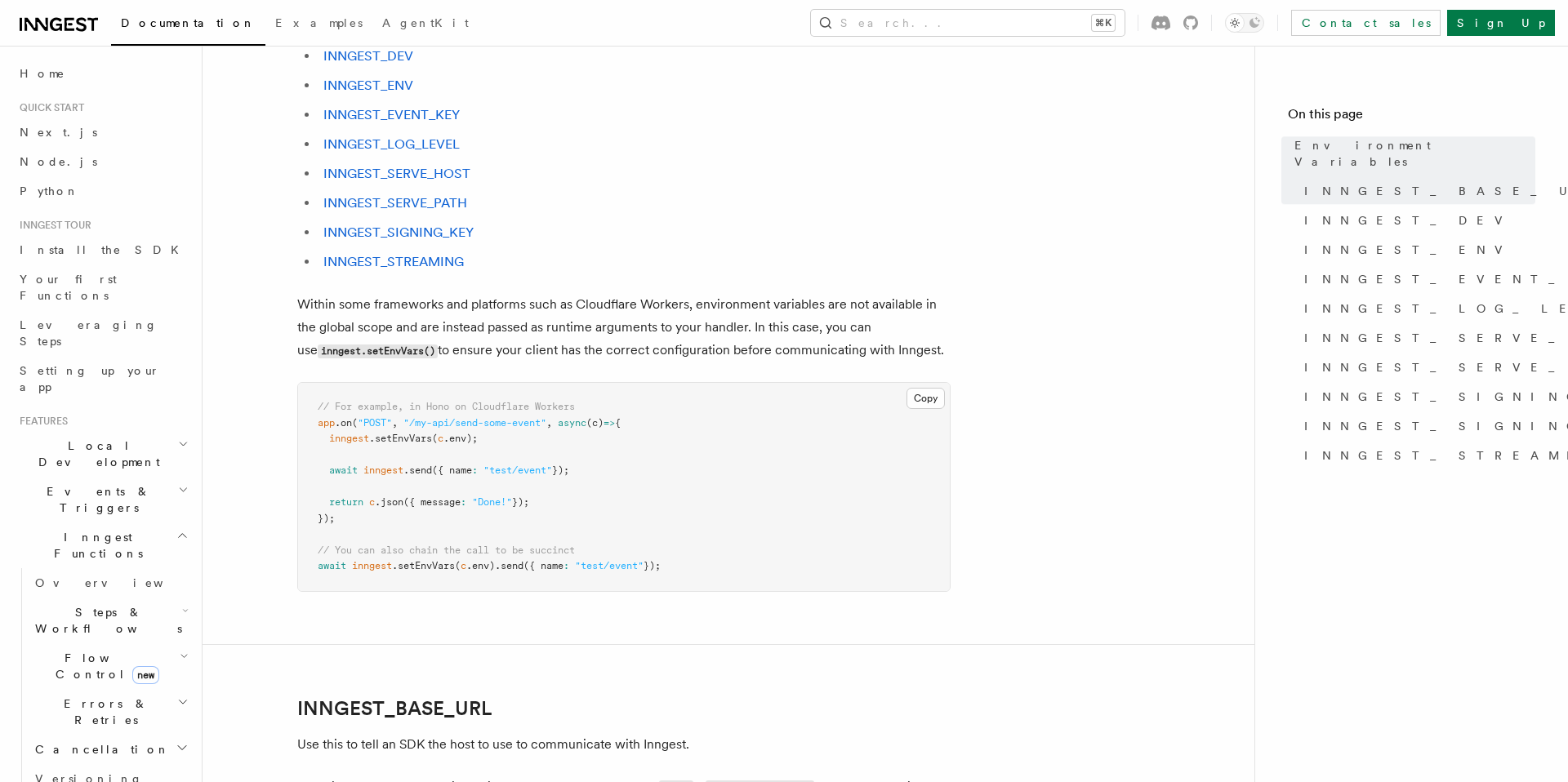
scroll to position [0, 0]
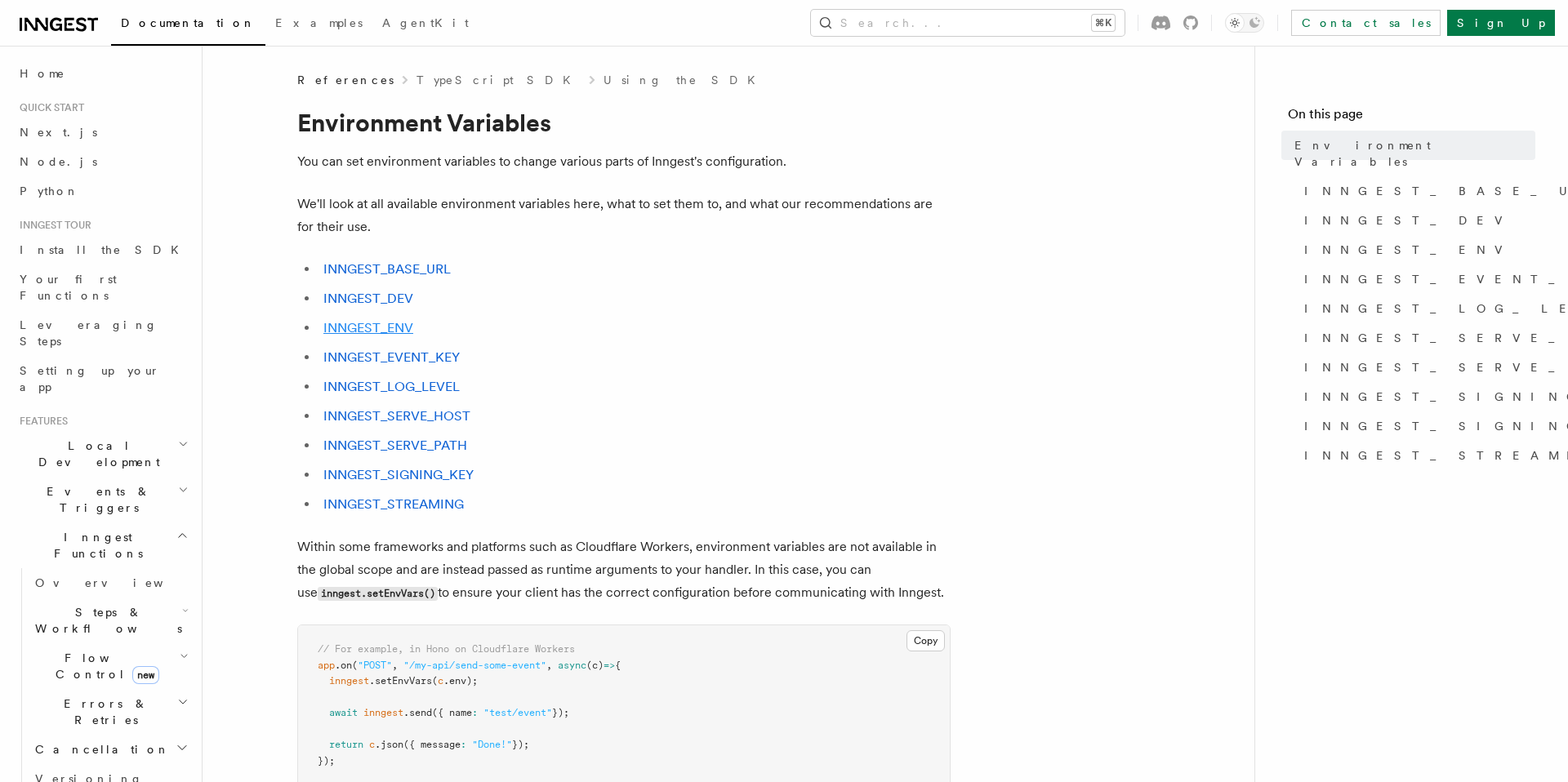
click at [369, 323] on link "INNGEST_ENV" at bounding box center [368, 328] width 90 height 15
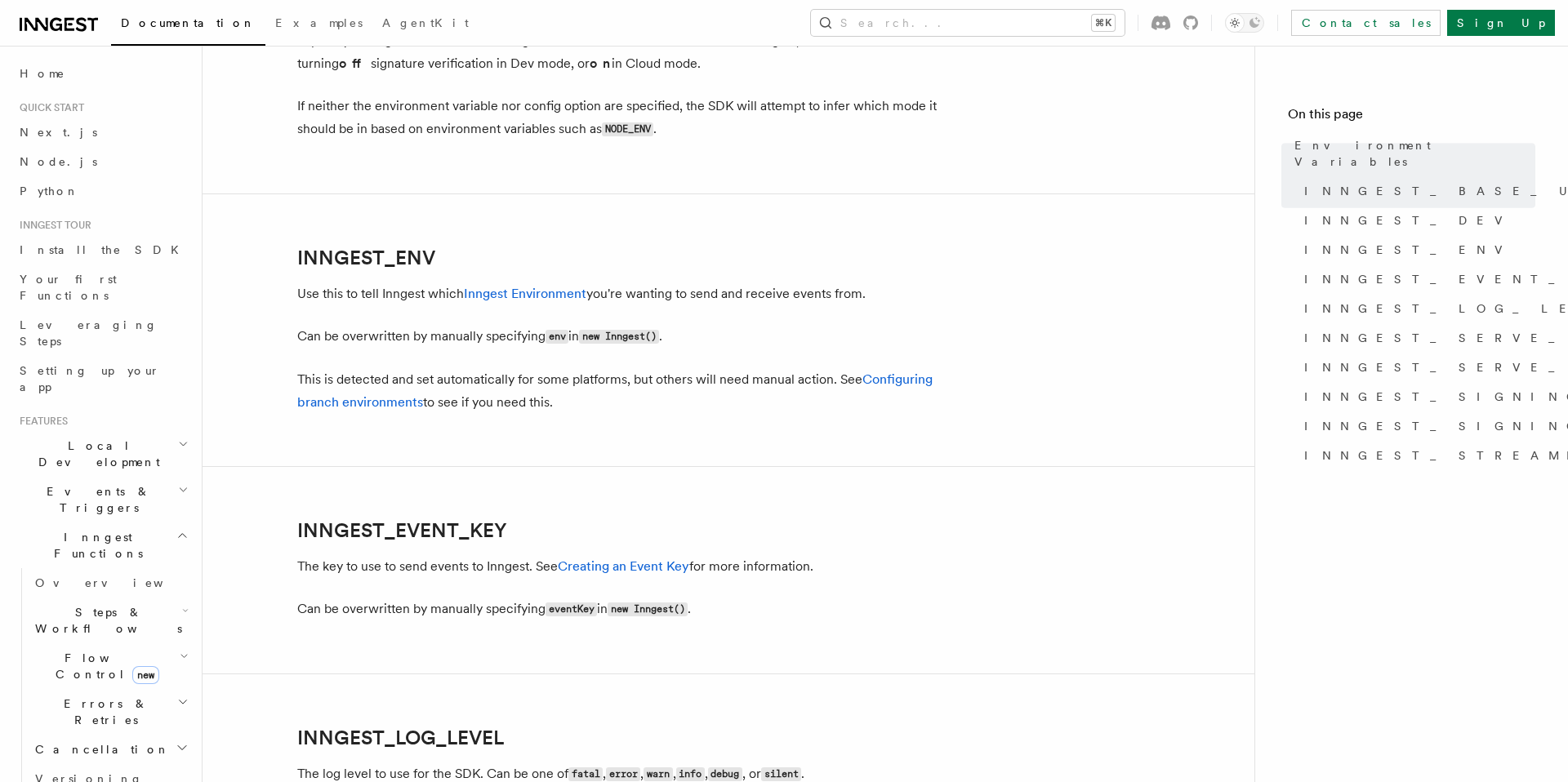
scroll to position [1590, 0]
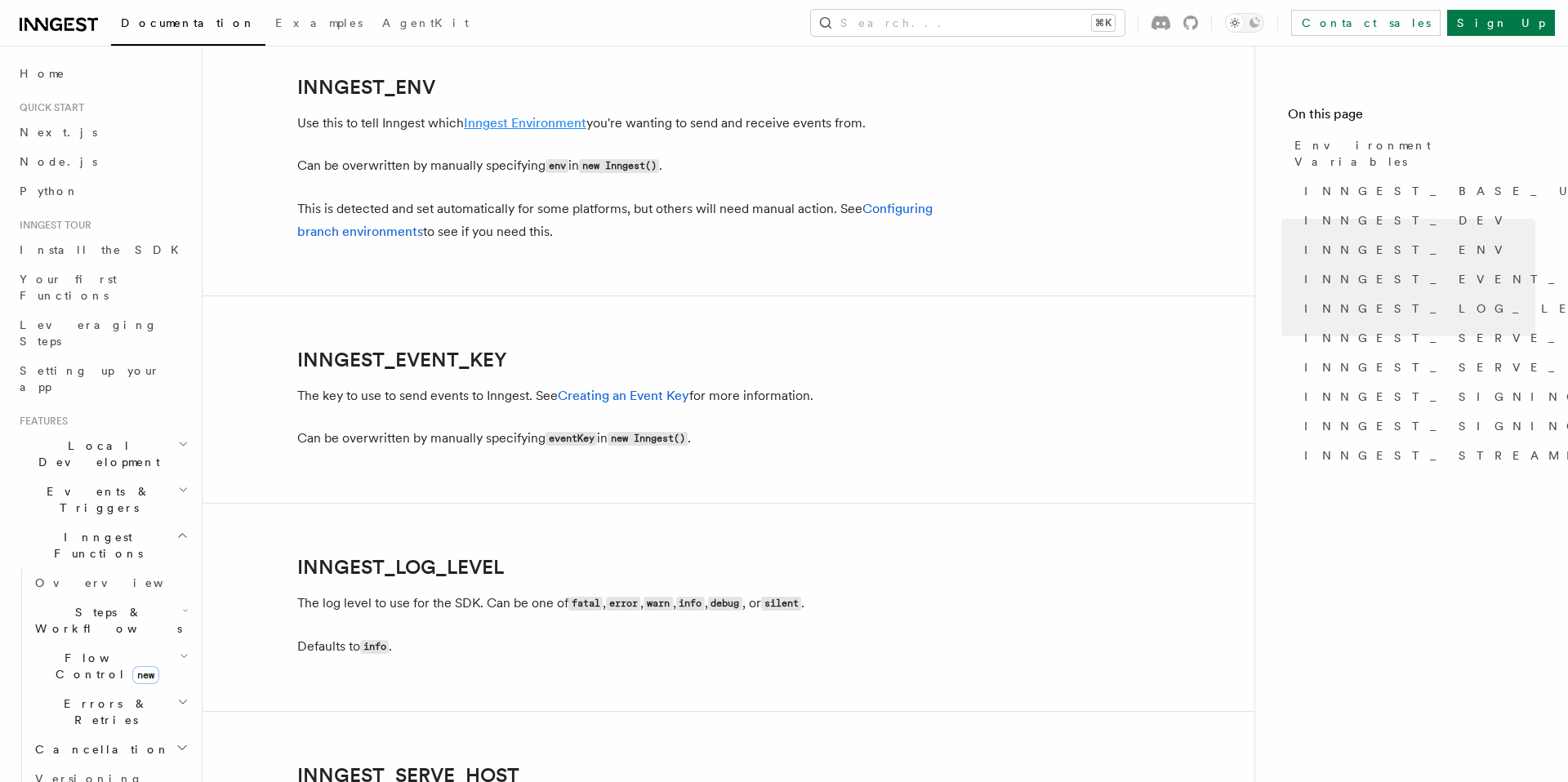
click at [520, 127] on link "Inngest Environment" at bounding box center [525, 122] width 122 height 15
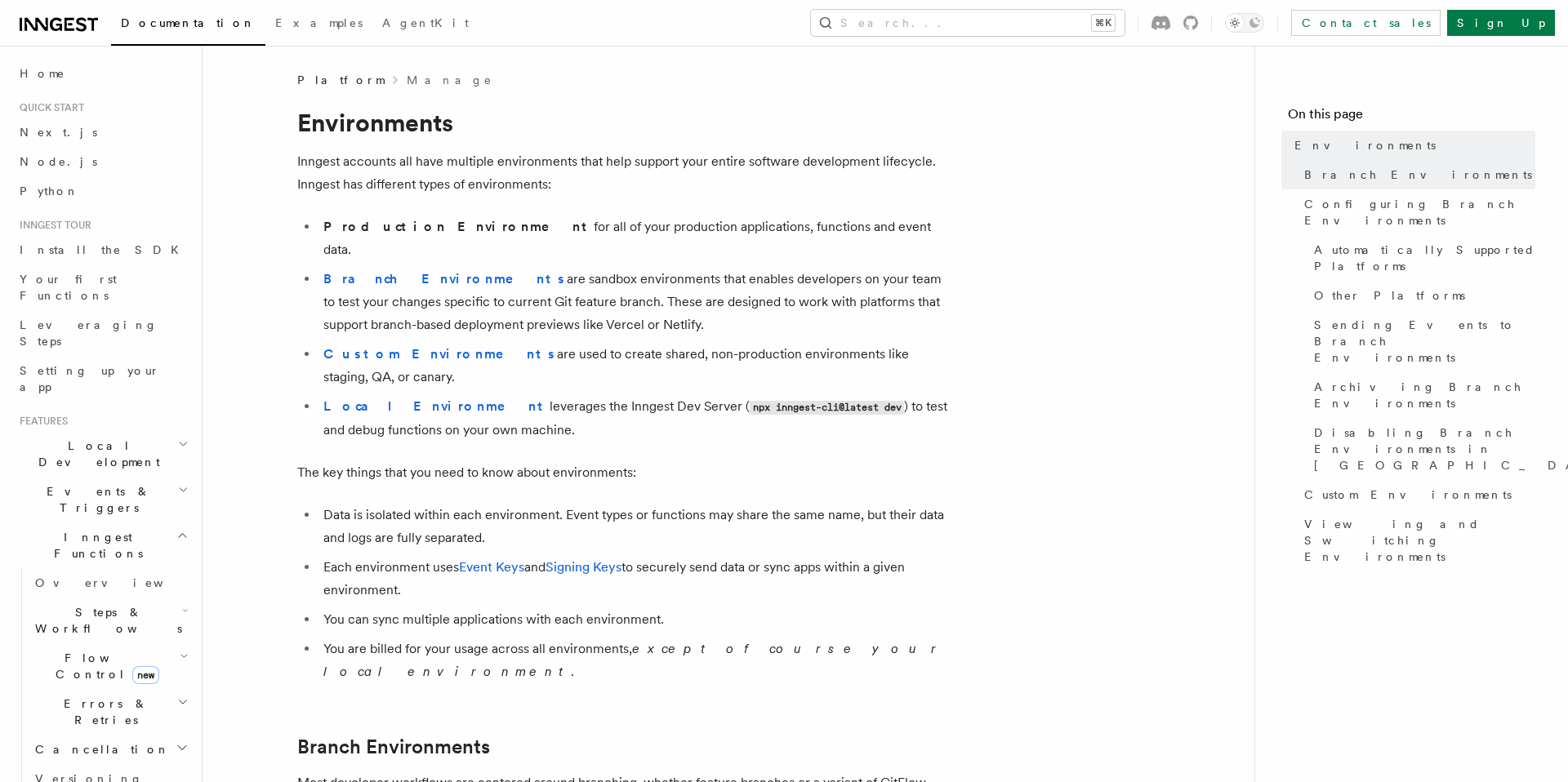
click at [431, 223] on strong "Production Environment" at bounding box center [458, 226] width 270 height 15
click at [490, 223] on li "Production Environment for all of your production applications, functions and e…" at bounding box center [635, 238] width 632 height 46
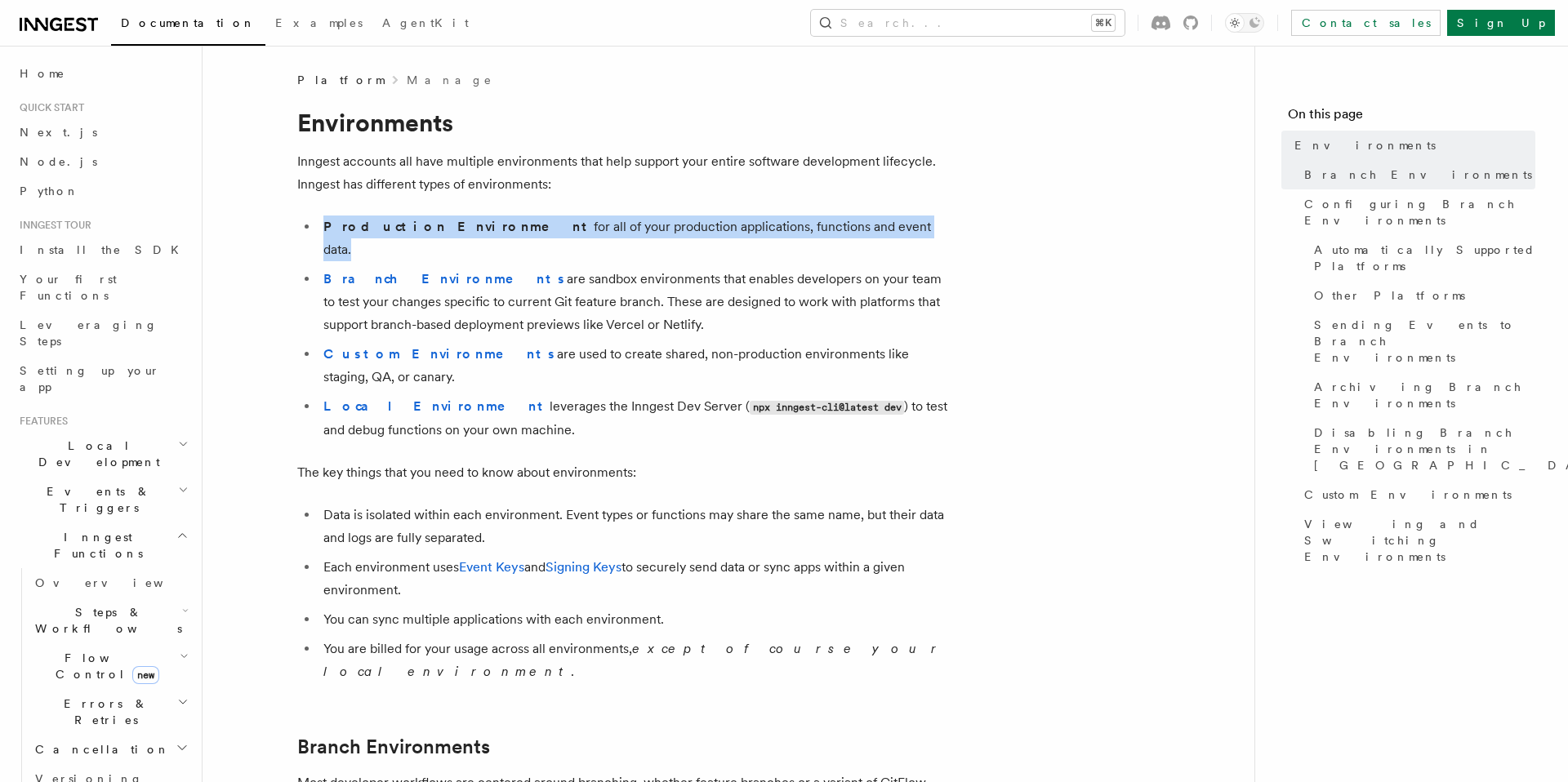
click at [490, 223] on li "Production Environment for all of your production applications, functions and e…" at bounding box center [635, 238] width 632 height 46
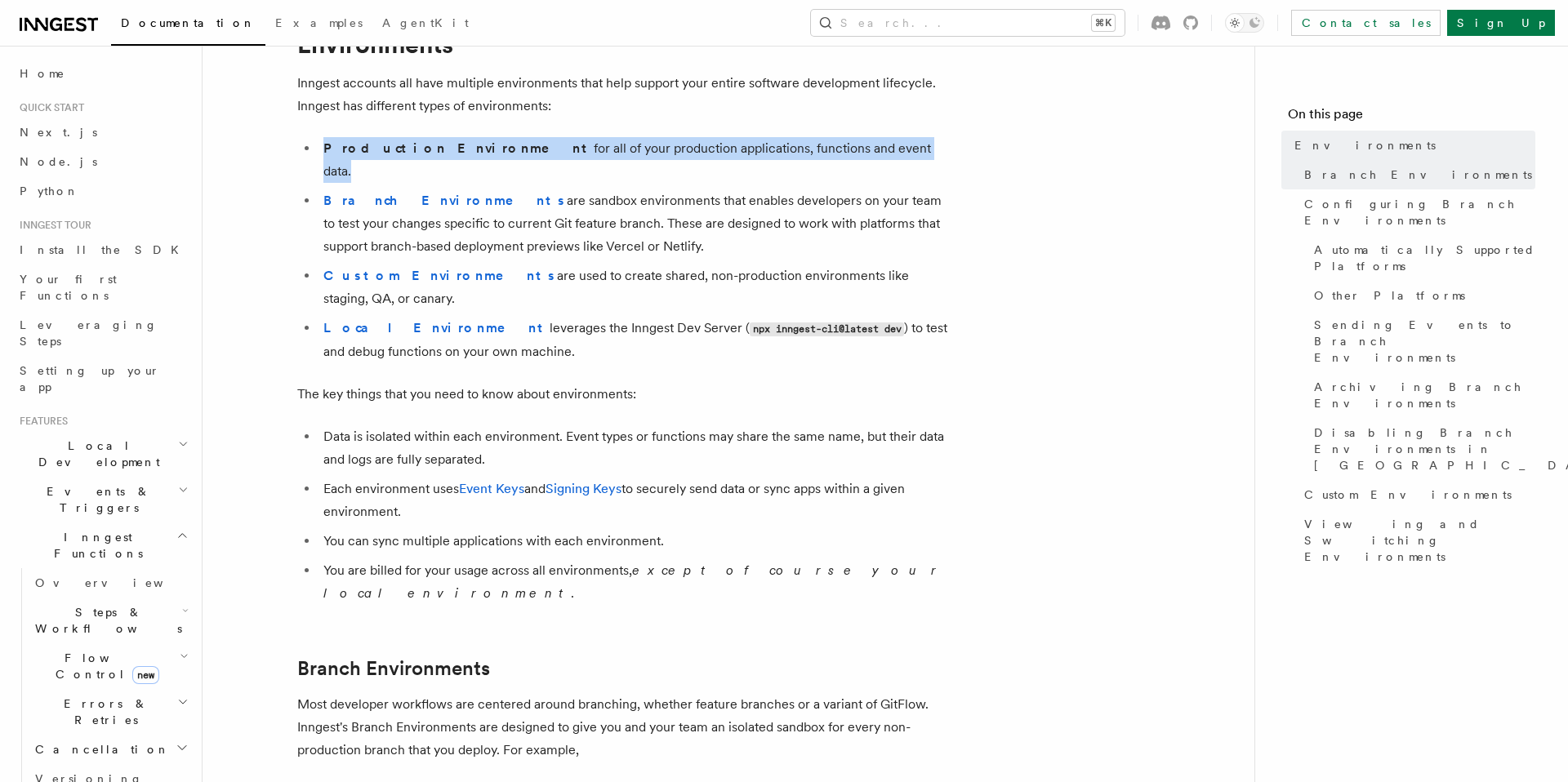
scroll to position [126, 0]
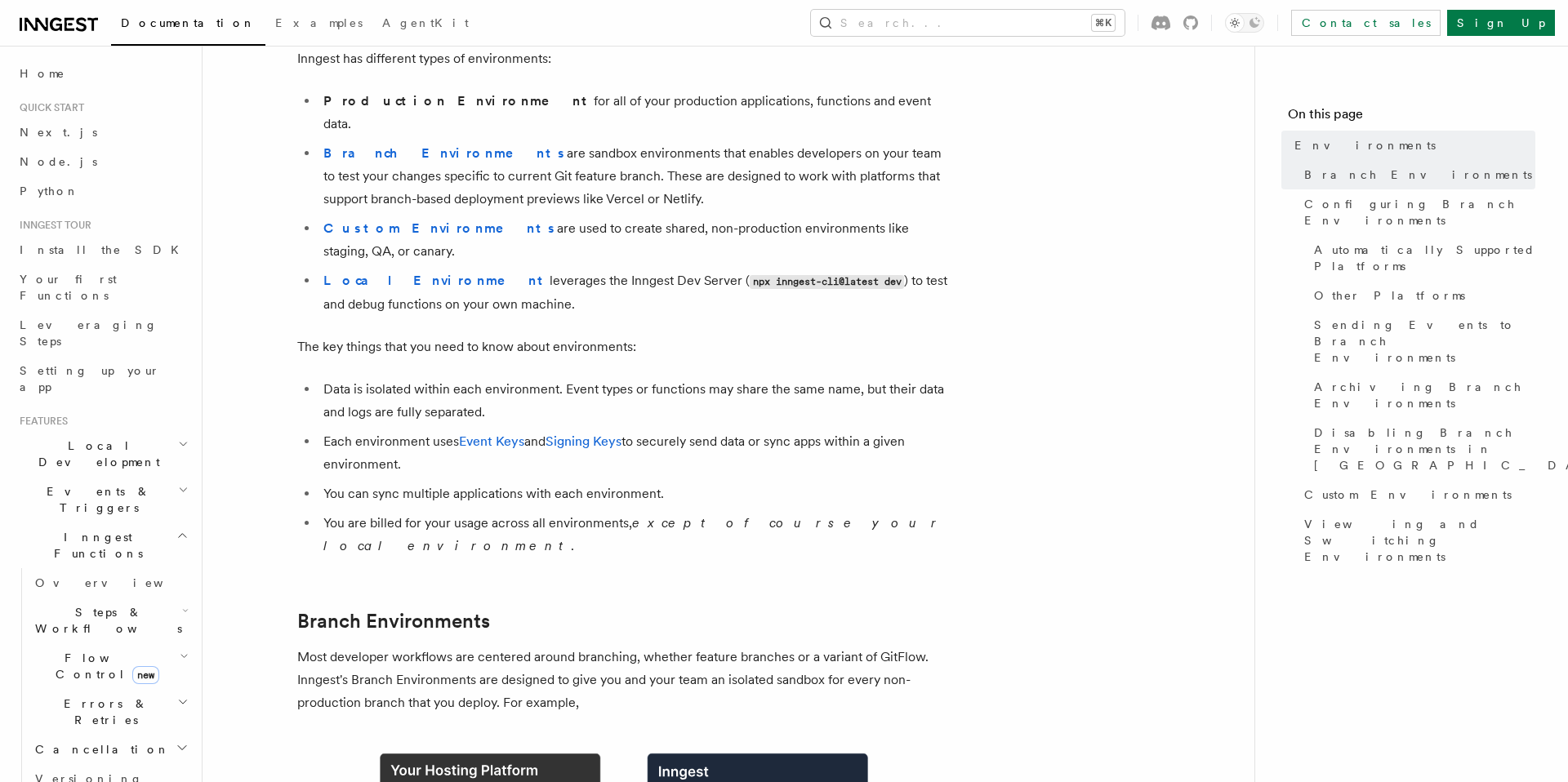
click at [389, 378] on li "Data is isolated within each environment. Event types or functions may share th…" at bounding box center [635, 400] width 632 height 46
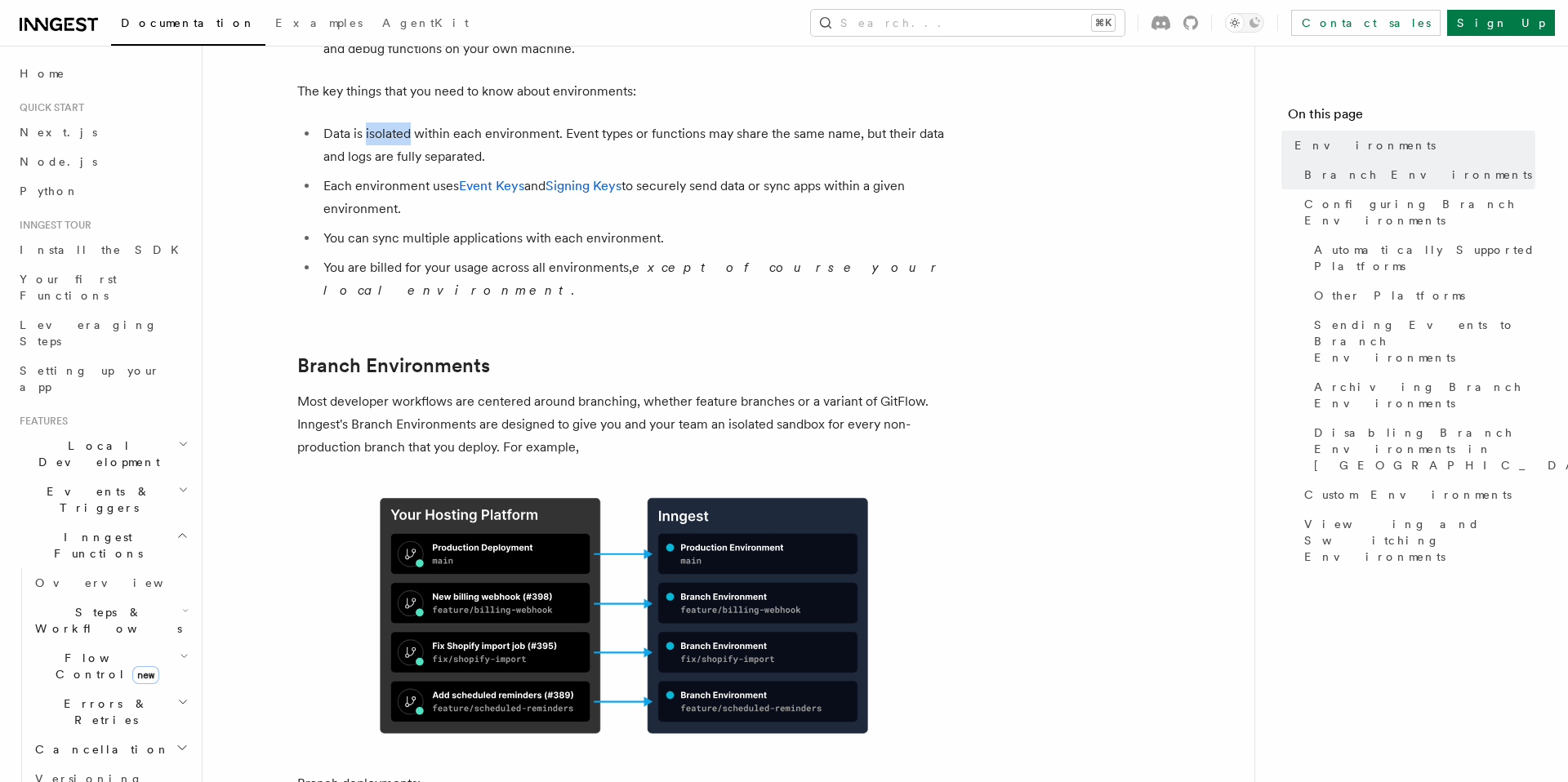
scroll to position [393, 0]
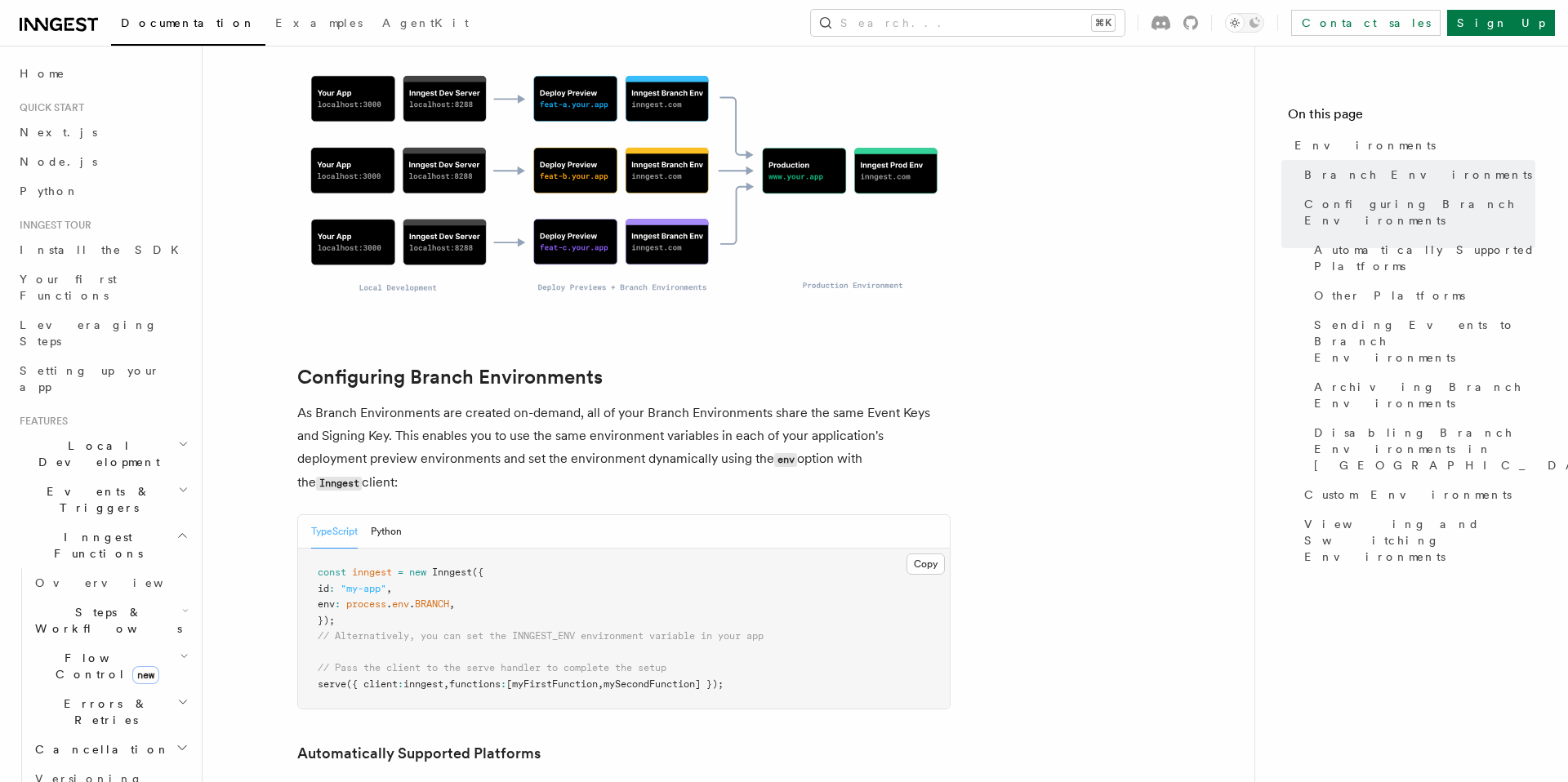
scroll to position [1322, 0]
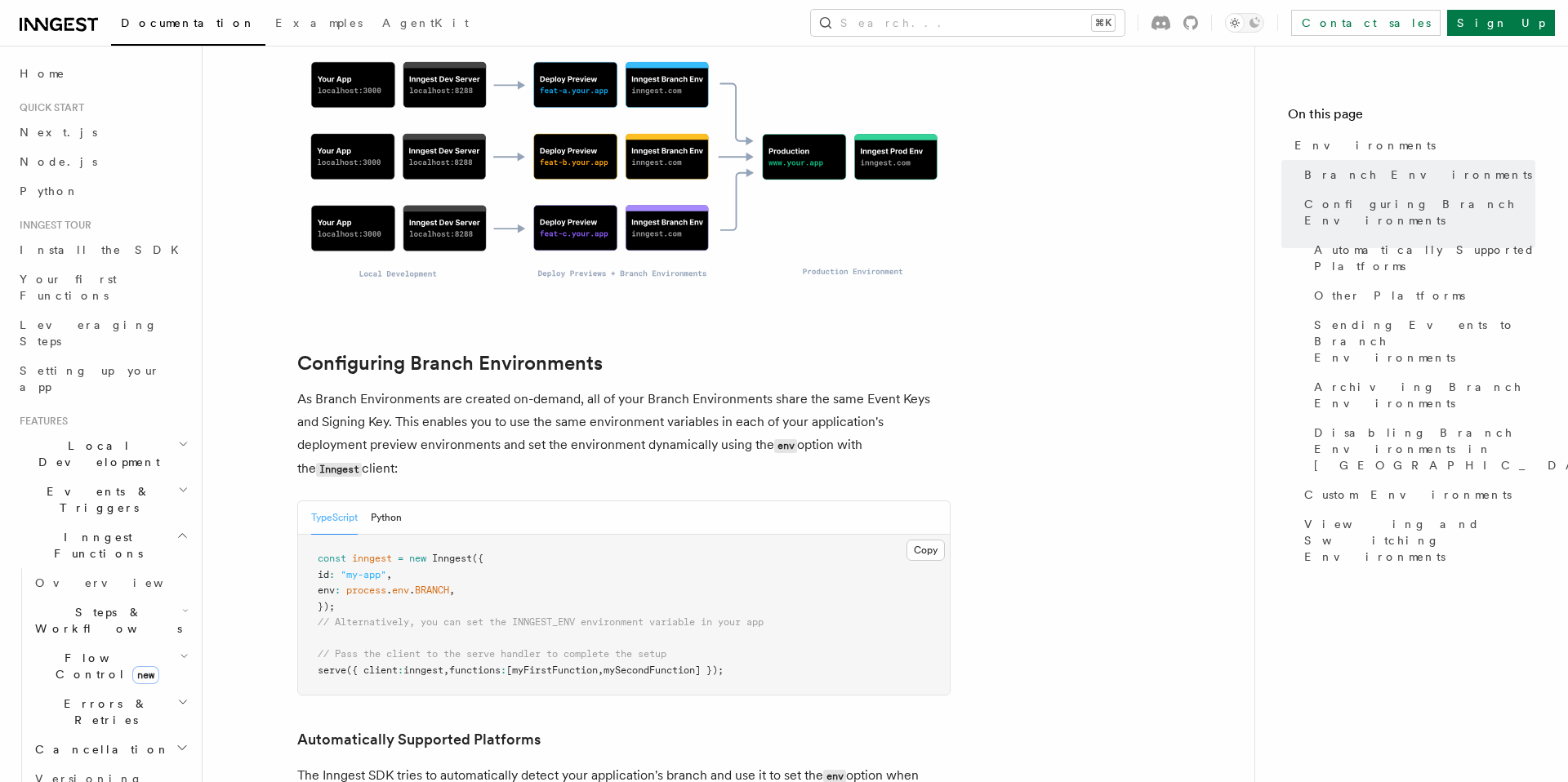
click at [429, 507] on span "BRANCH" at bounding box center [432, 590] width 34 height 12
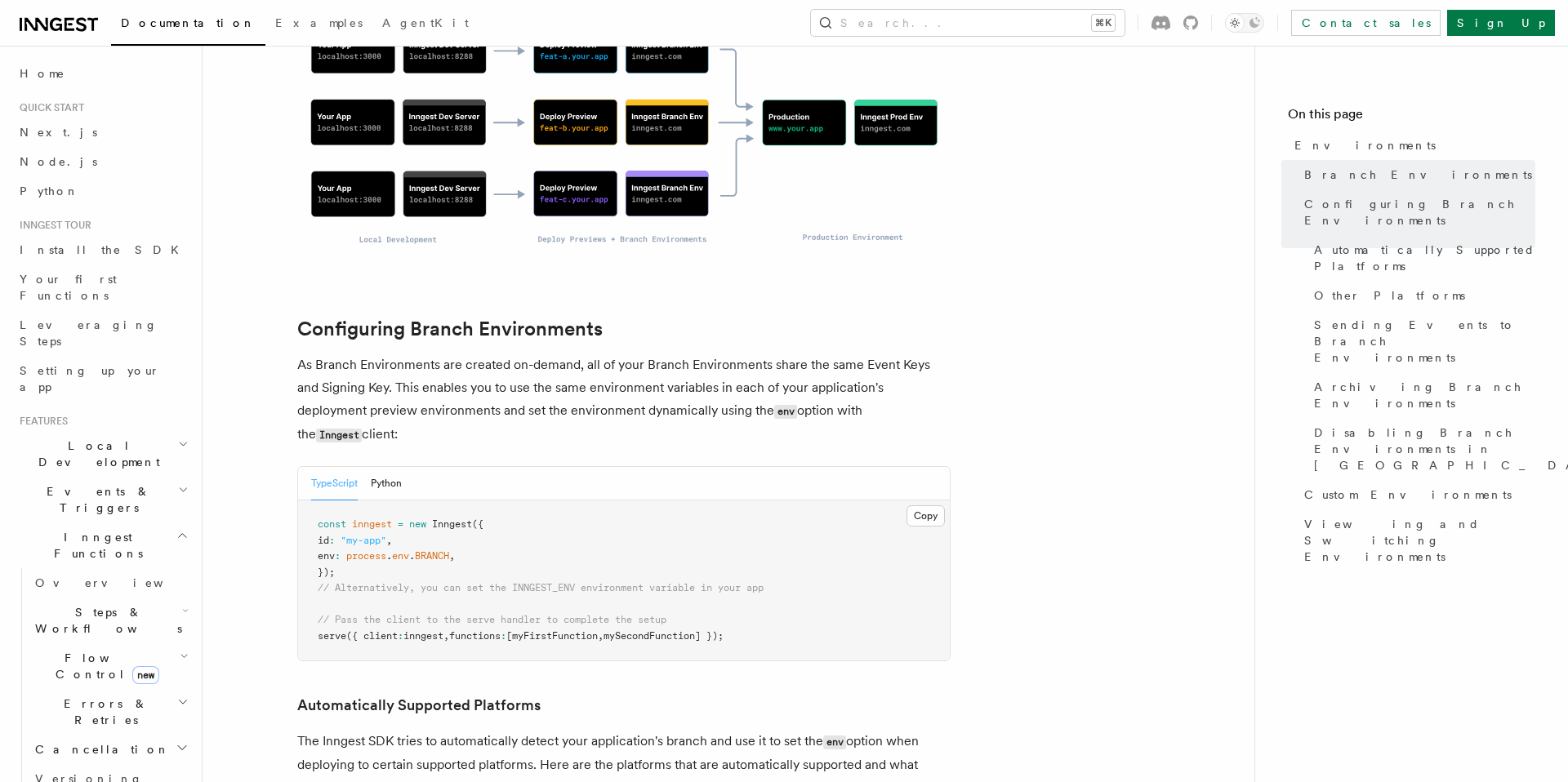
click at [330, 507] on span "env" at bounding box center [326, 556] width 17 height 12
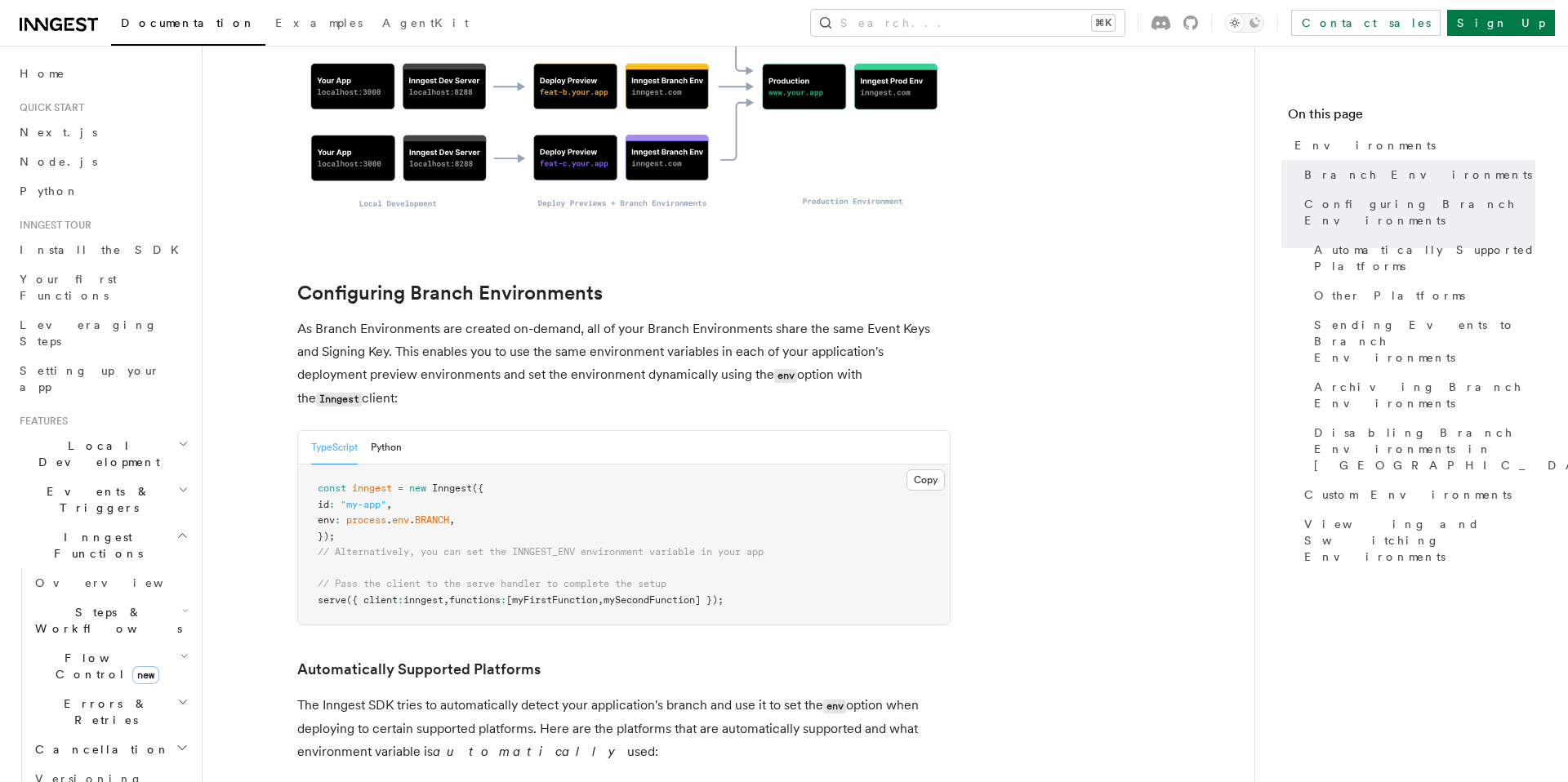
click at [341, 465] on pre "const inngest = new Inngest ({ id : "my-app" , env : process . env . BRANCH , }…" at bounding box center [624, 545] width 652 height 160
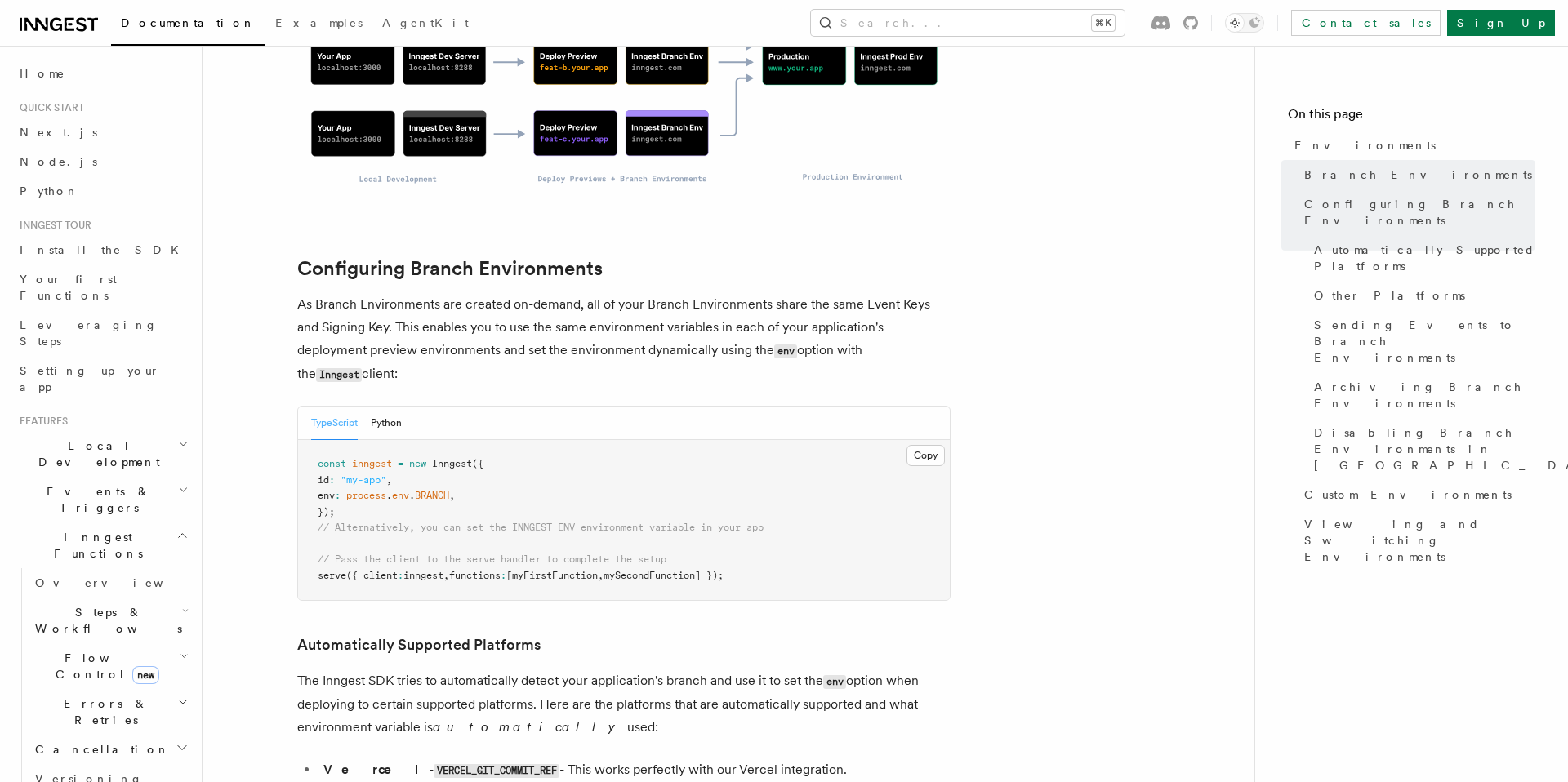
scroll to position [1423, 0]
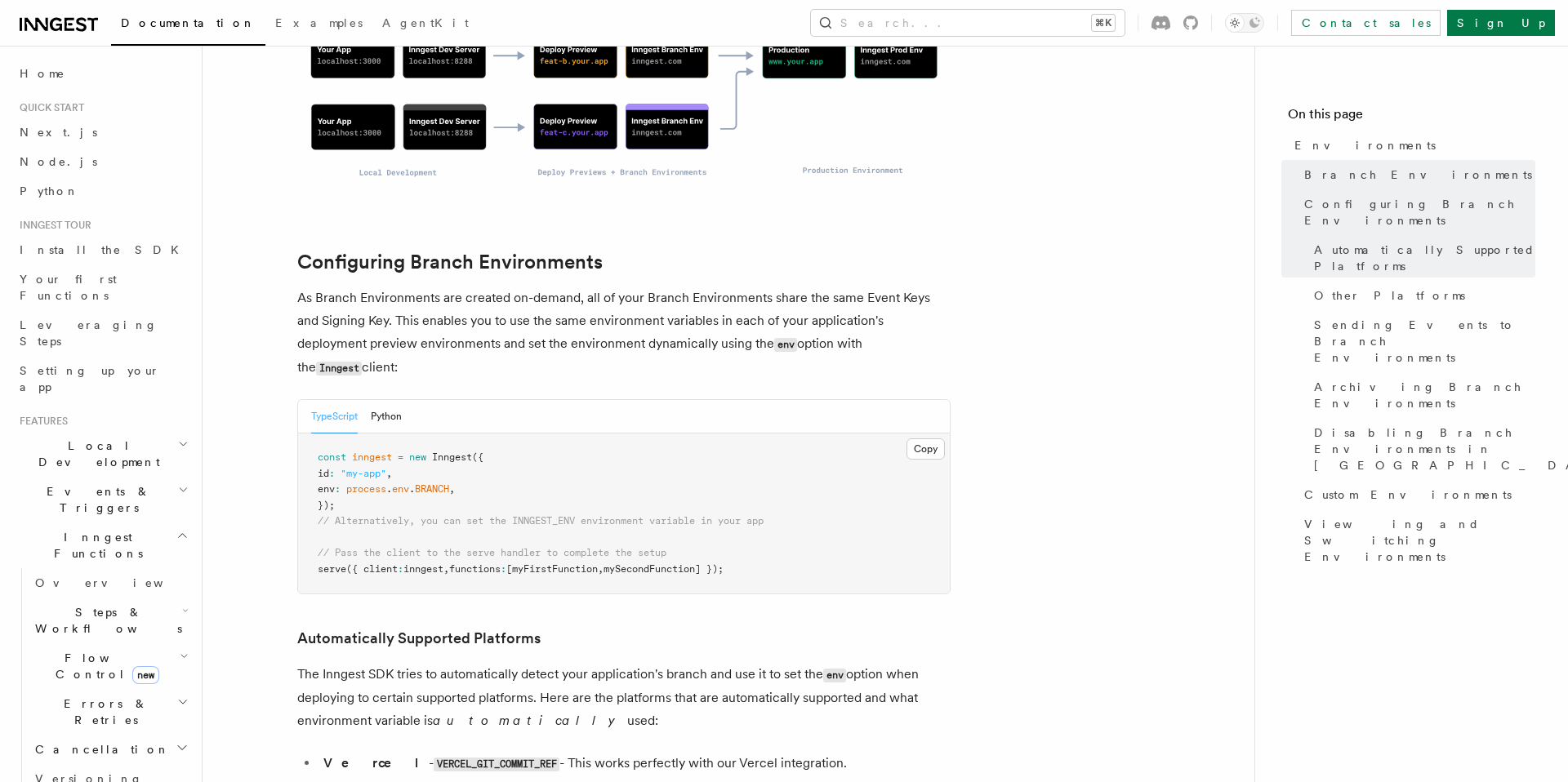
click at [341, 492] on pre "const inngest = new Inngest ({ id : "my-app" , env : process . env . BRANCH , }…" at bounding box center [624, 514] width 652 height 160
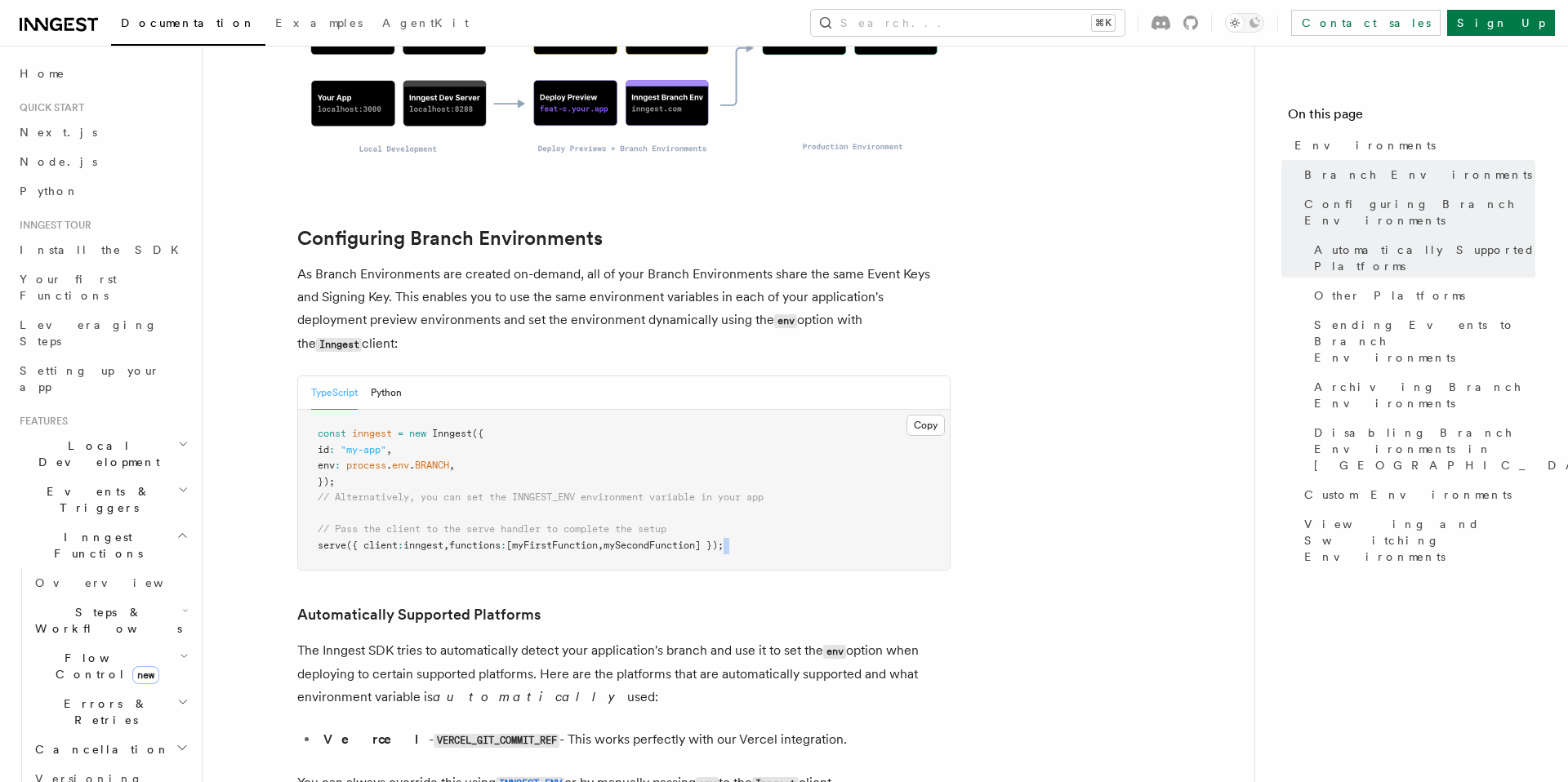
scroll to position [1449, 0]
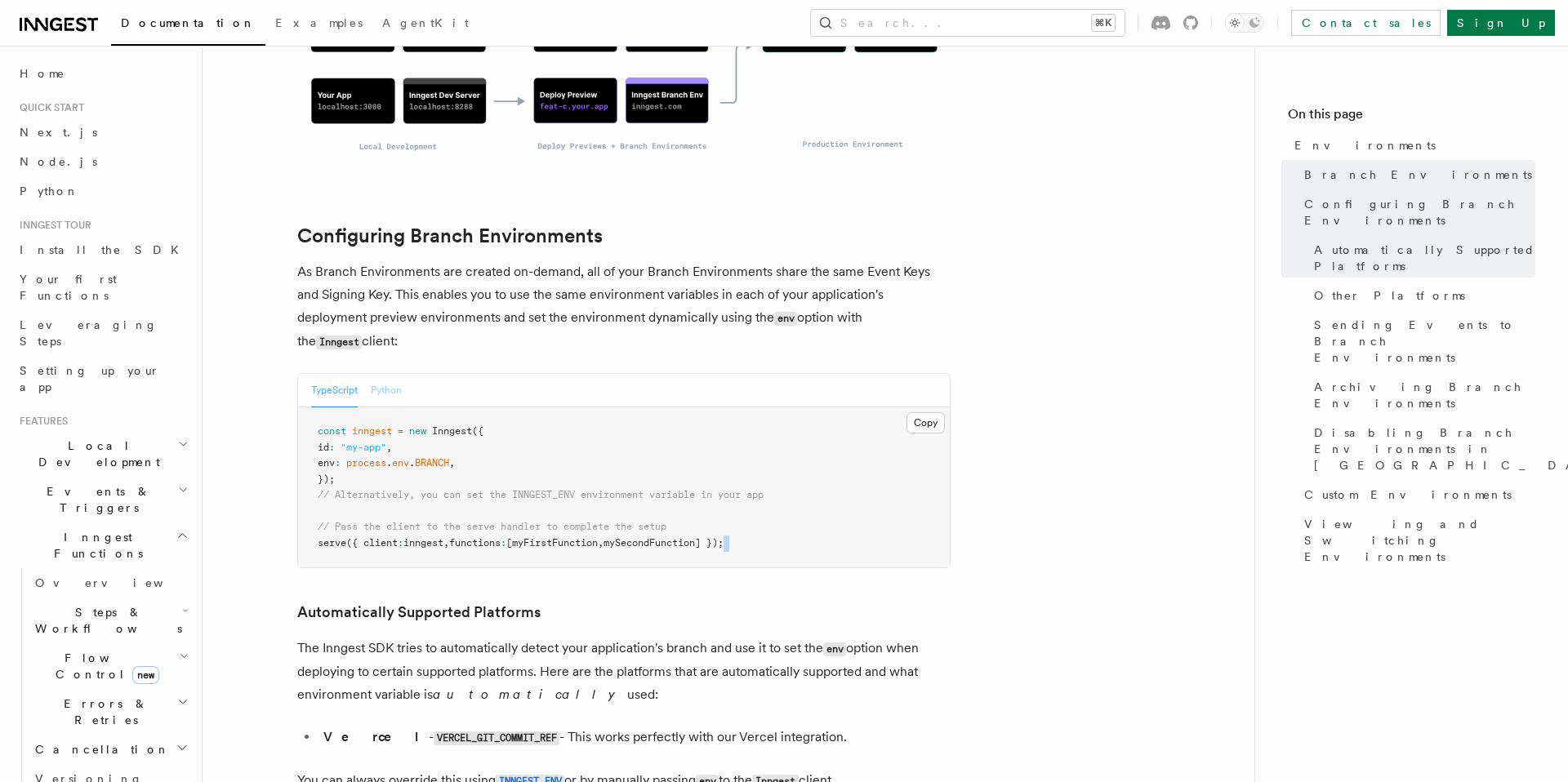
click at [372, 374] on button "Python" at bounding box center [386, 391] width 31 height 33
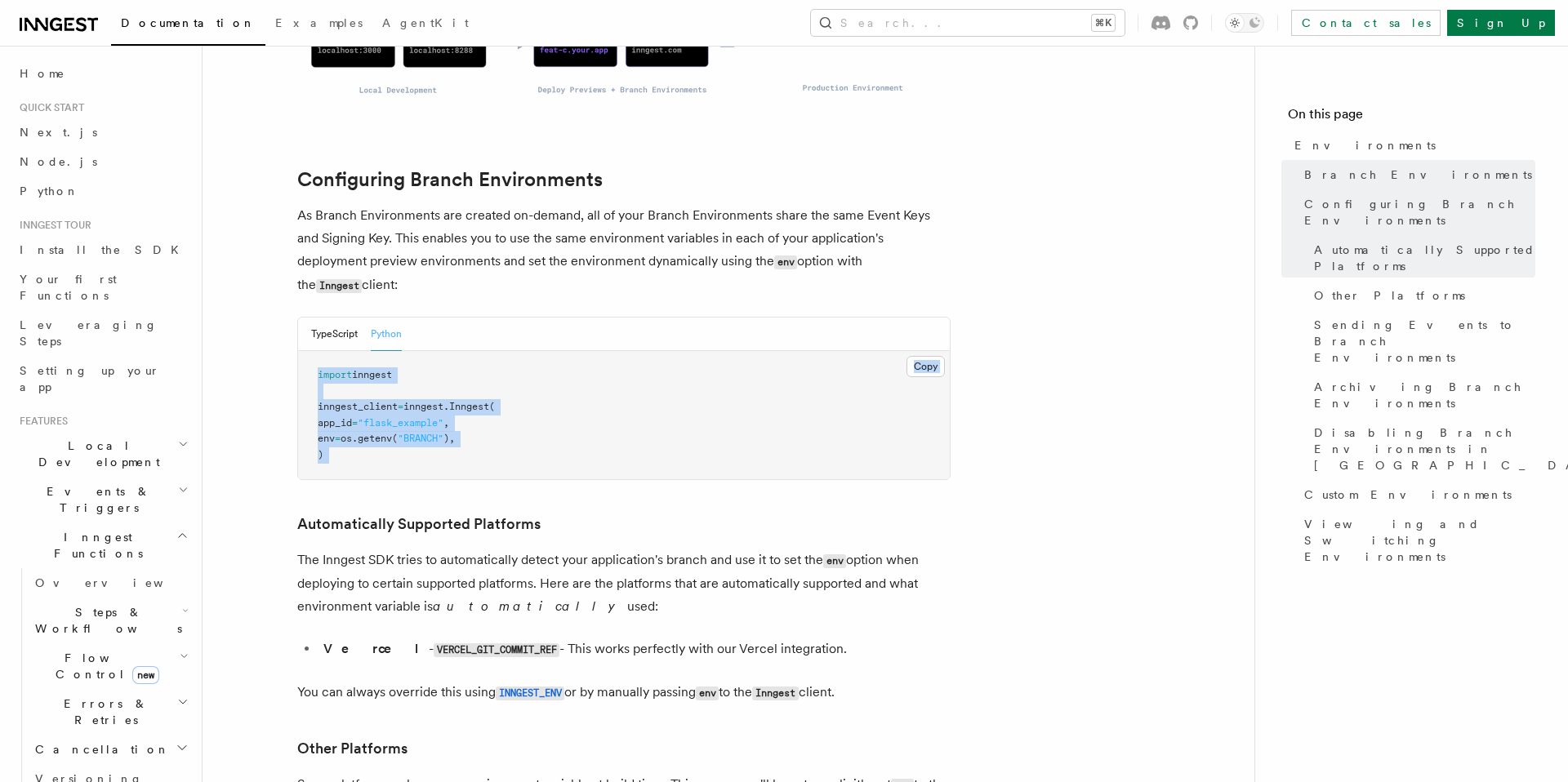
click at [373, 383] on pre "import inngest inngest_client = inngest . Inngest ( app_id = "flask_example" , …" at bounding box center [624, 415] width 652 height 128
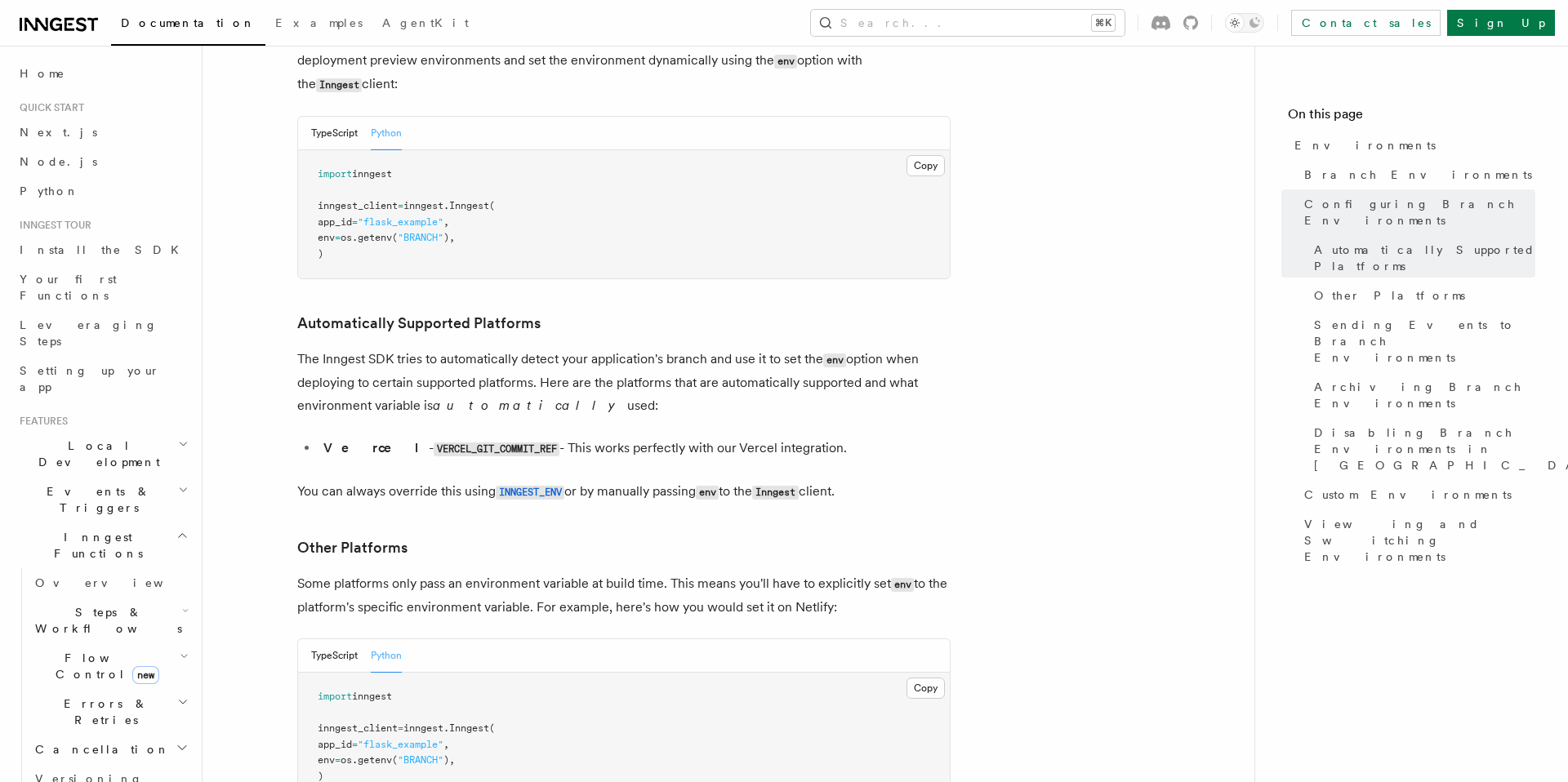
scroll to position [1709, 0]
click at [434, 441] on code "VERCEL_GIT_COMMIT_REF" at bounding box center [497, 447] width 126 height 13
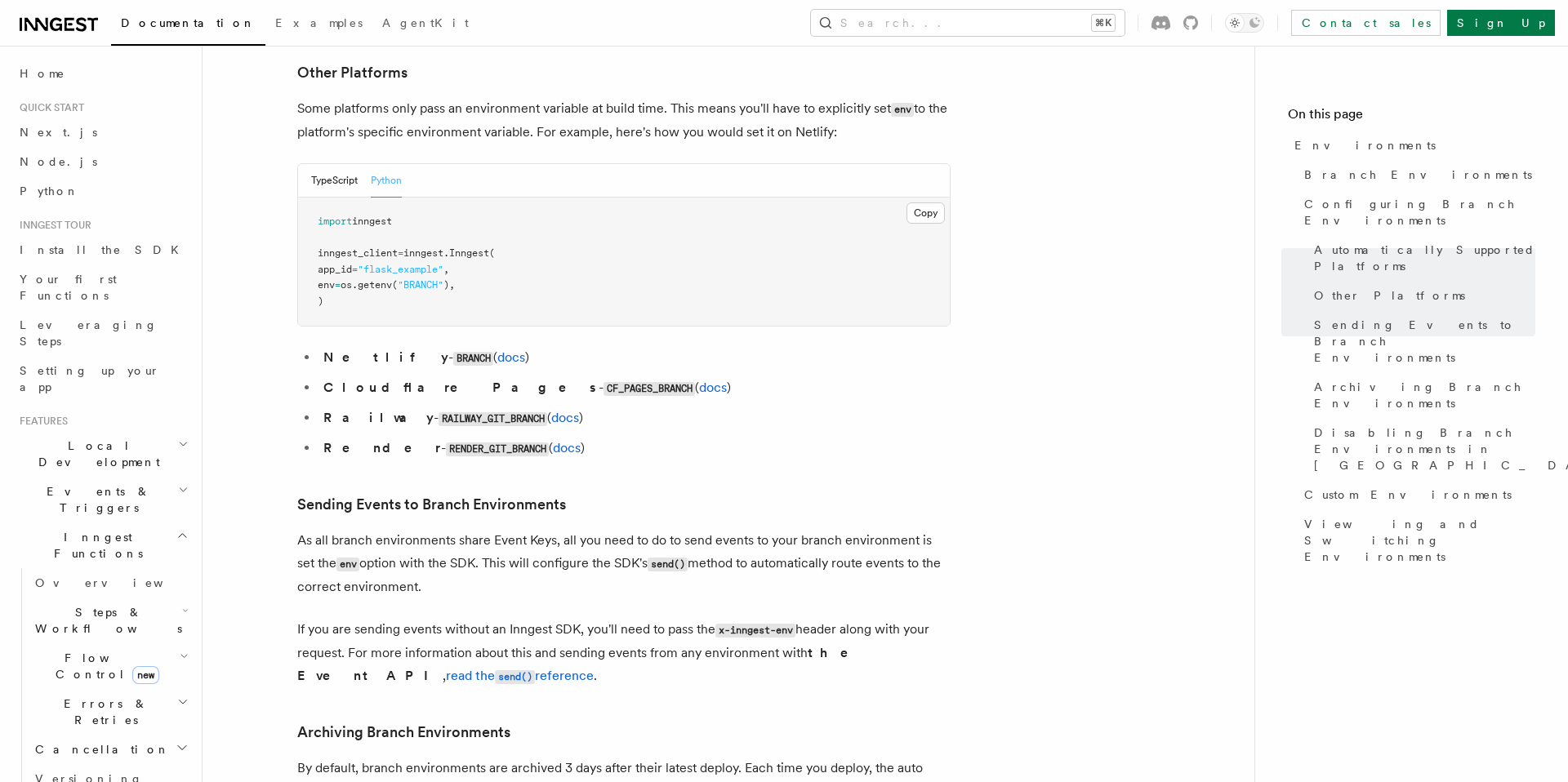
scroll to position [2179, 0]
click at [439, 416] on code "RAILWAY_GIT_BRANCH" at bounding box center [492, 422] width 109 height 13
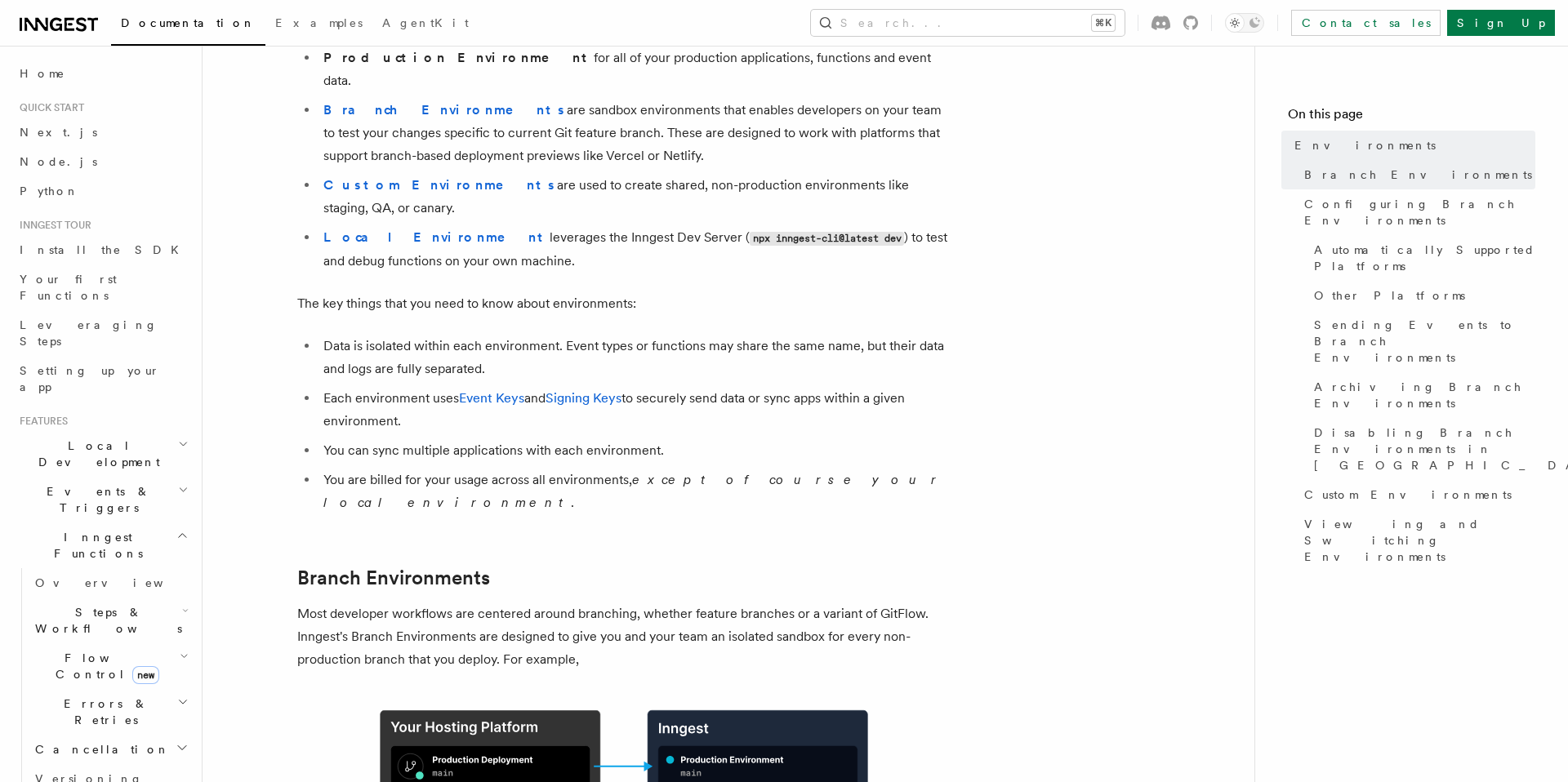
scroll to position [0, 0]
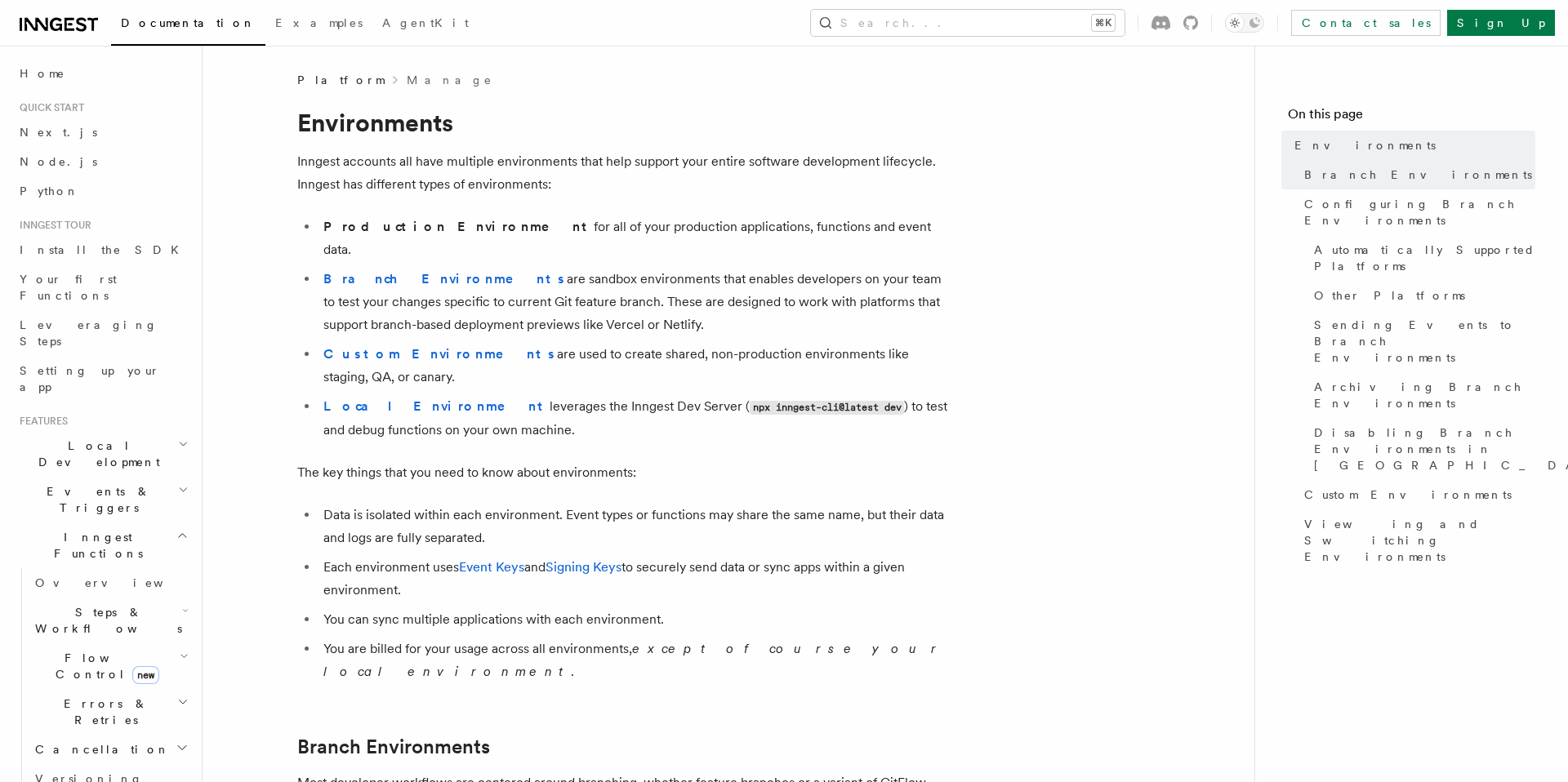
click at [371, 217] on li "Production Environment for all of your production applications, functions and e…" at bounding box center [635, 238] width 632 height 46
click at [368, 223] on strong "Production Environment" at bounding box center [458, 226] width 270 height 15
click at [374, 224] on strong "Production Environment" at bounding box center [458, 226] width 270 height 15
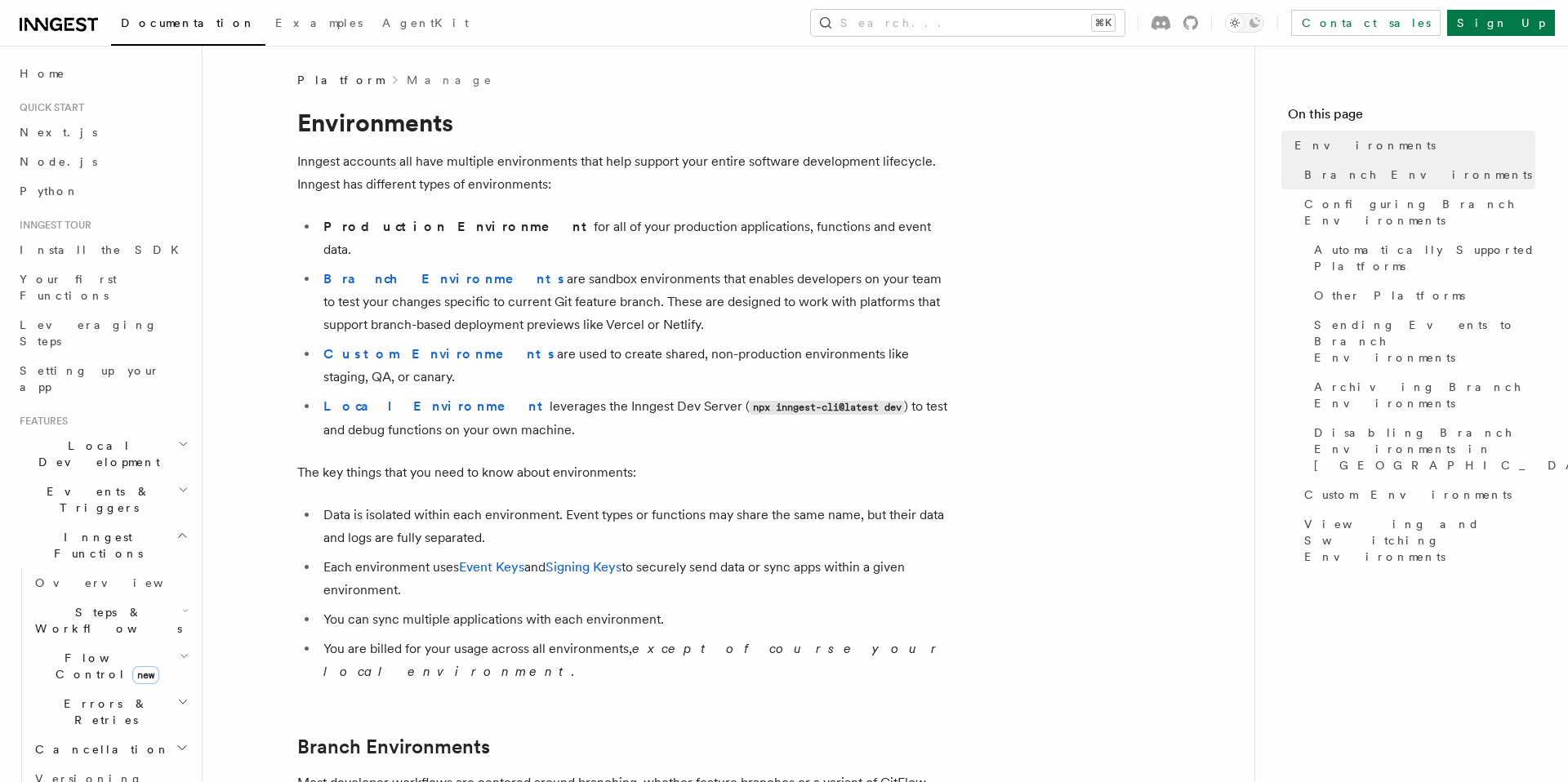
click at [425, 224] on strong "Production Environment" at bounding box center [458, 226] width 270 height 15
drag, startPoint x: 468, startPoint y: 227, endPoint x: 320, endPoint y: 221, distance: 148.1
click at [320, 221] on li "Production Environment for all of your production applications, functions and e…" at bounding box center [635, 238] width 632 height 46
click at [1057, 22] on button "Search... ⌘K" at bounding box center [967, 22] width 313 height 26
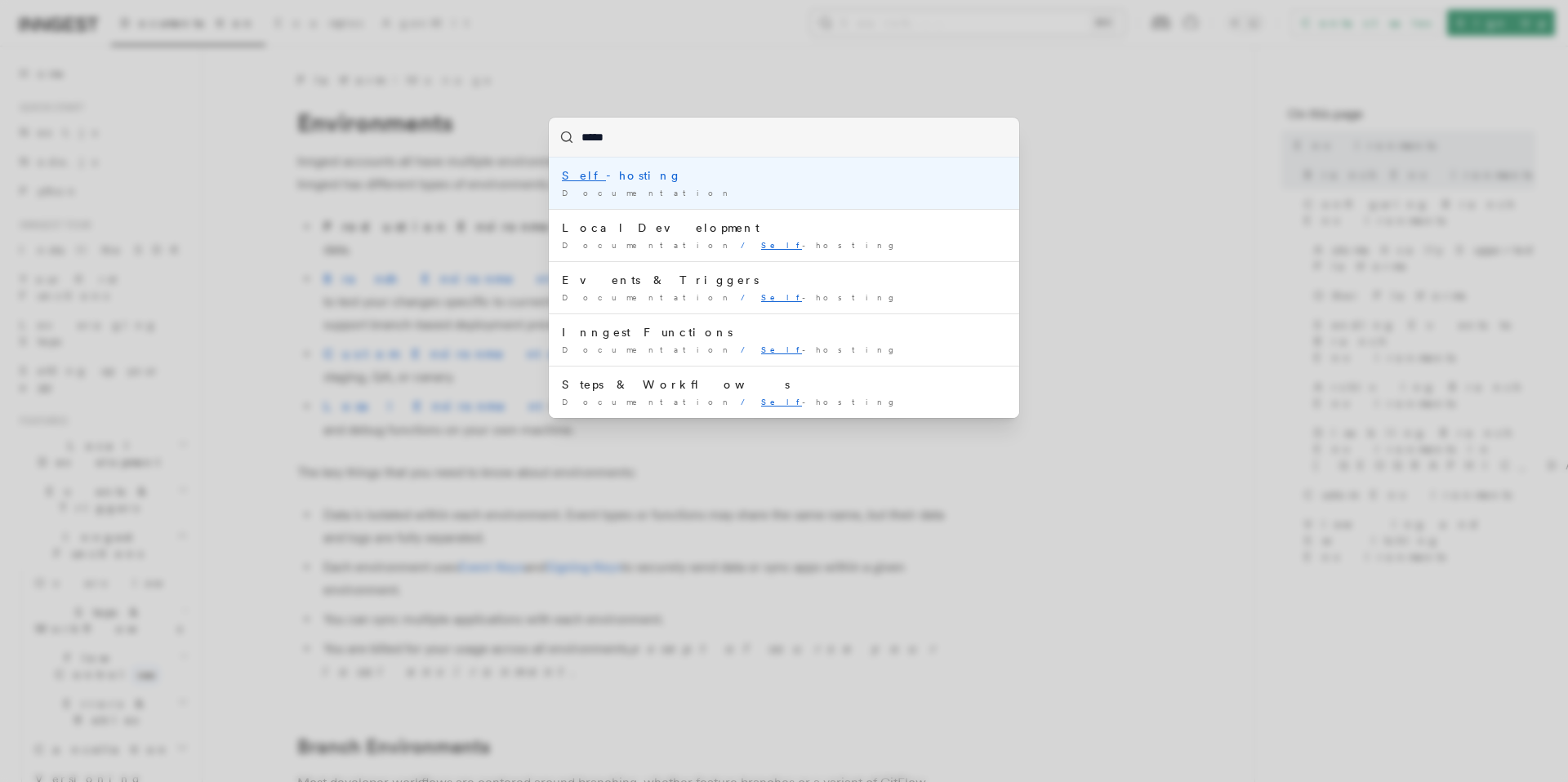
type input "******"
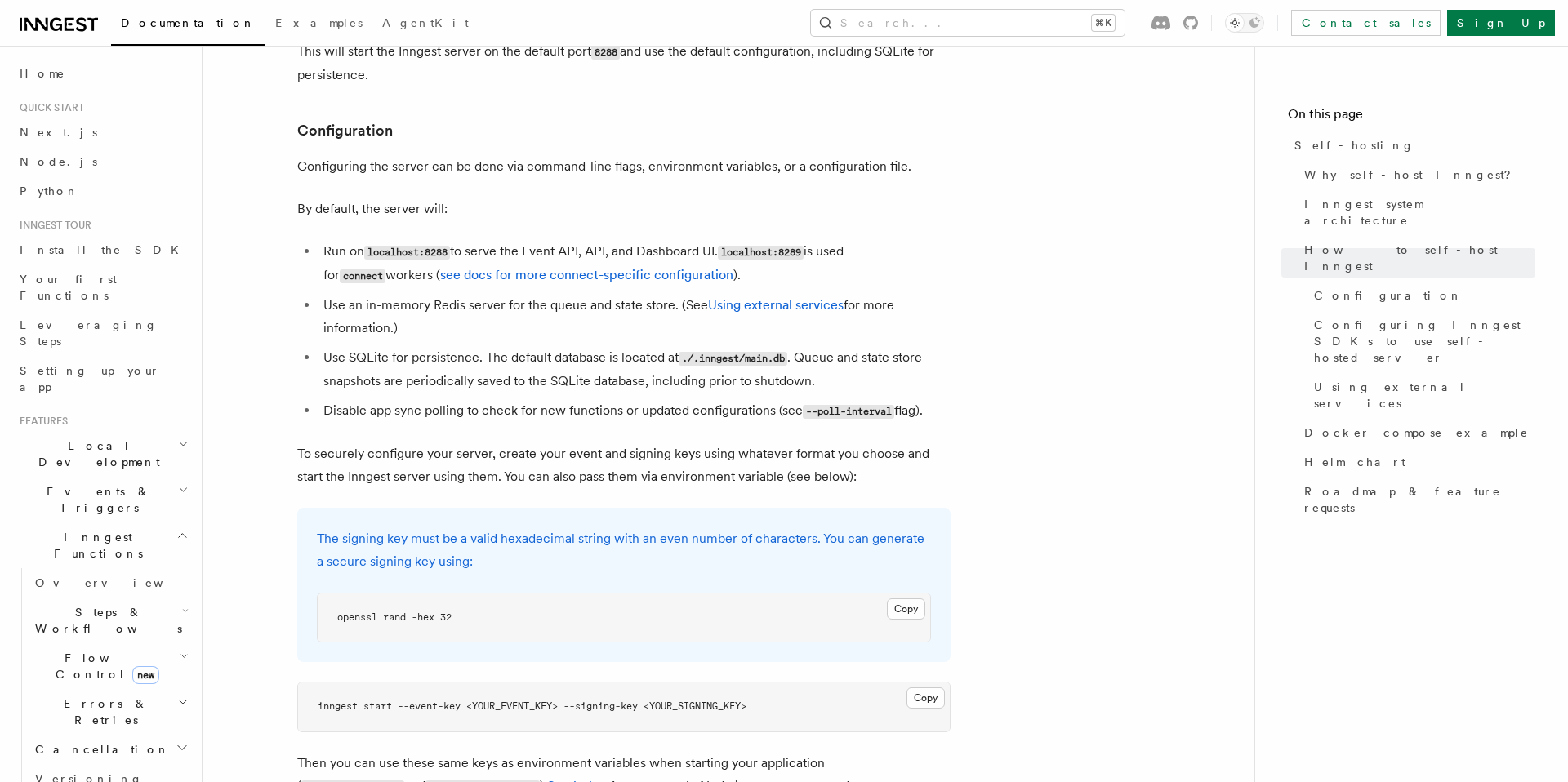
scroll to position [2045, 0]
click at [920, 507] on button "Copy Copied" at bounding box center [906, 611] width 39 height 22
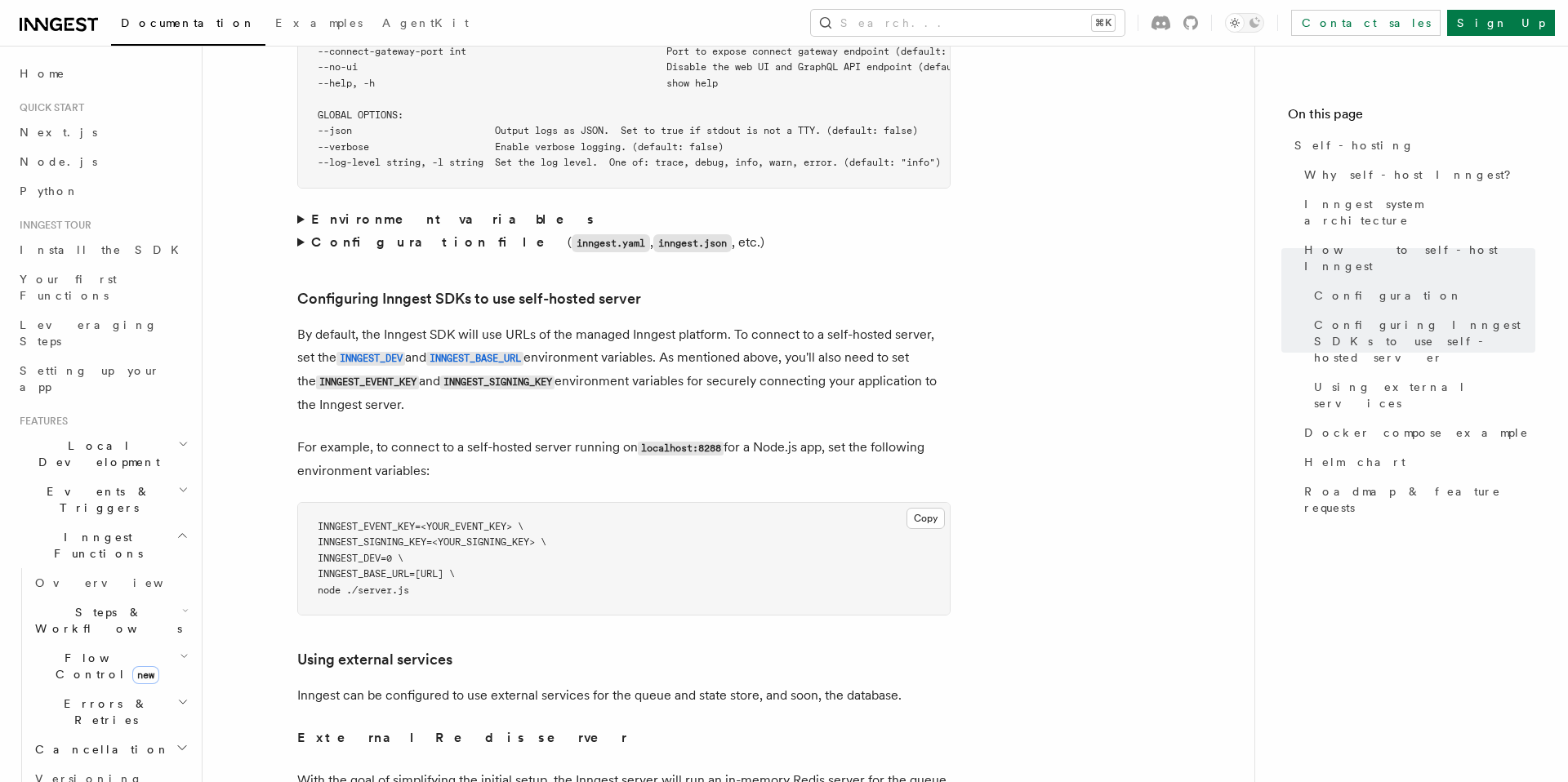
scroll to position [3378, 0]
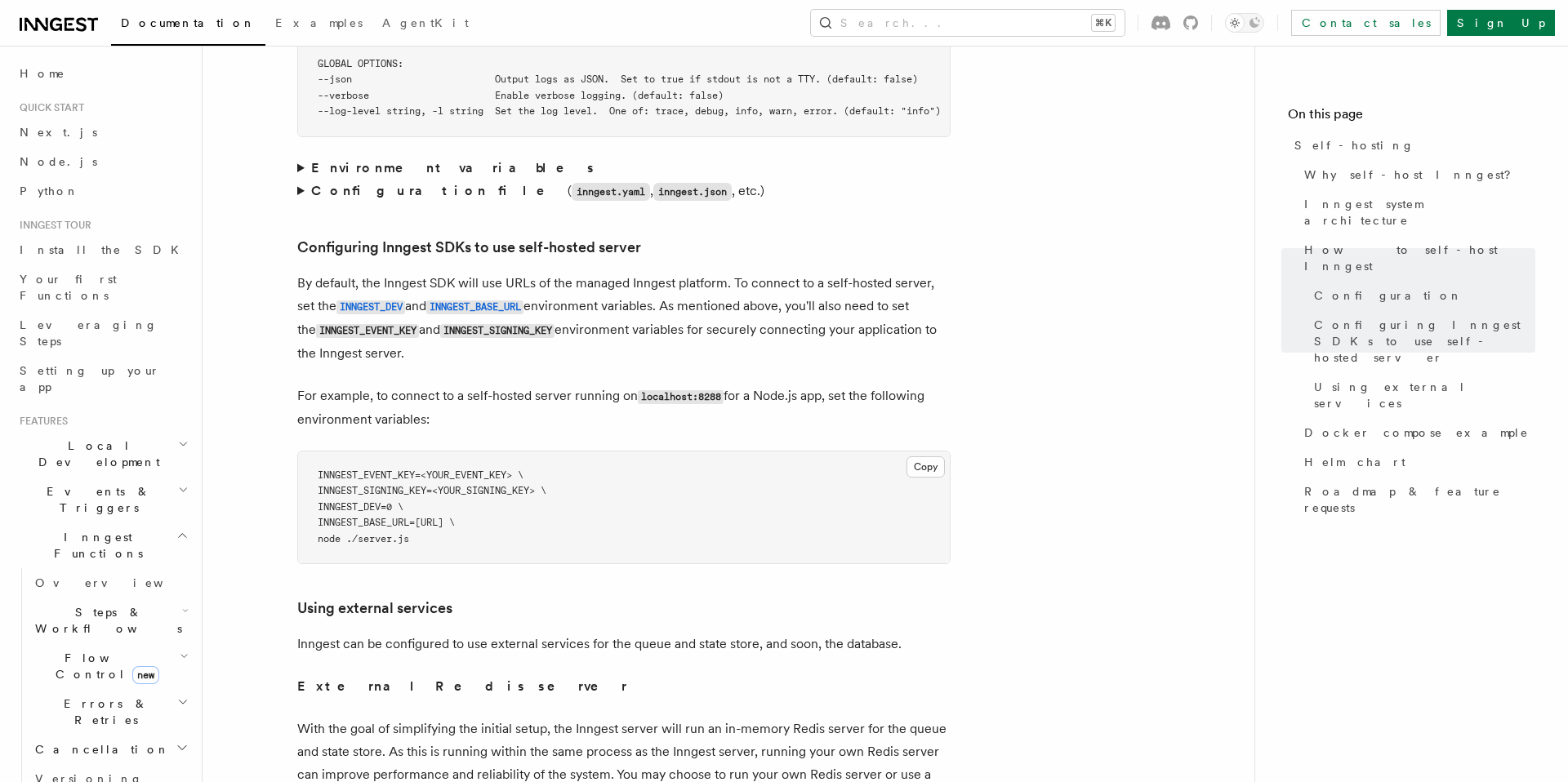
click at [443, 496] on pre "INNGEST_EVENT_KEY=<YOUR_EVENT_KEY> \ INNGEST_SIGNING_KEY=<YOUR_SIGNING_KEY> \ I…" at bounding box center [624, 508] width 652 height 113
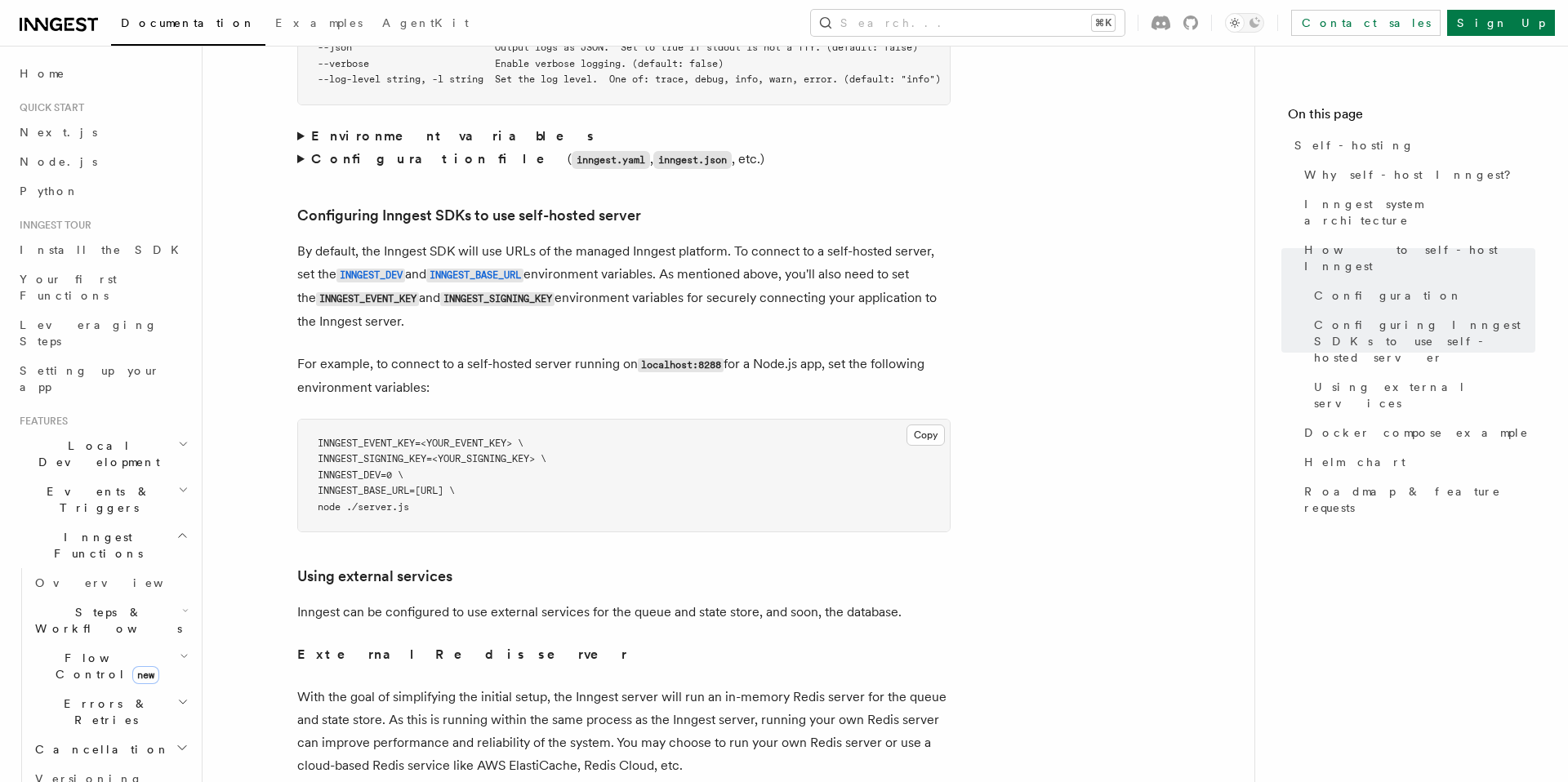
scroll to position [3432, 0]
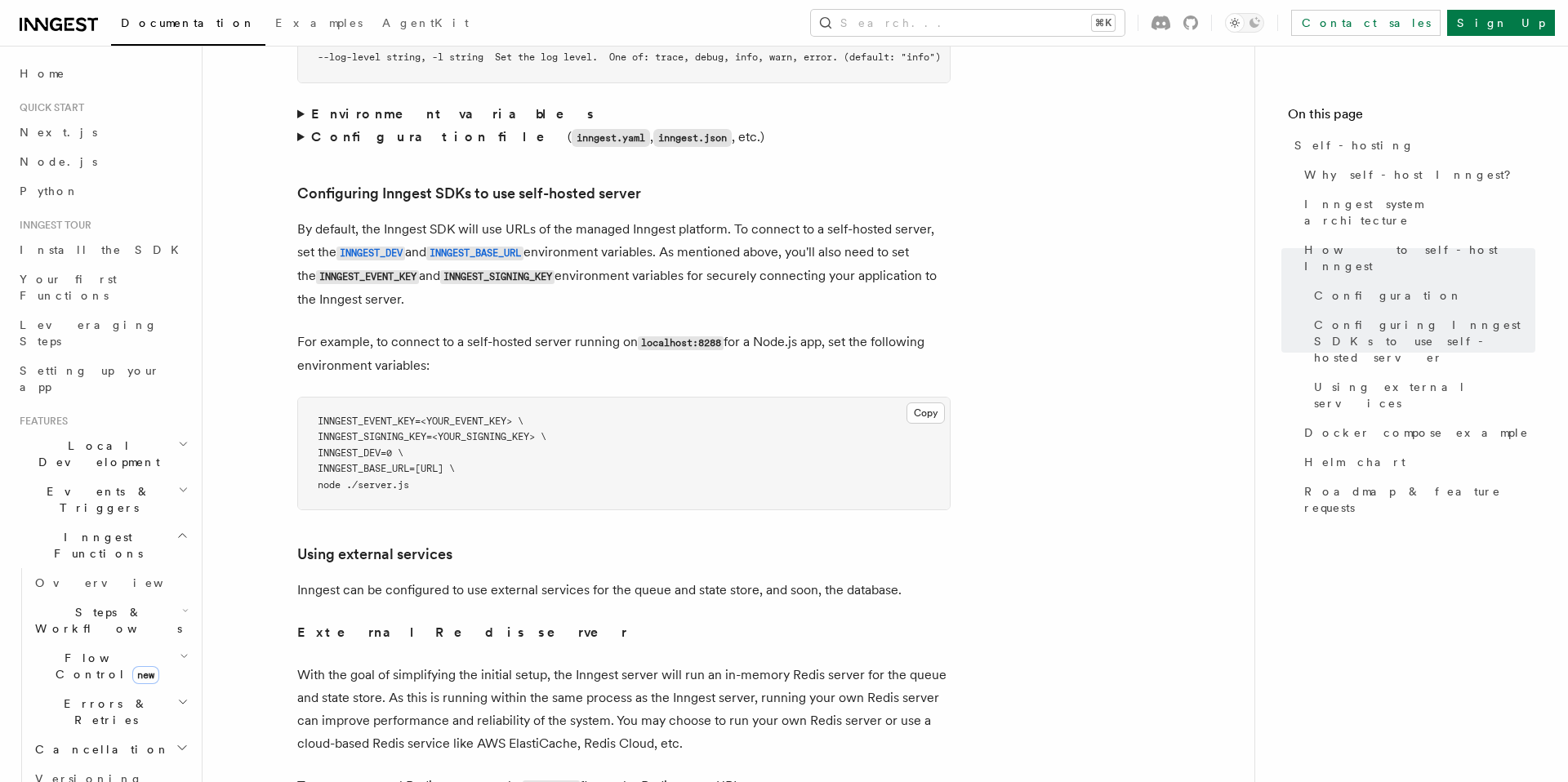
click at [443, 450] on pre "INNGEST_EVENT_KEY=<YOUR_EVENT_KEY> \ INNGEST_SIGNING_KEY=<YOUR_SIGNING_KEY> \ I…" at bounding box center [624, 454] width 652 height 113
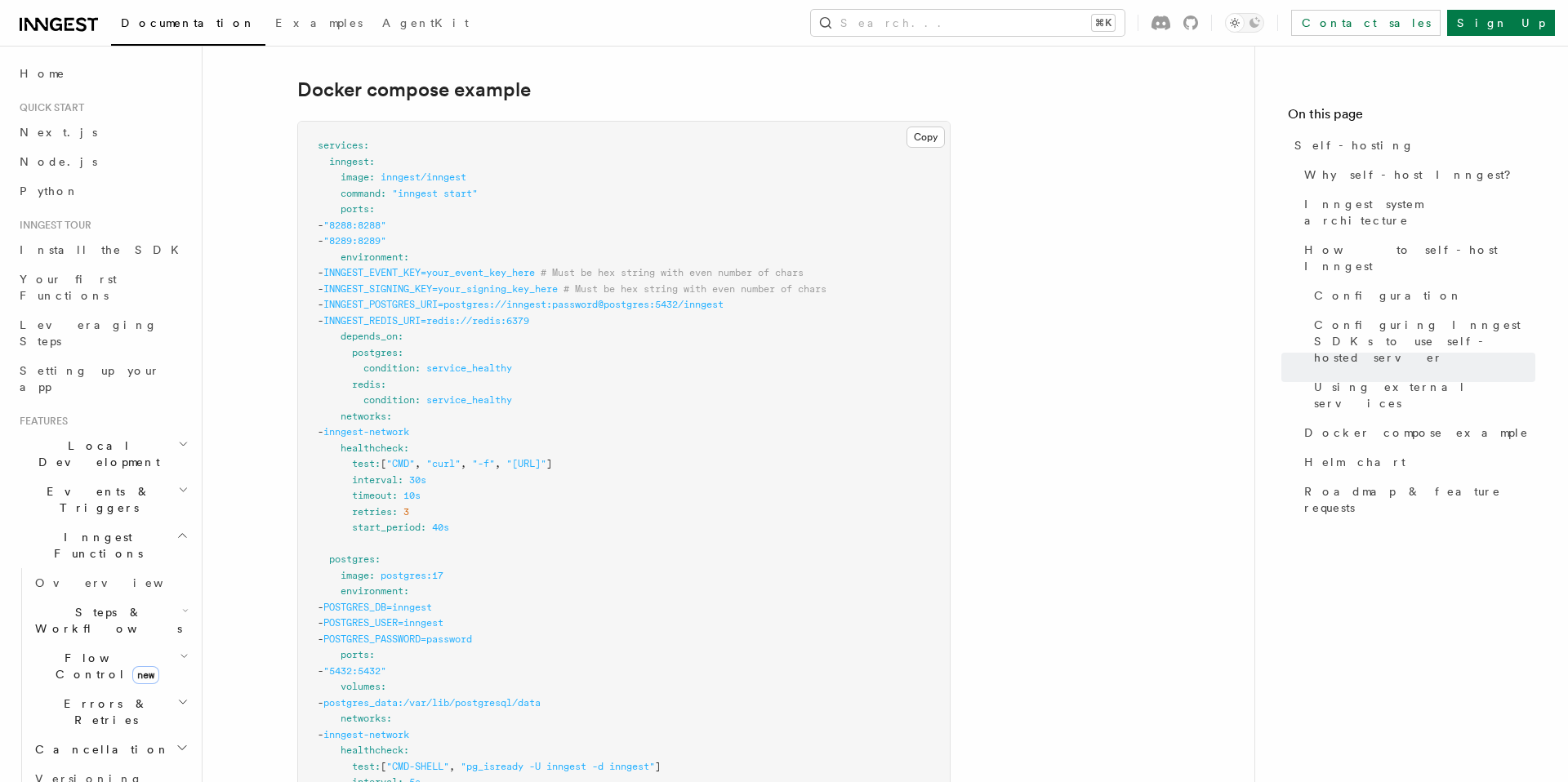
scroll to position [4383, 0]
click at [440, 292] on pre "services : inngest : image : inngest/inngest command : "inngest start" ports : …" at bounding box center [624, 659] width 652 height 1084
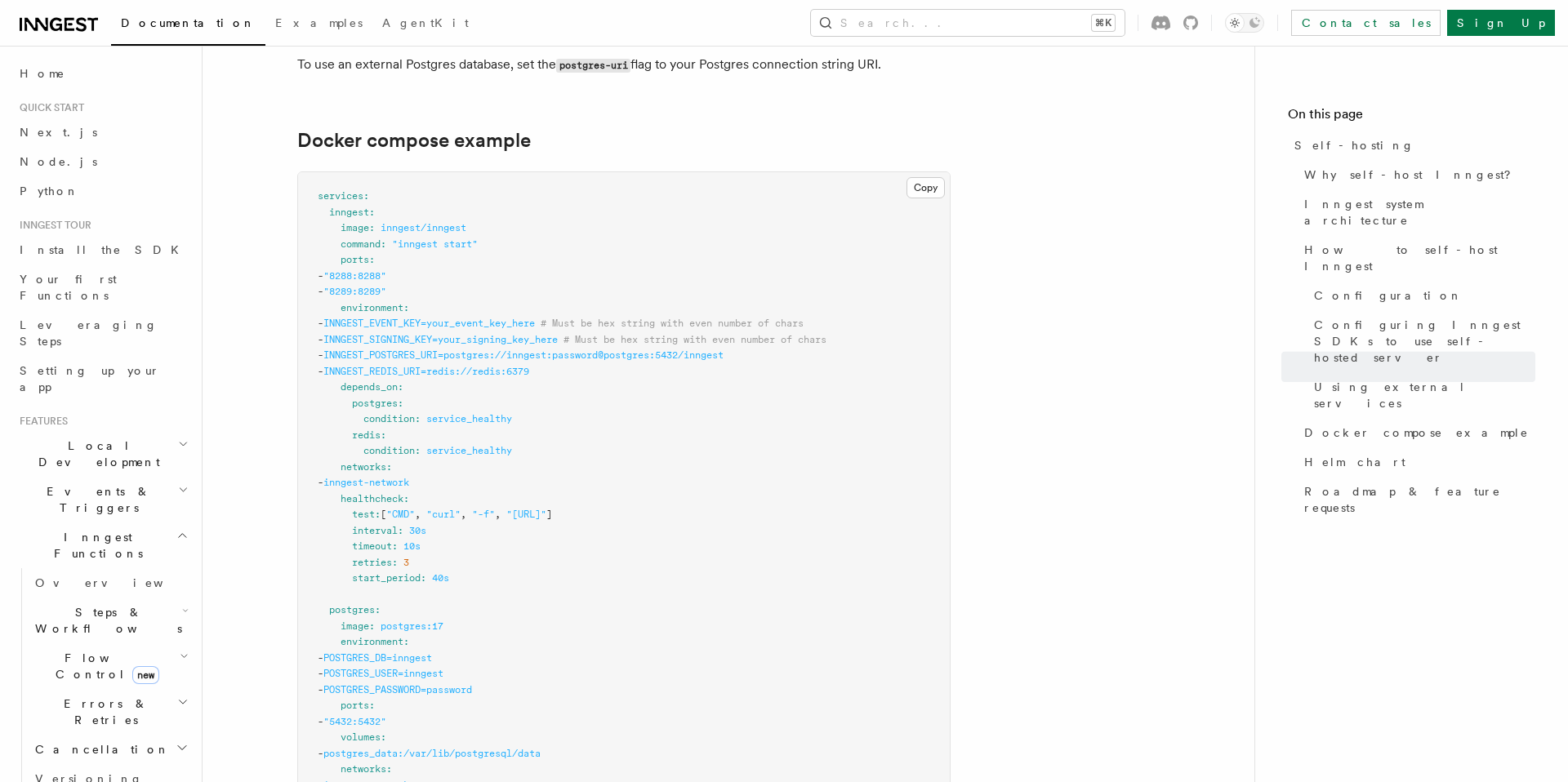
scroll to position [4091, 0]
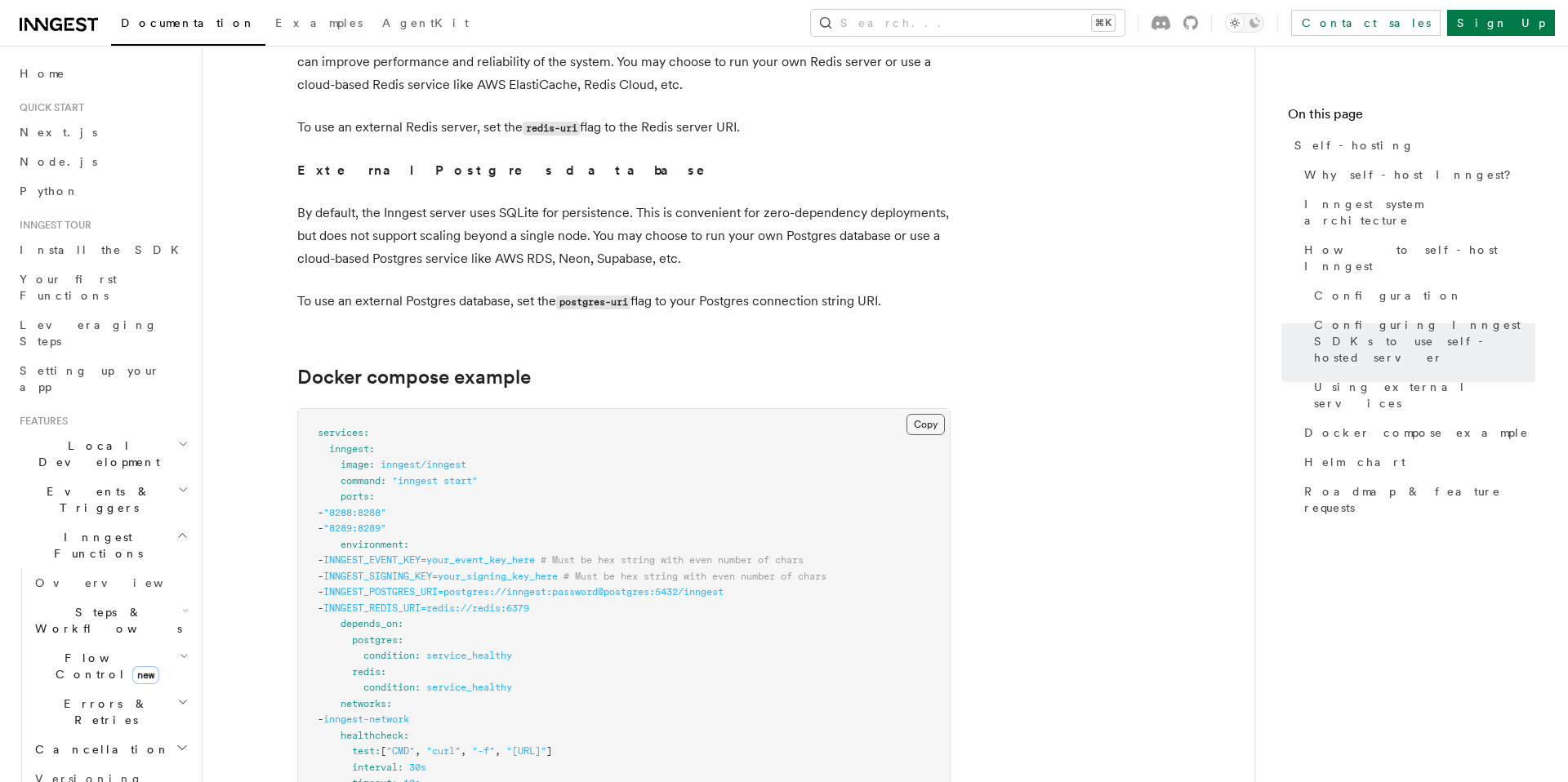
click at [916, 414] on button "Copy Copied" at bounding box center [926, 425] width 39 height 22
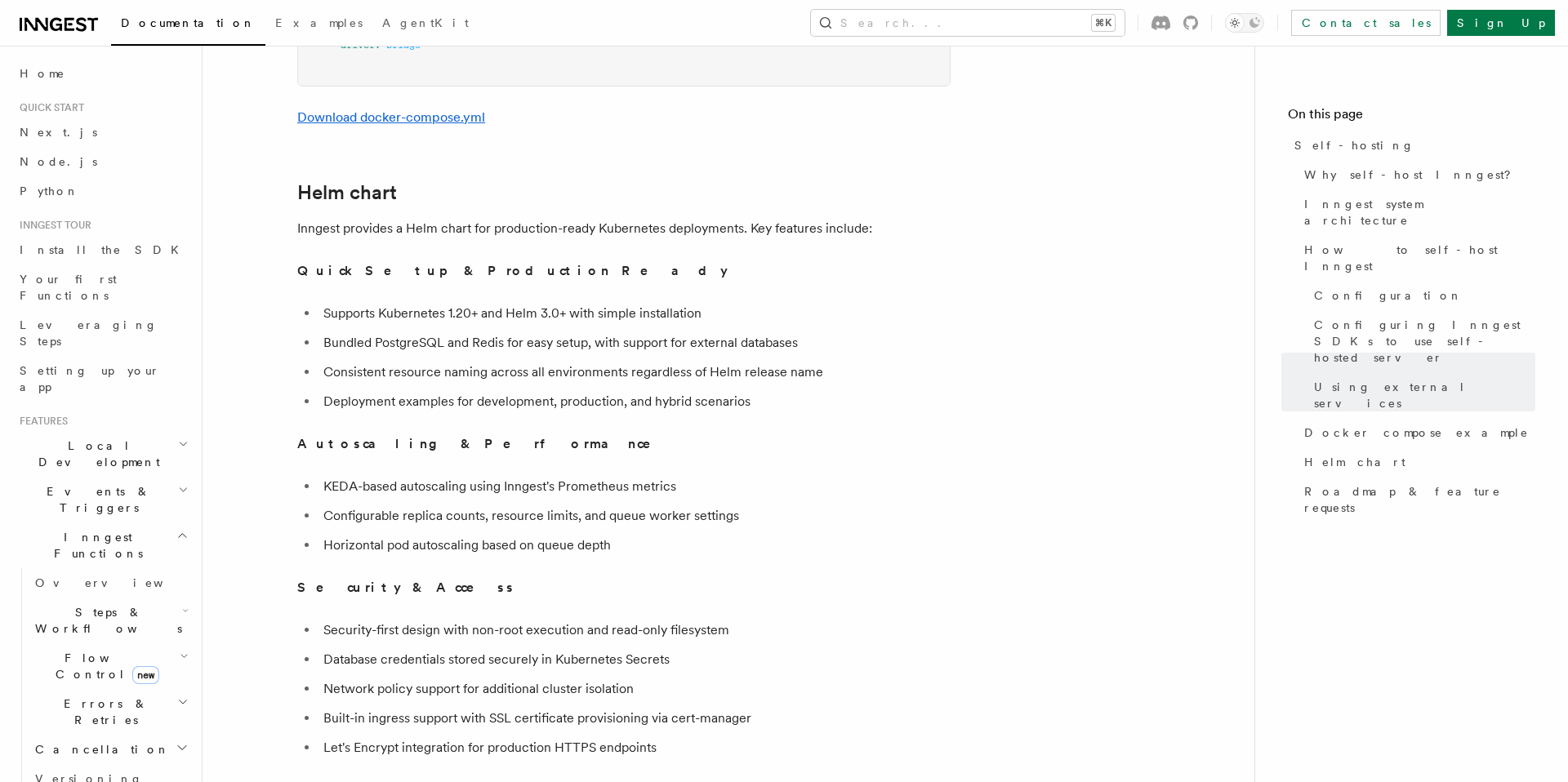
scroll to position [5559, 0]
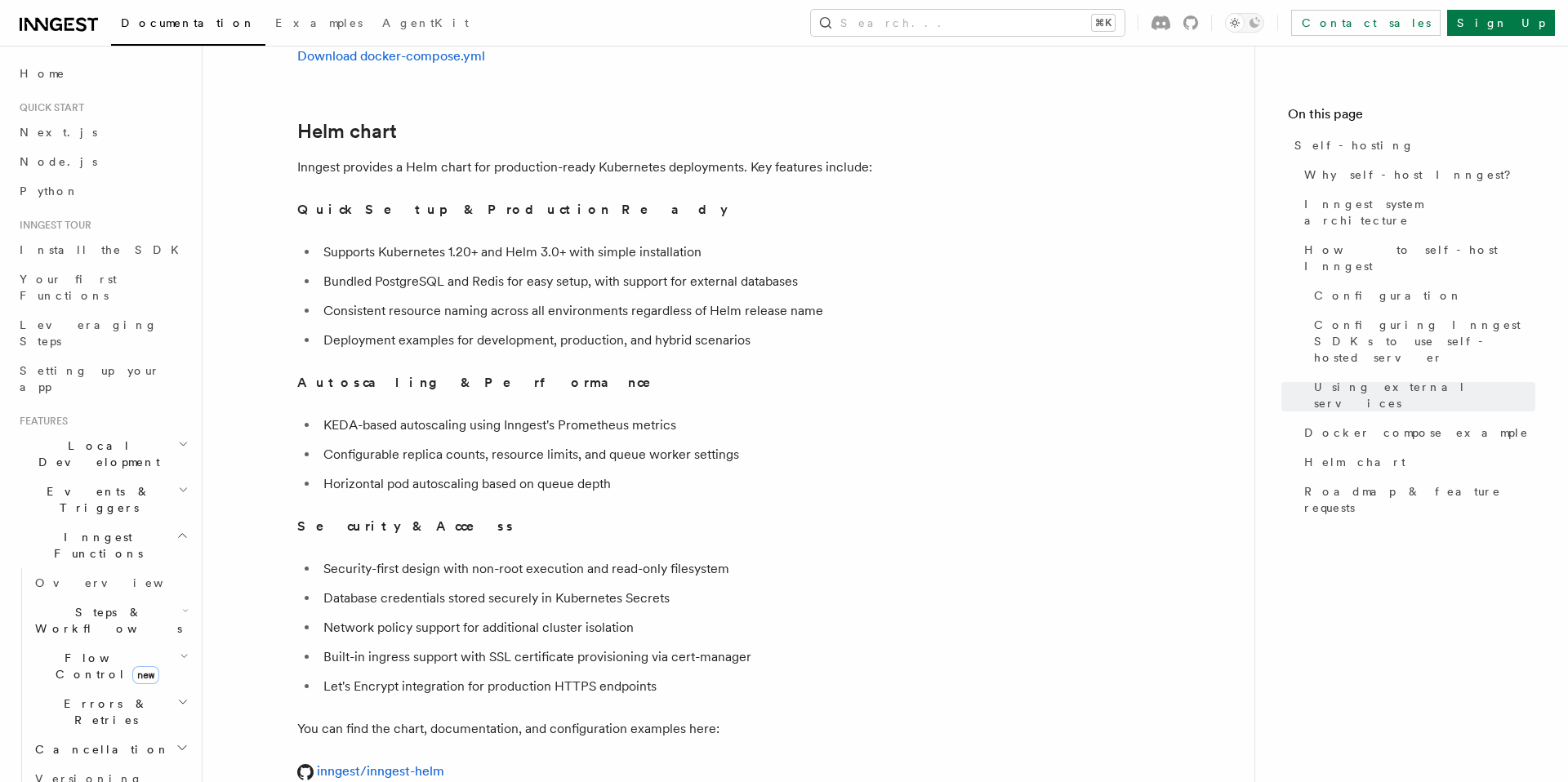
click at [419, 241] on li "Supports Kubernetes 1.20+ and Helm 3.0+ with simple installation" at bounding box center [635, 251] width 632 height 22
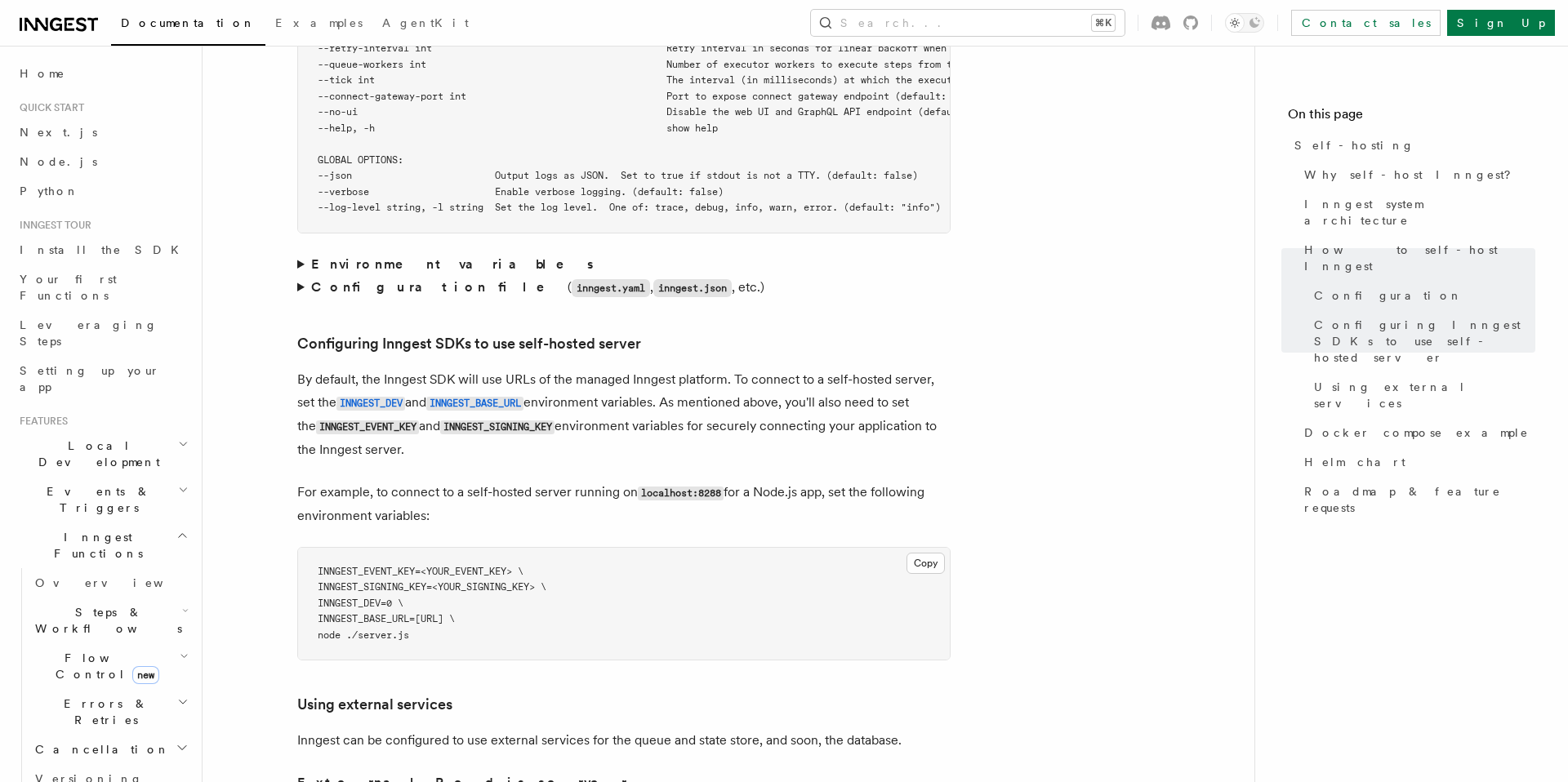
scroll to position [3269, 0]
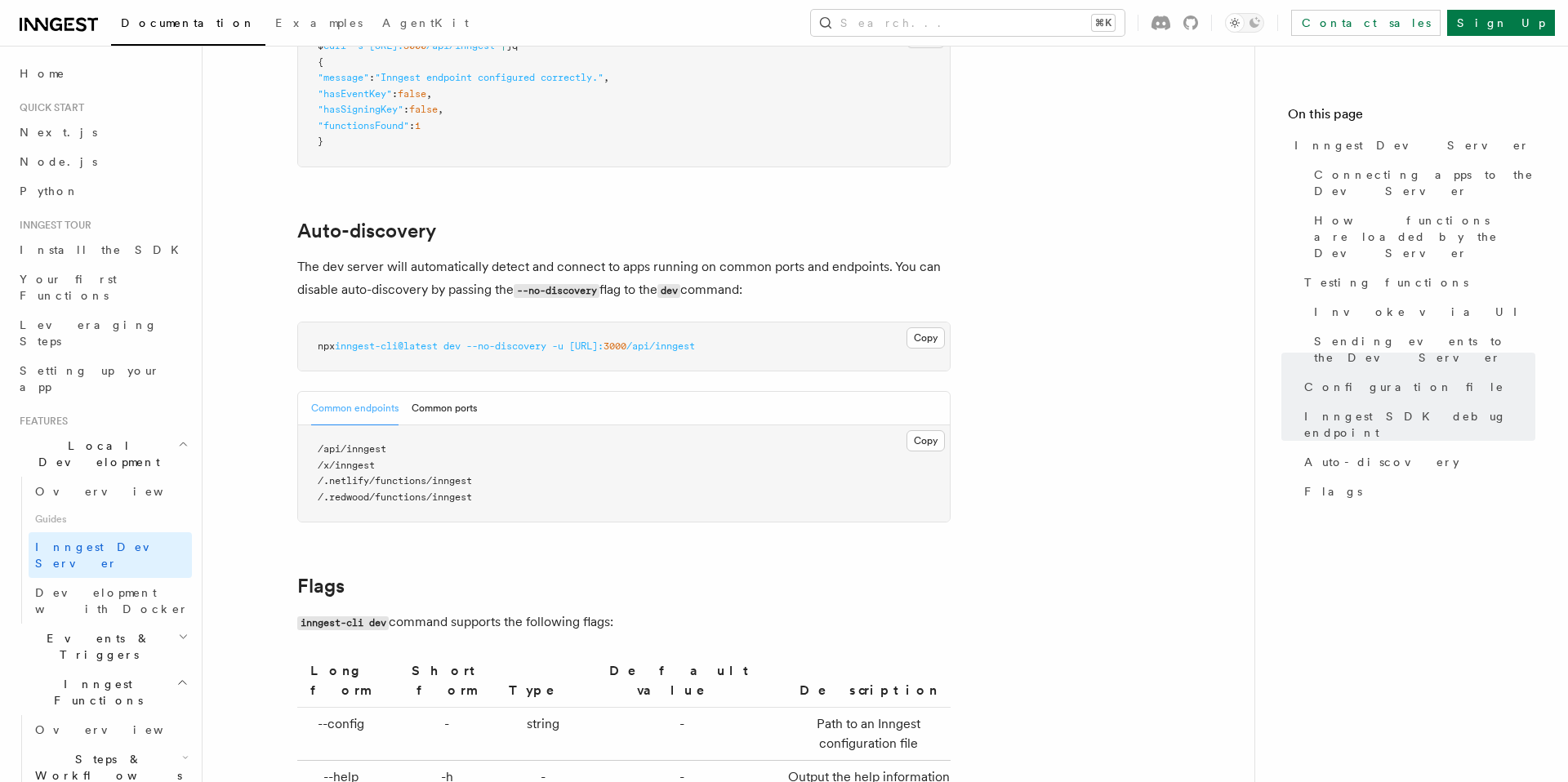
scroll to position [4949, 0]
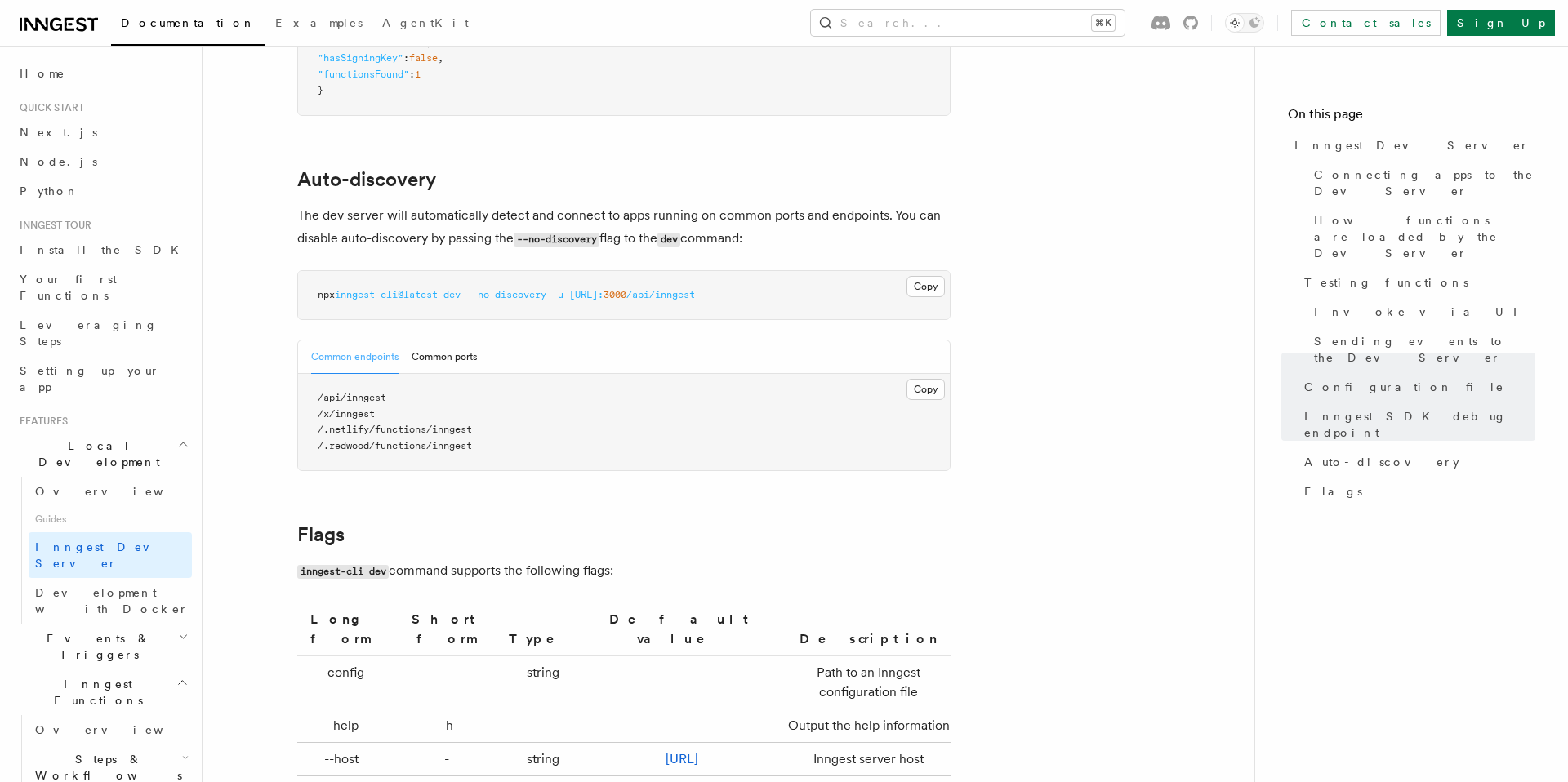
click at [447, 440] on span "/.redwood/functions/inngest" at bounding box center [395, 445] width 154 height 12
click at [445, 441] on pre "/api/inngest /x/inngest /.netlify/functions/inngest /.redwood/functions/inngest" at bounding box center [624, 422] width 652 height 96
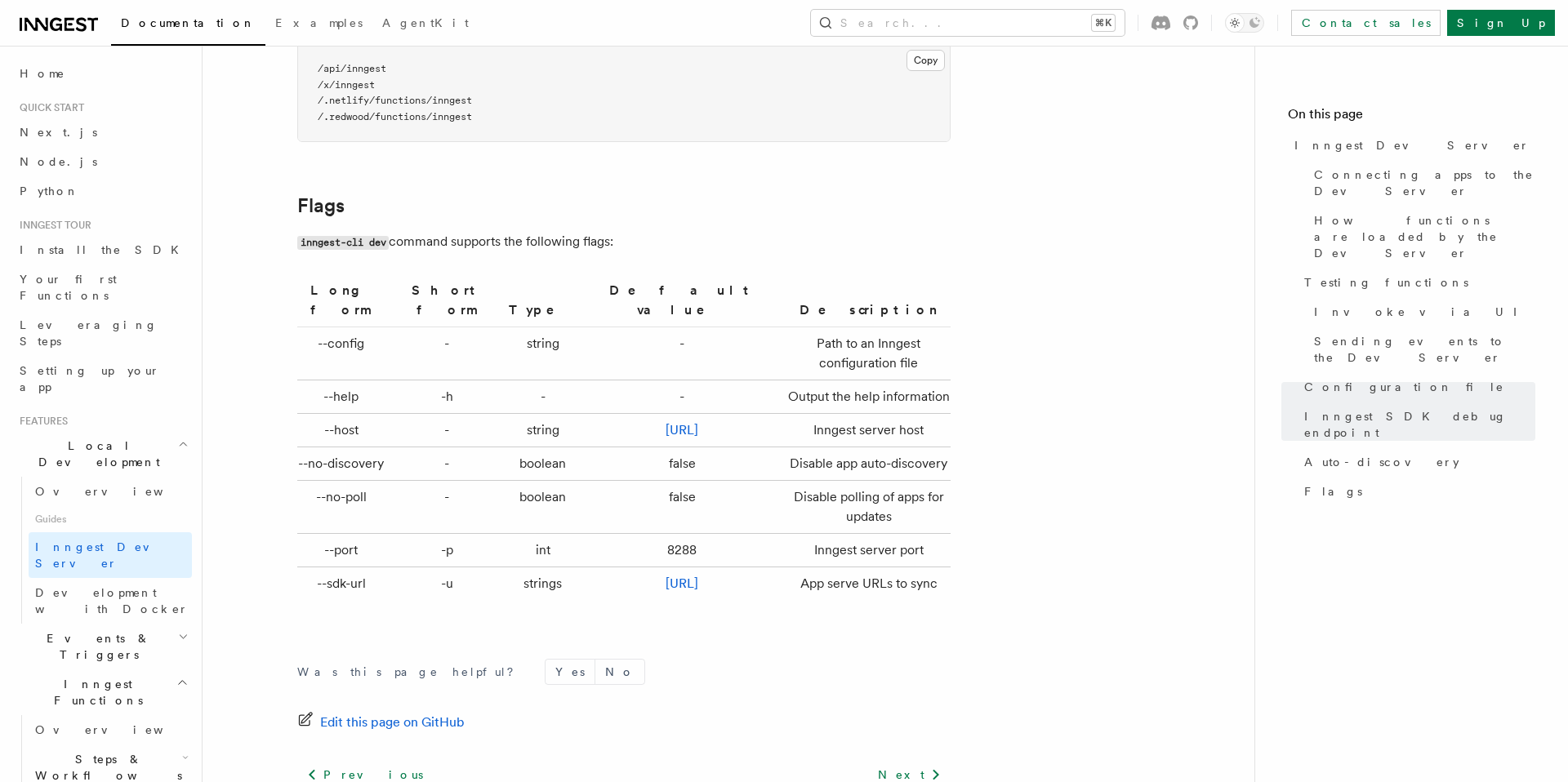
scroll to position [5308, 0]
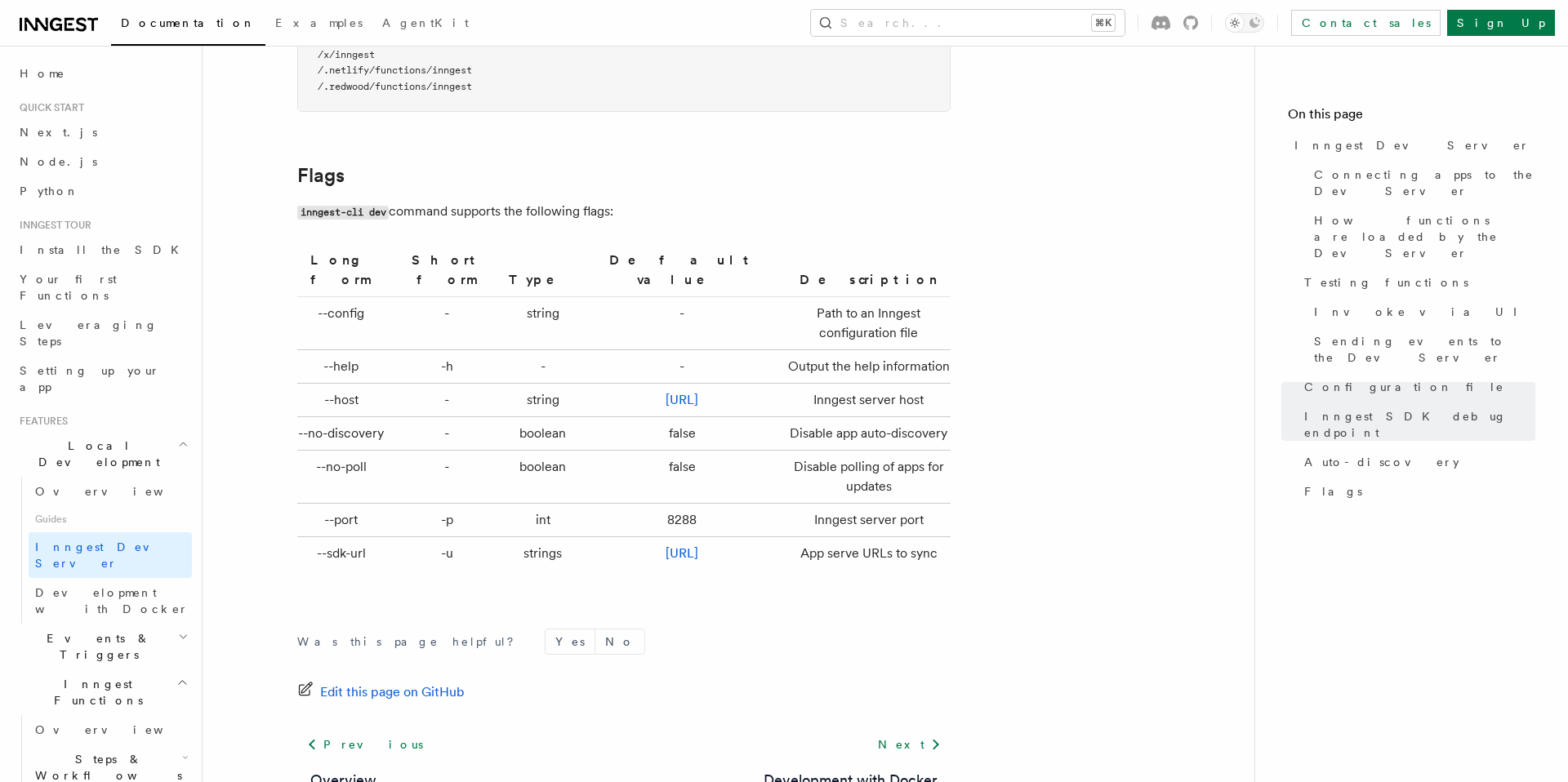
click at [354, 424] on td "--no-discovery" at bounding box center [345, 434] width 95 height 33
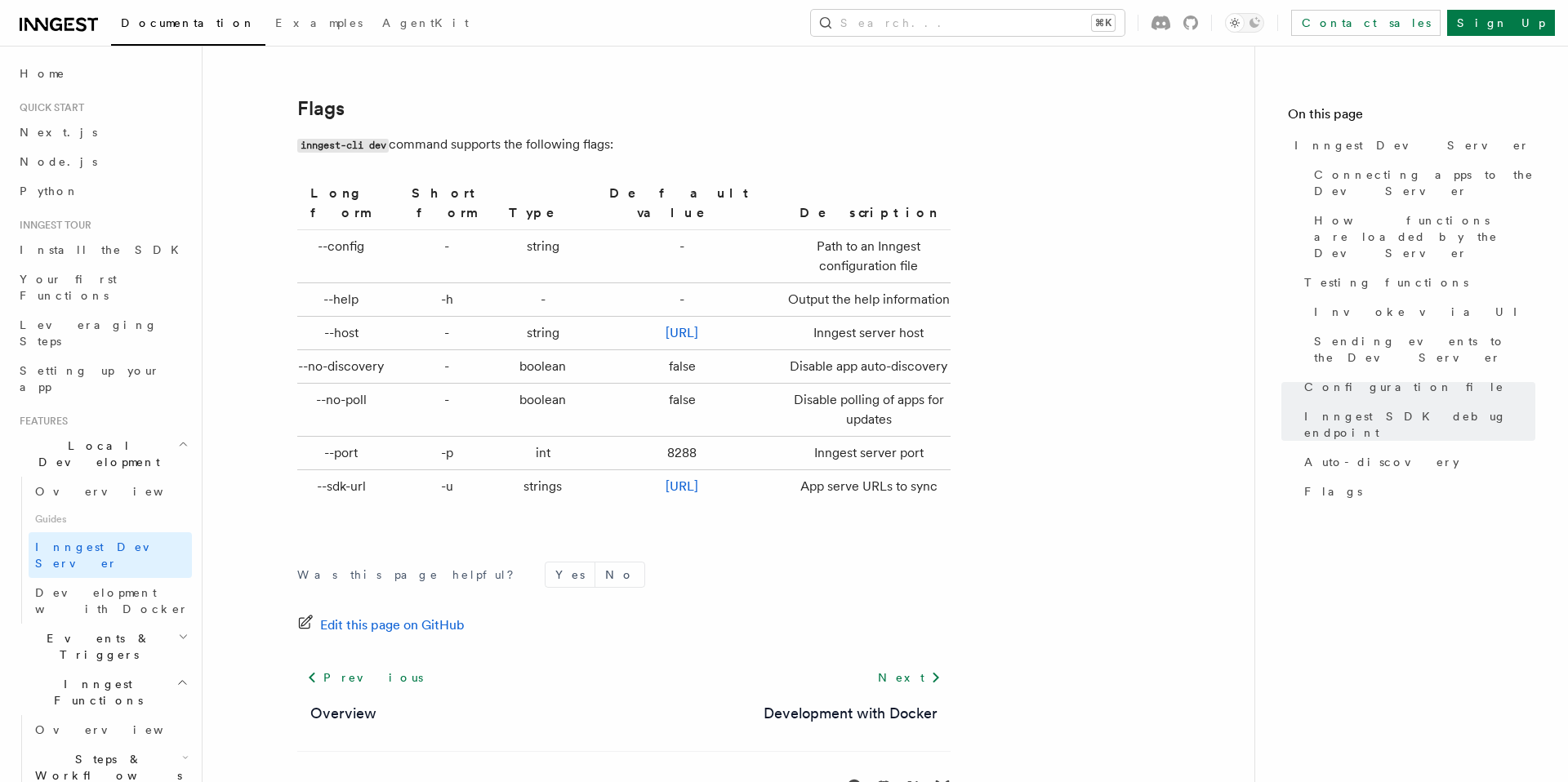
scroll to position [5414, 0]
